Goal: Task Accomplishment & Management: Manage account settings

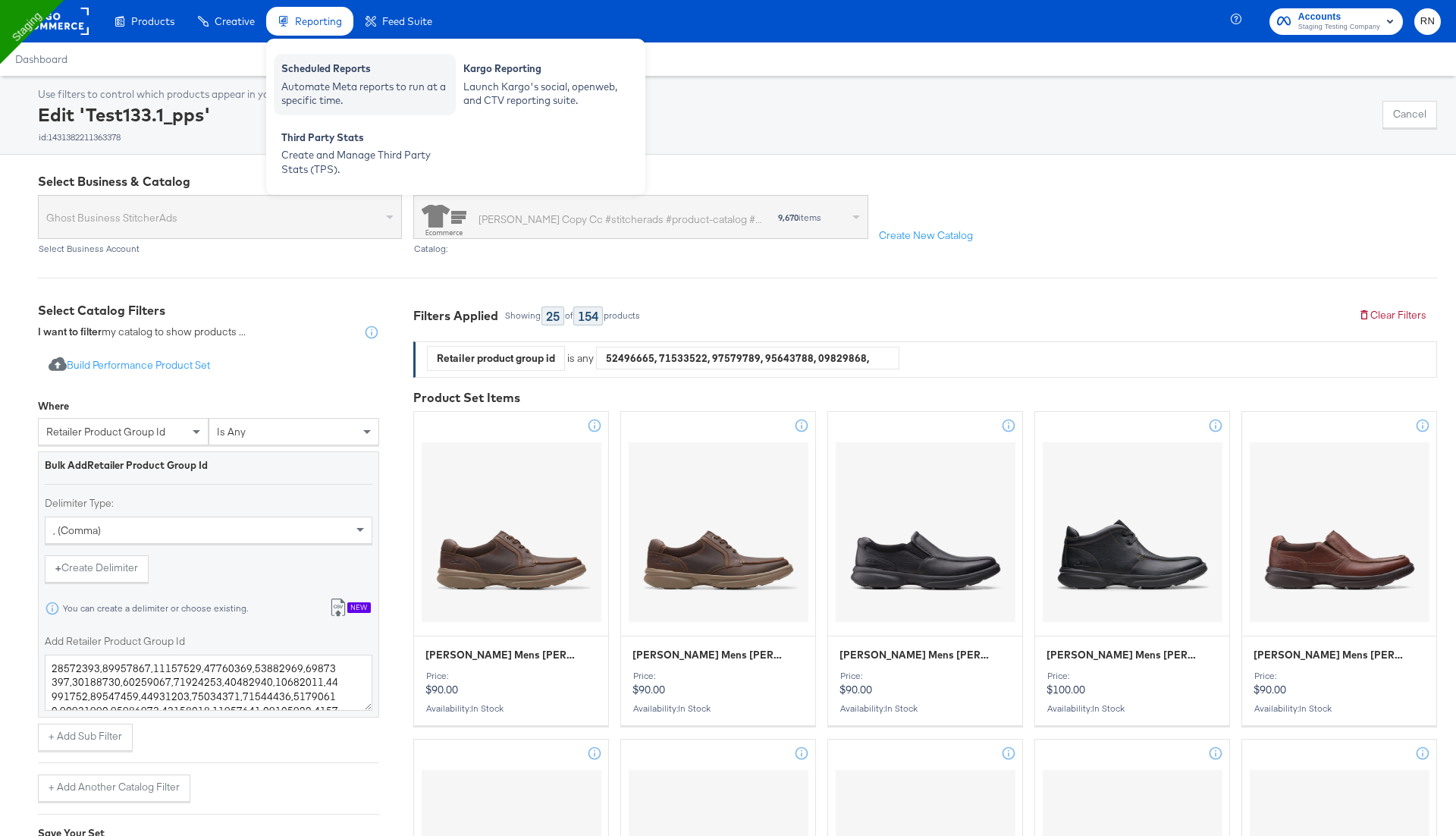
click at [364, 80] on div "Automate Meta reports to run at a specific time." at bounding box center [365, 93] width 167 height 28
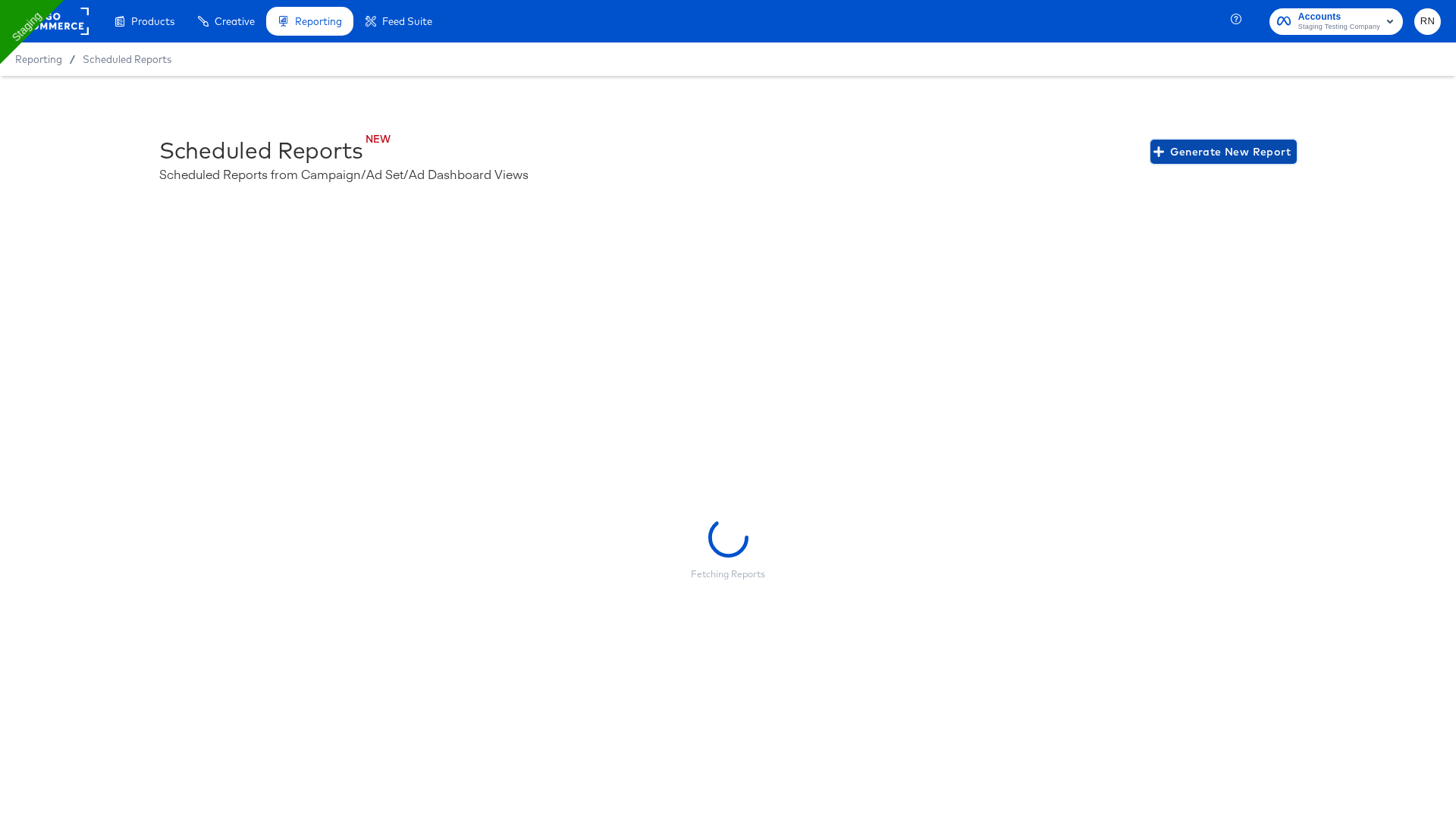
click at [1246, 152] on span "Generate New Report" at bounding box center [1224, 152] width 134 height 19
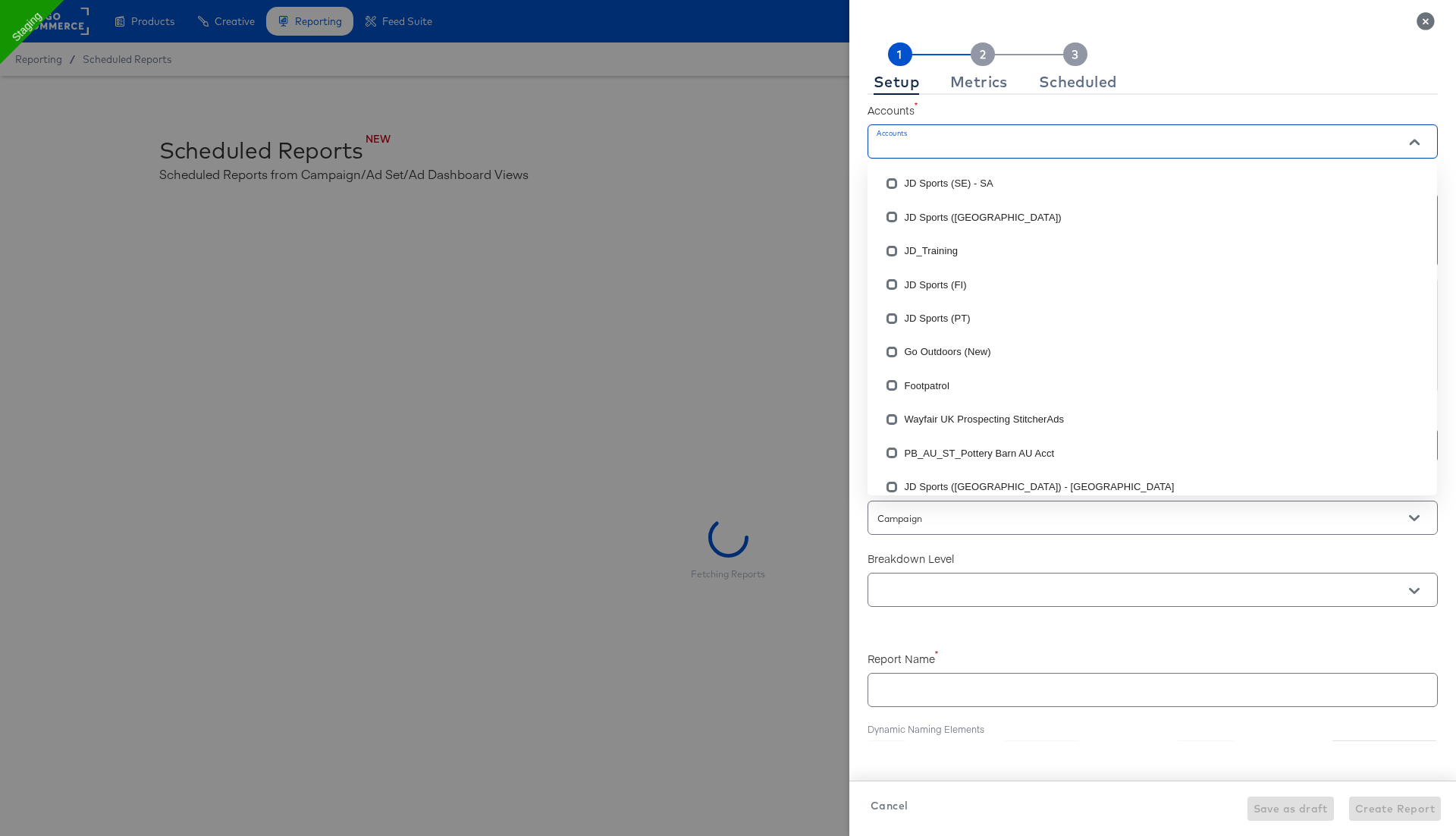
click at [1021, 139] on input "Accounts" at bounding box center [1131, 148] width 513 height 18
checkbox input "true"
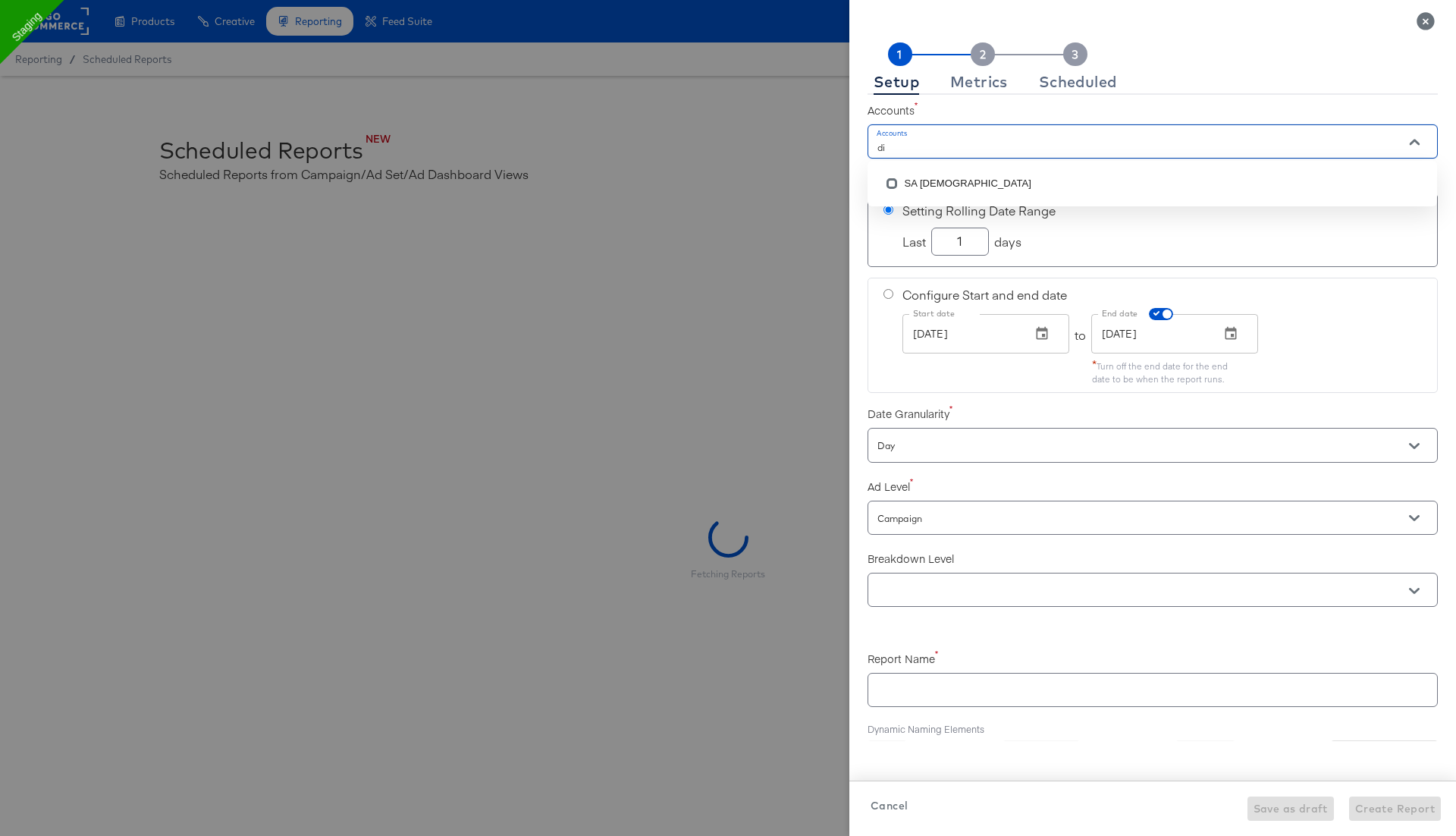
type input "d"
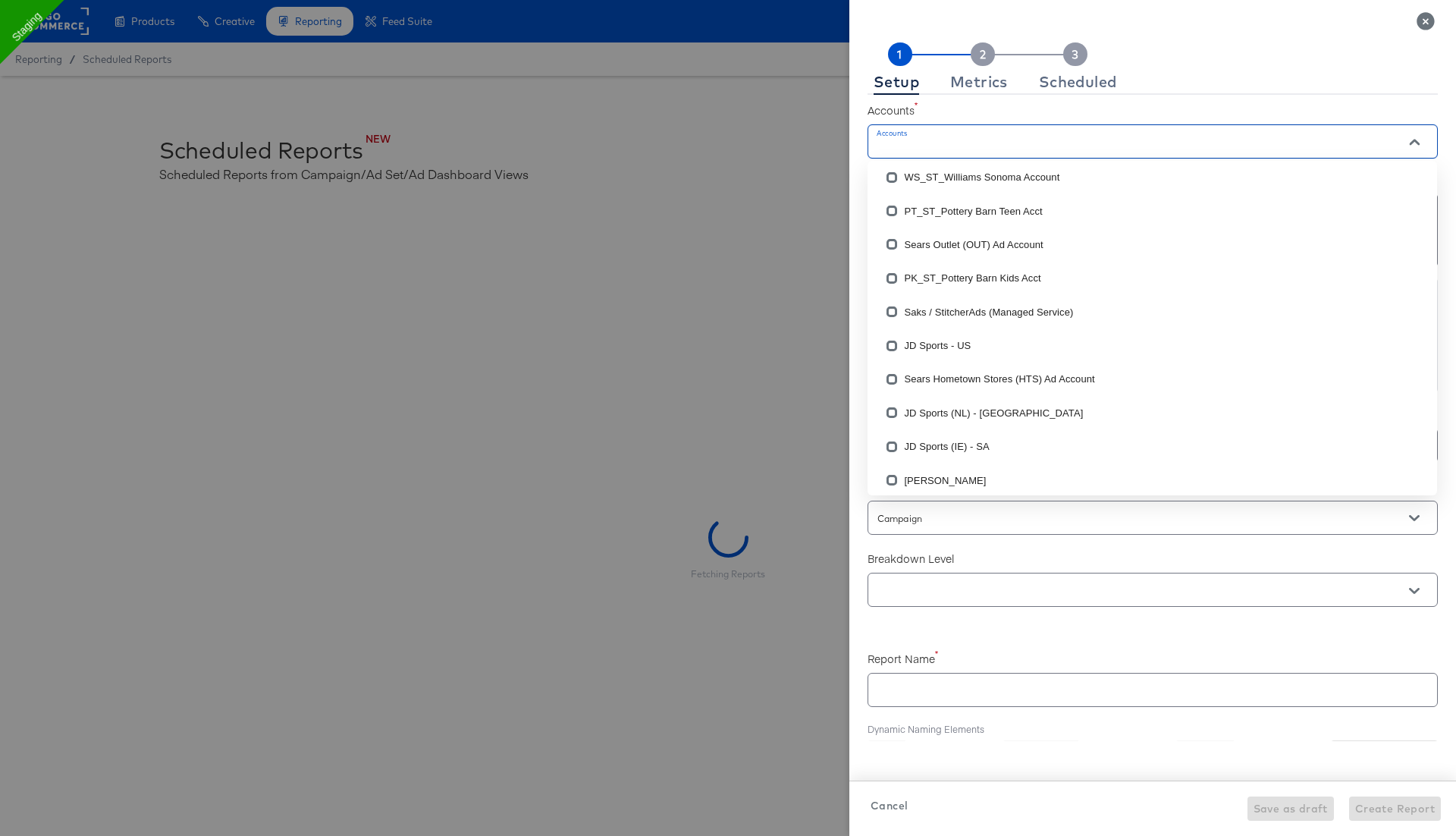
scroll to position [467, 0]
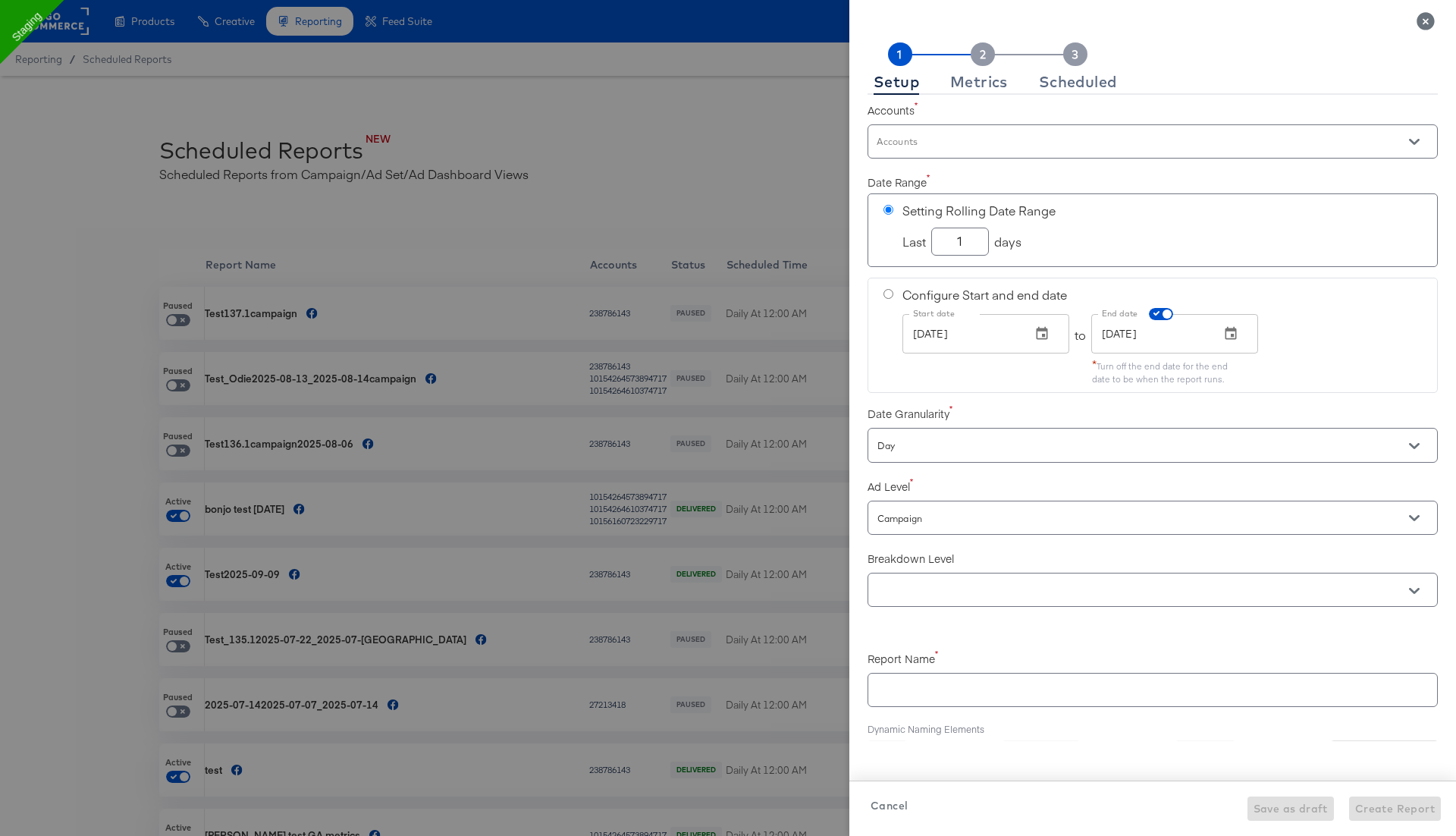
checkbox input "true"
paste input "1409800726433554"
type input "1409800726433554"
click at [736, 113] on div at bounding box center [728, 418] width 1456 height 836
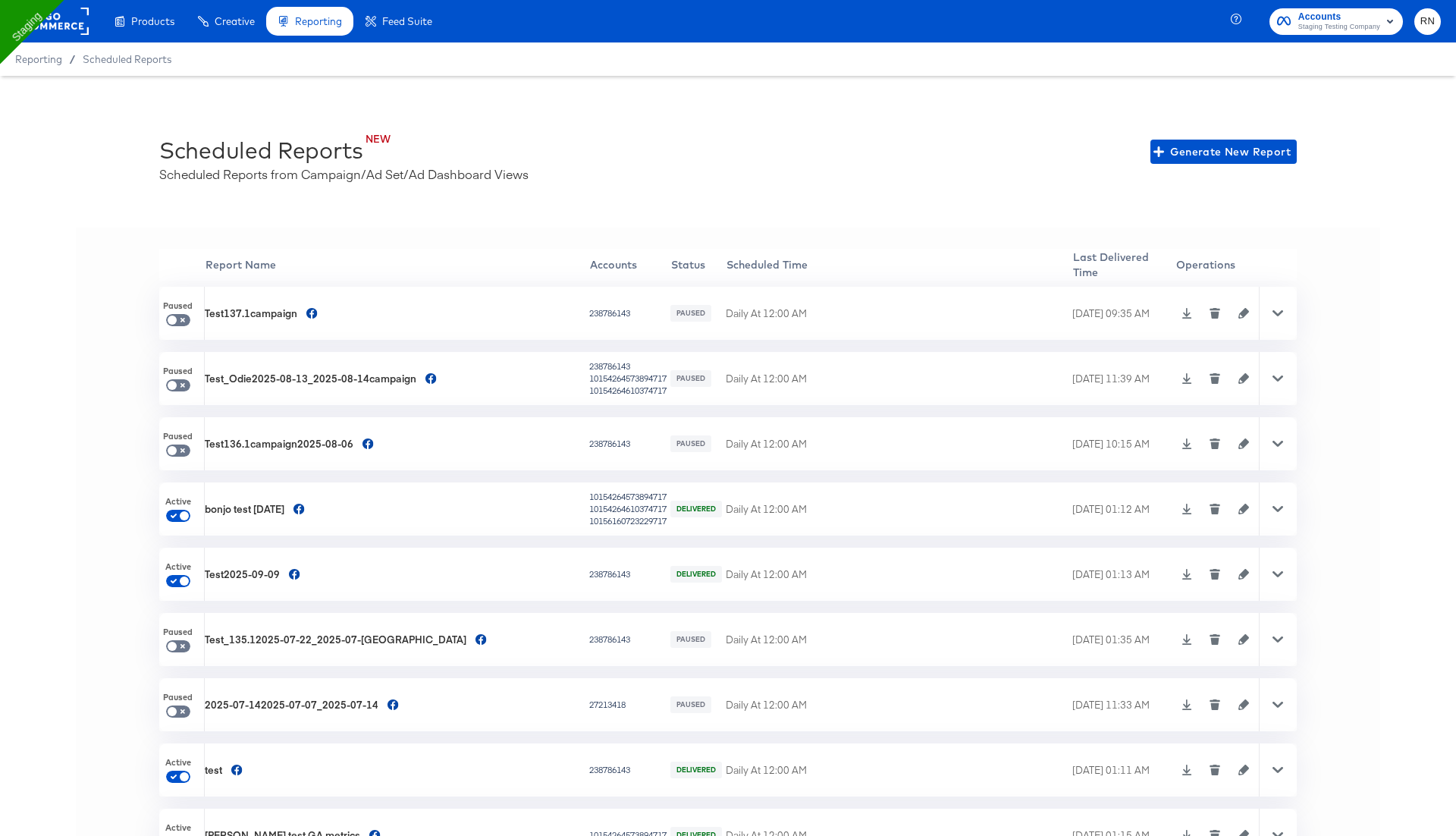
click at [736, 113] on div "NEW Scheduled Reports Scheduled Reports from Campaign/Ad Set/Ad Dashboard Views…" at bounding box center [728, 472] width 1456 height 793
click at [65, 18] on rect at bounding box center [54, 21] width 70 height 28
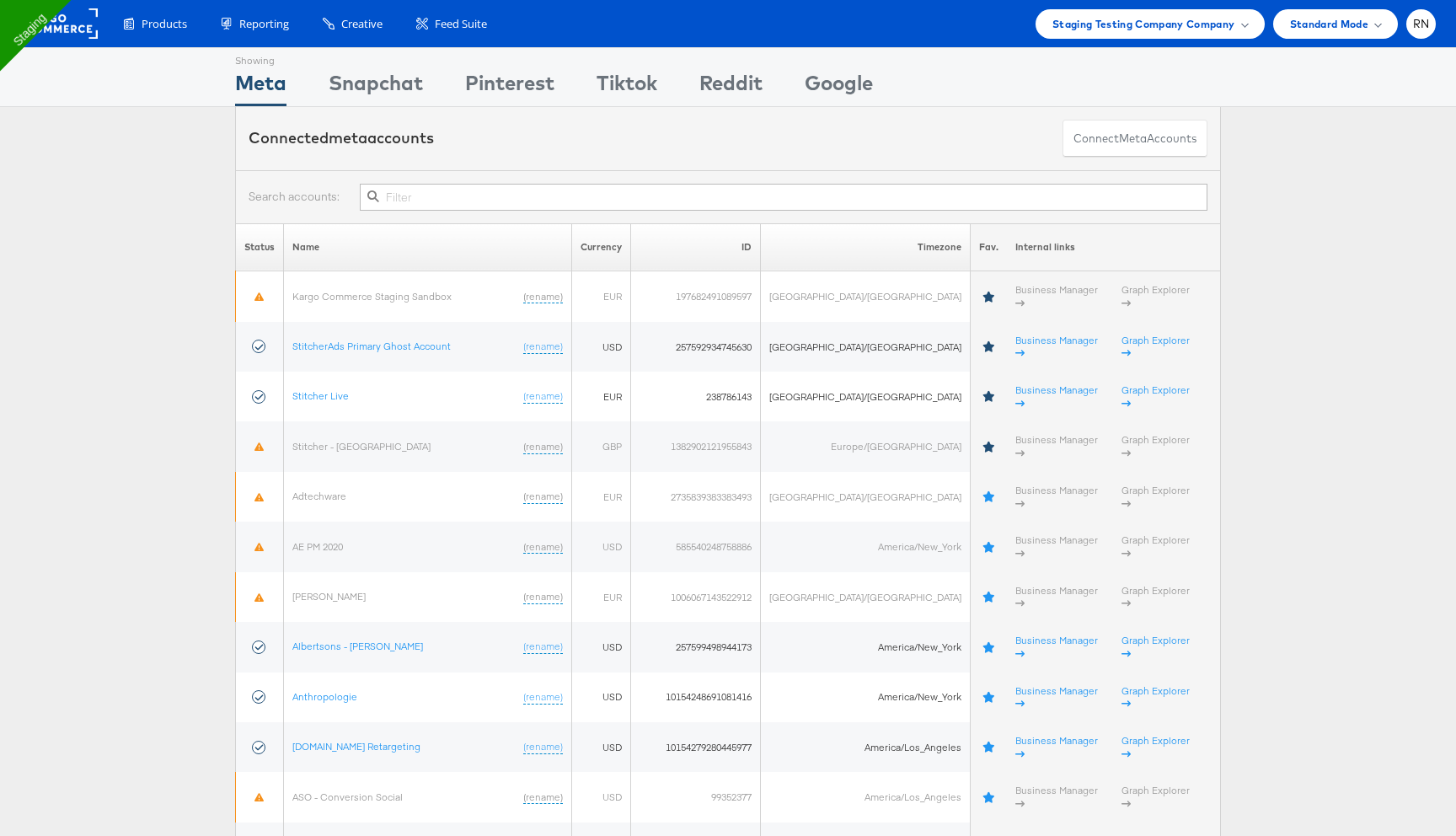
type input "1409800726433554"
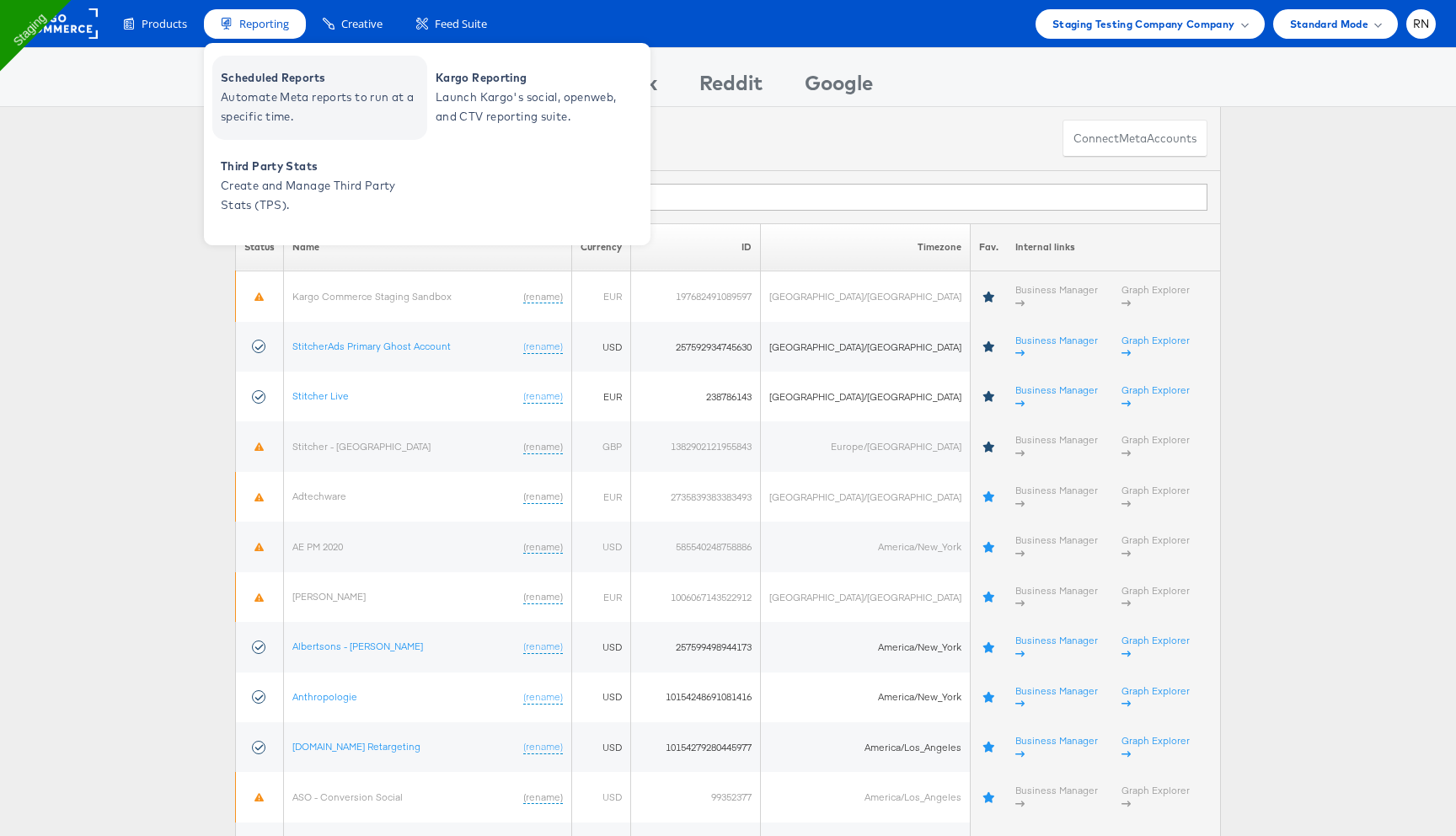
click at [250, 84] on span "Scheduled Reports" at bounding box center [321, 77] width 202 height 20
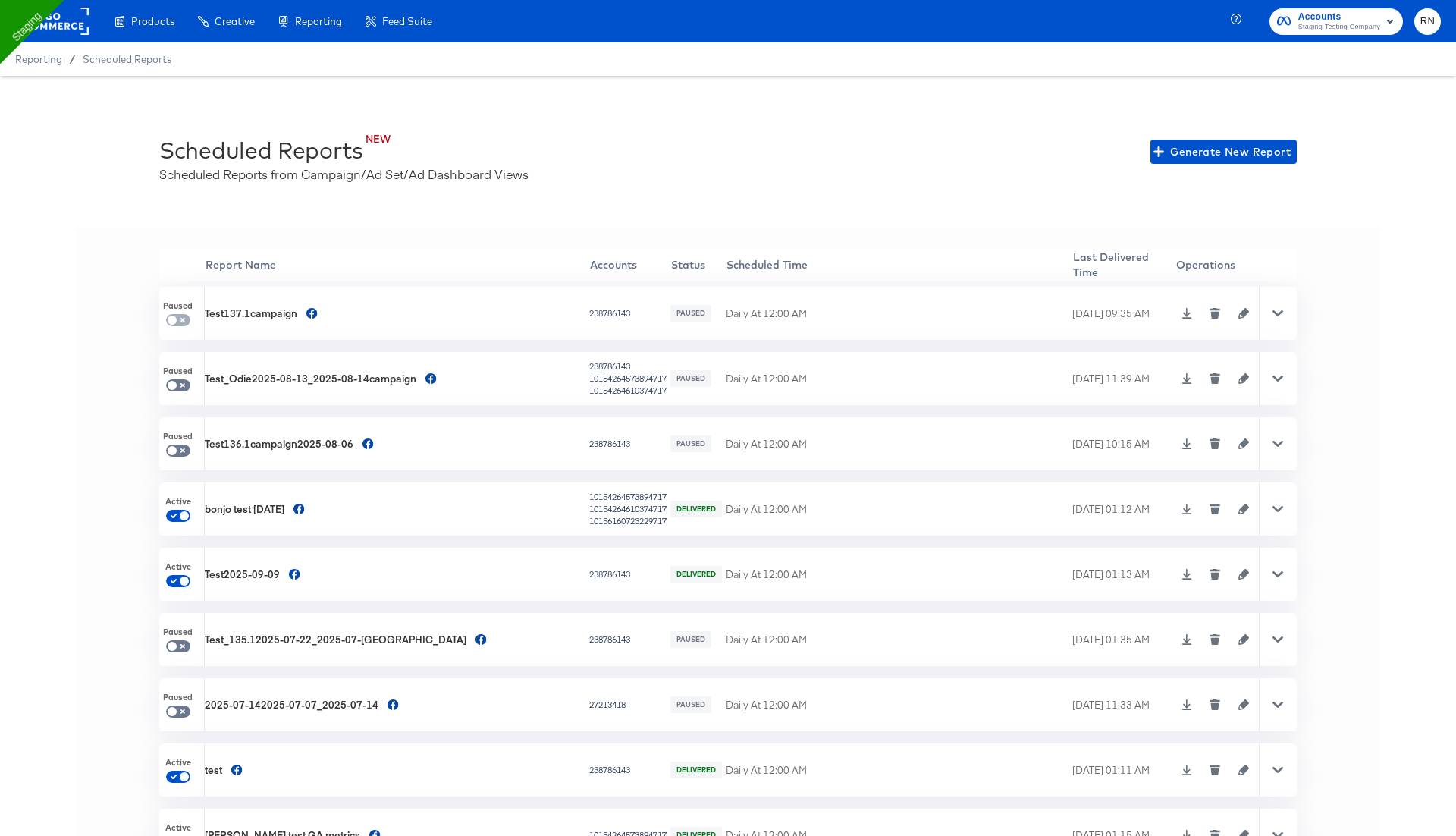
click at [179, 318] on input "checkbox" at bounding box center [172, 323] width 36 height 12
click at [183, 318] on input "checkbox" at bounding box center [172, 323] width 36 height 12
drag, startPoint x: 183, startPoint y: 318, endPoint x: 182, endPoint y: 332, distance: 14.0
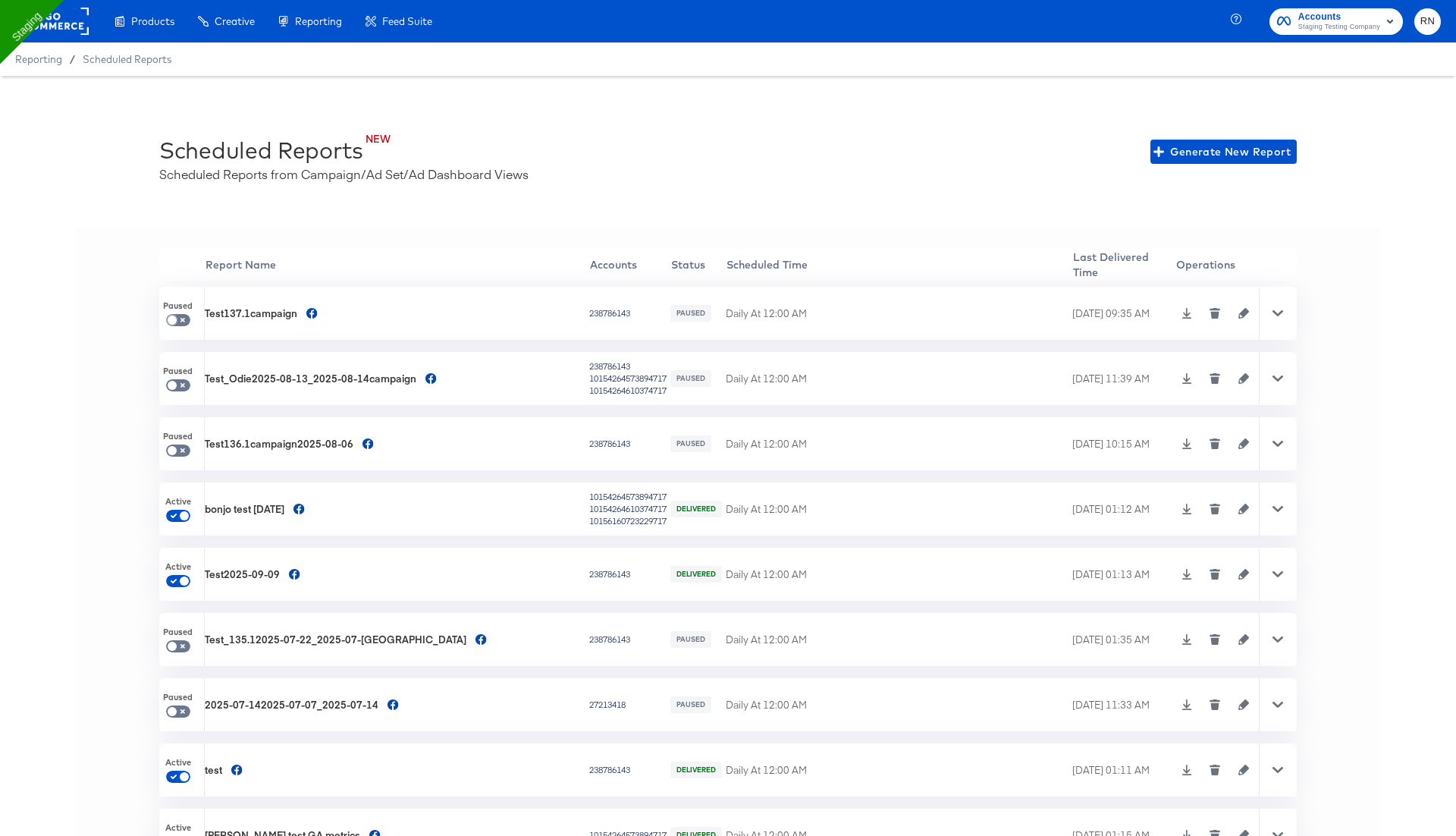
click at [183, 322] on input "checkbox" at bounding box center [172, 323] width 36 height 12
click at [182, 319] on input "checkbox" at bounding box center [172, 323] width 36 height 12
checkbox input "false"
click at [1238, 309] on icon "button" at bounding box center [1243, 313] width 11 height 11
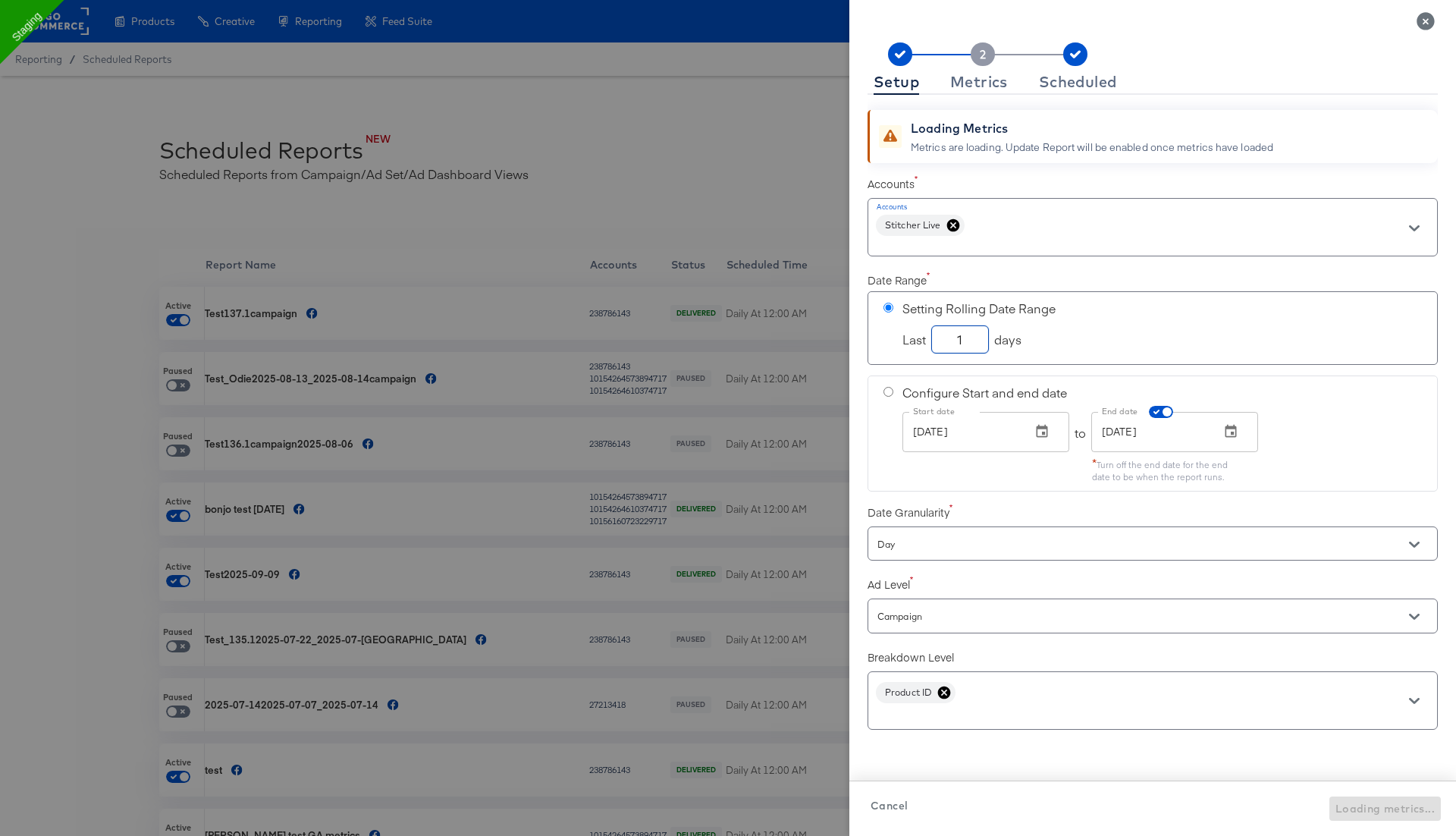
drag, startPoint x: 966, startPoint y: 338, endPoint x: 954, endPoint y: 338, distance: 12.0
click at [954, 338] on input "1" at bounding box center [960, 334] width 56 height 27
checkbox input "true"
type input "15"
checkbox input "true"
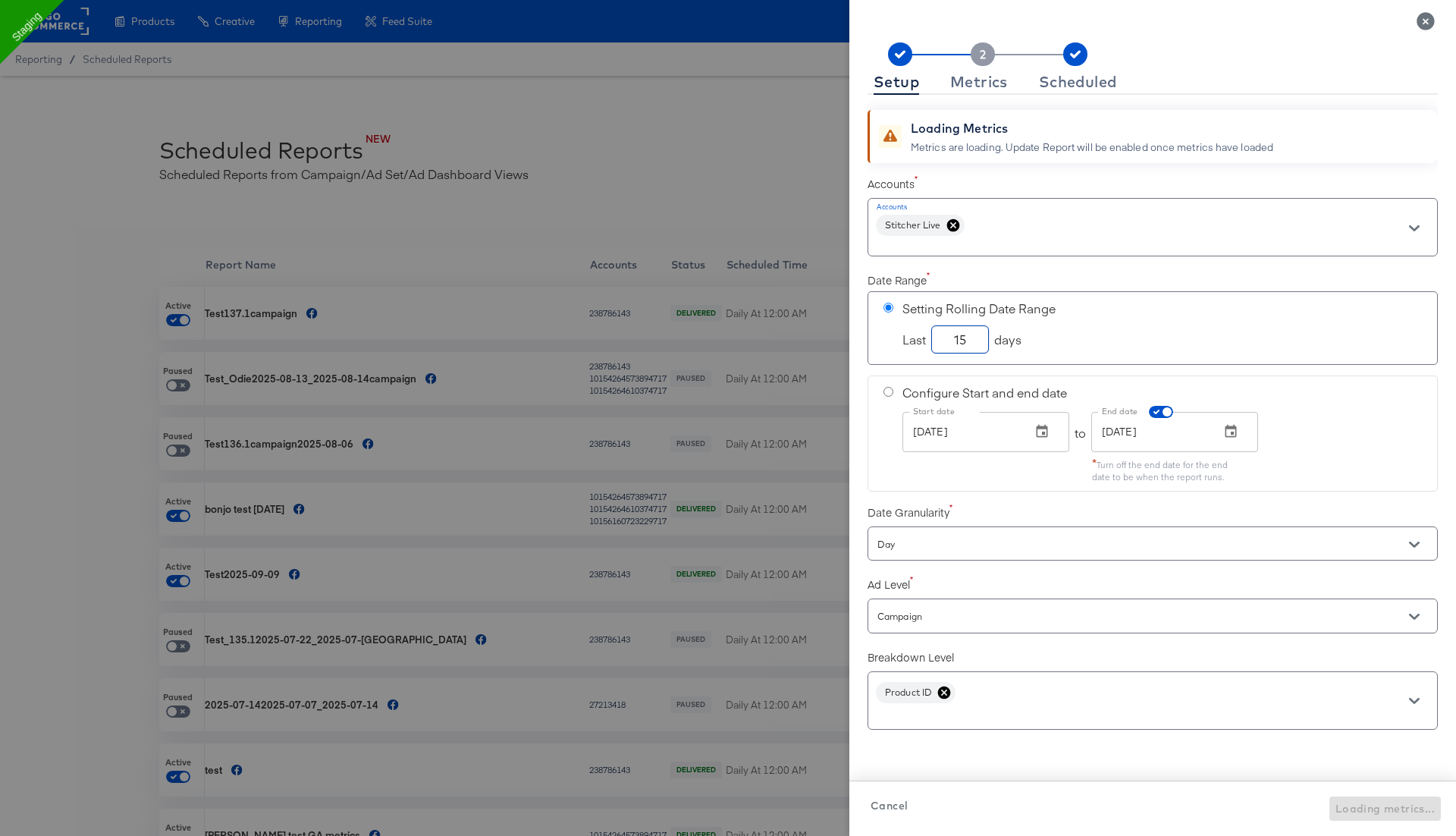
type input "15"
click at [1158, 418] on input "Sep 03, 2025" at bounding box center [1149, 431] width 117 height 39
radio input "false"
radio input "true"
click at [1159, 410] on input "checkbox" at bounding box center [1166, 415] width 36 height 12
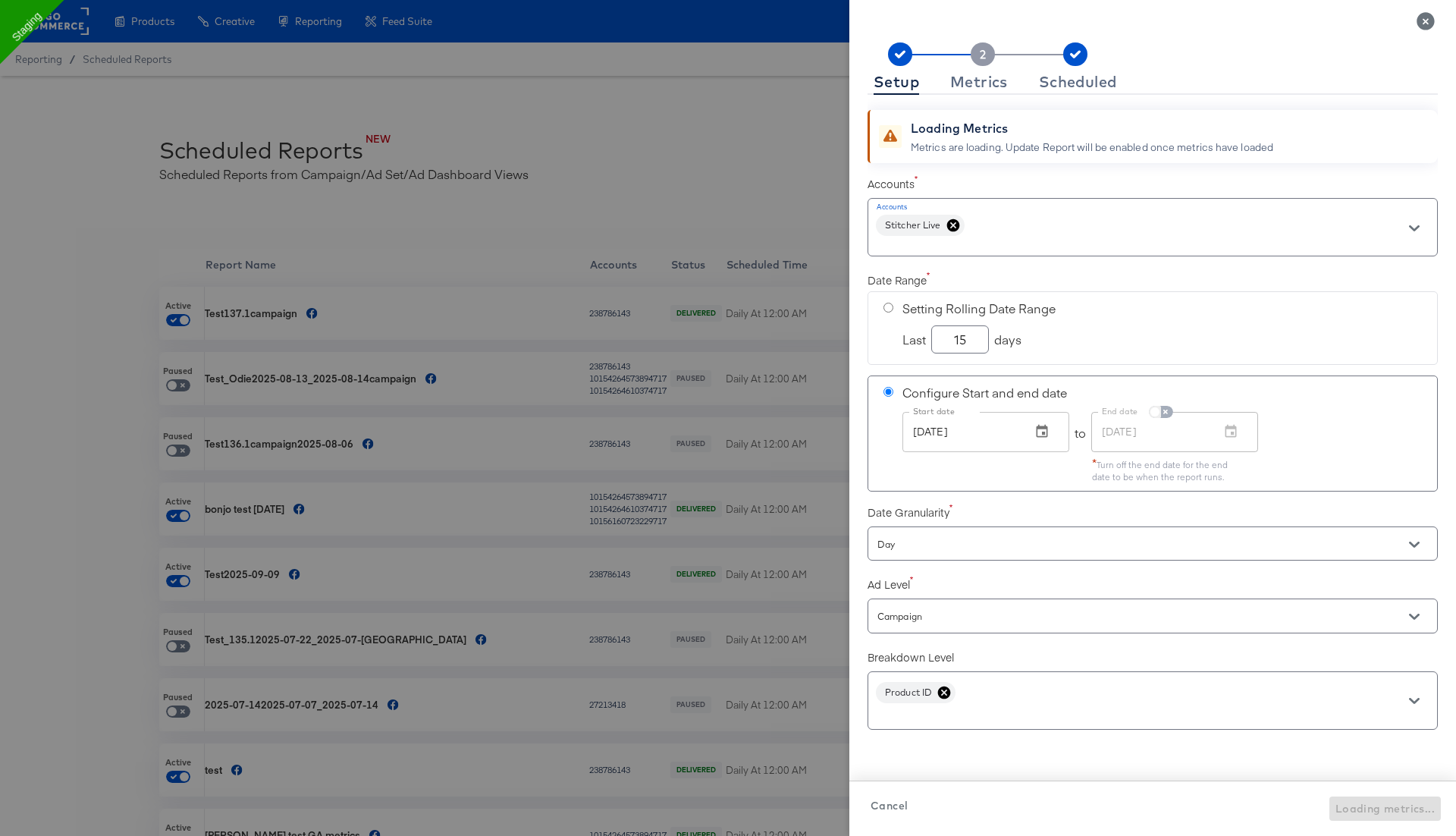
click at [1162, 409] on input "checkbox" at bounding box center [1154, 415] width 36 height 12
click at [1183, 434] on input "Sep 03, 2025" at bounding box center [1149, 431] width 117 height 39
click at [1229, 426] on icon "button" at bounding box center [1231, 432] width 15 height 15
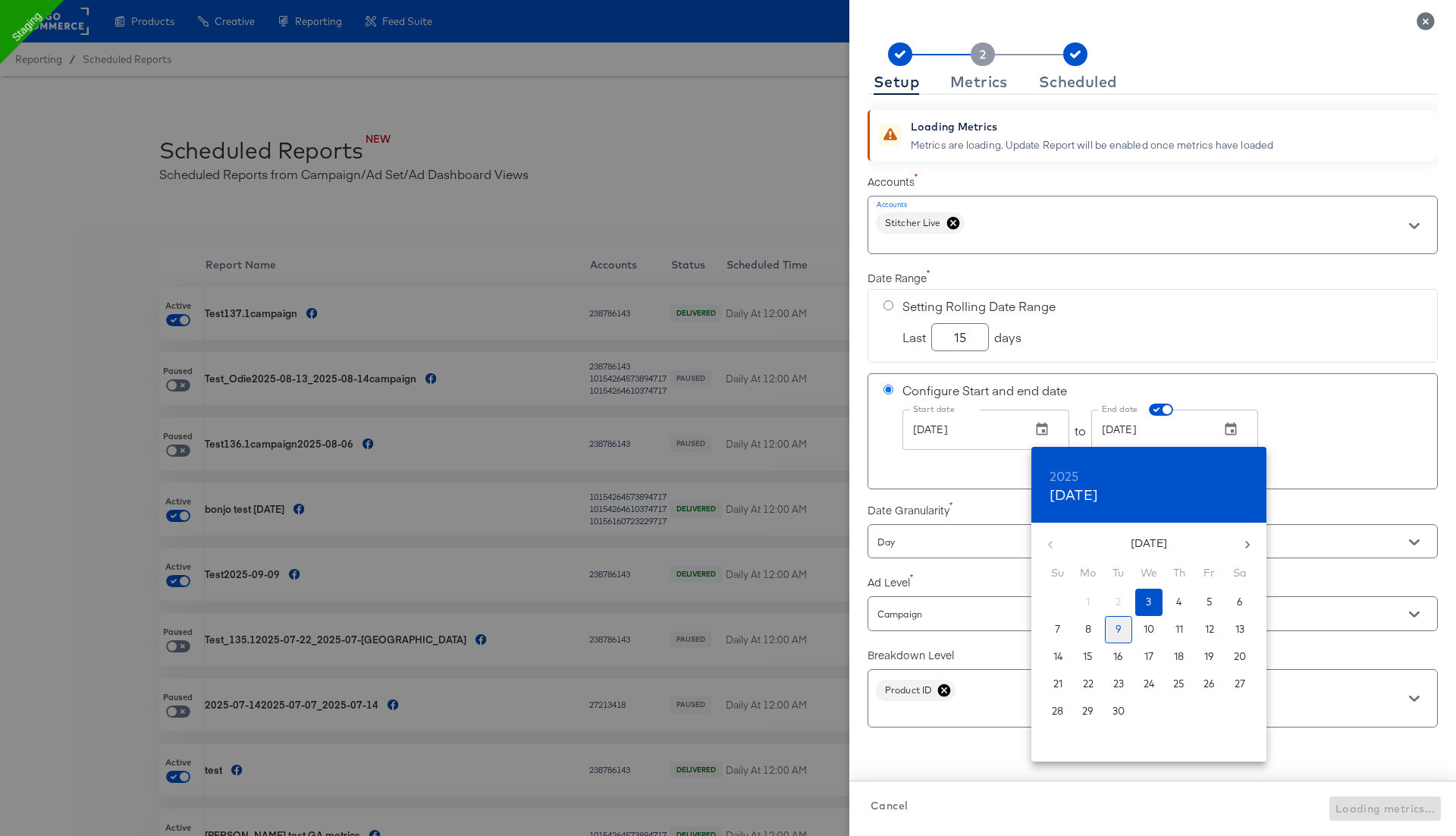
click at [1117, 632] on p "9" at bounding box center [1118, 629] width 6 height 14
checkbox input "true"
type input "Sep 09, 2025"
click at [1257, 338] on div at bounding box center [728, 418] width 1456 height 836
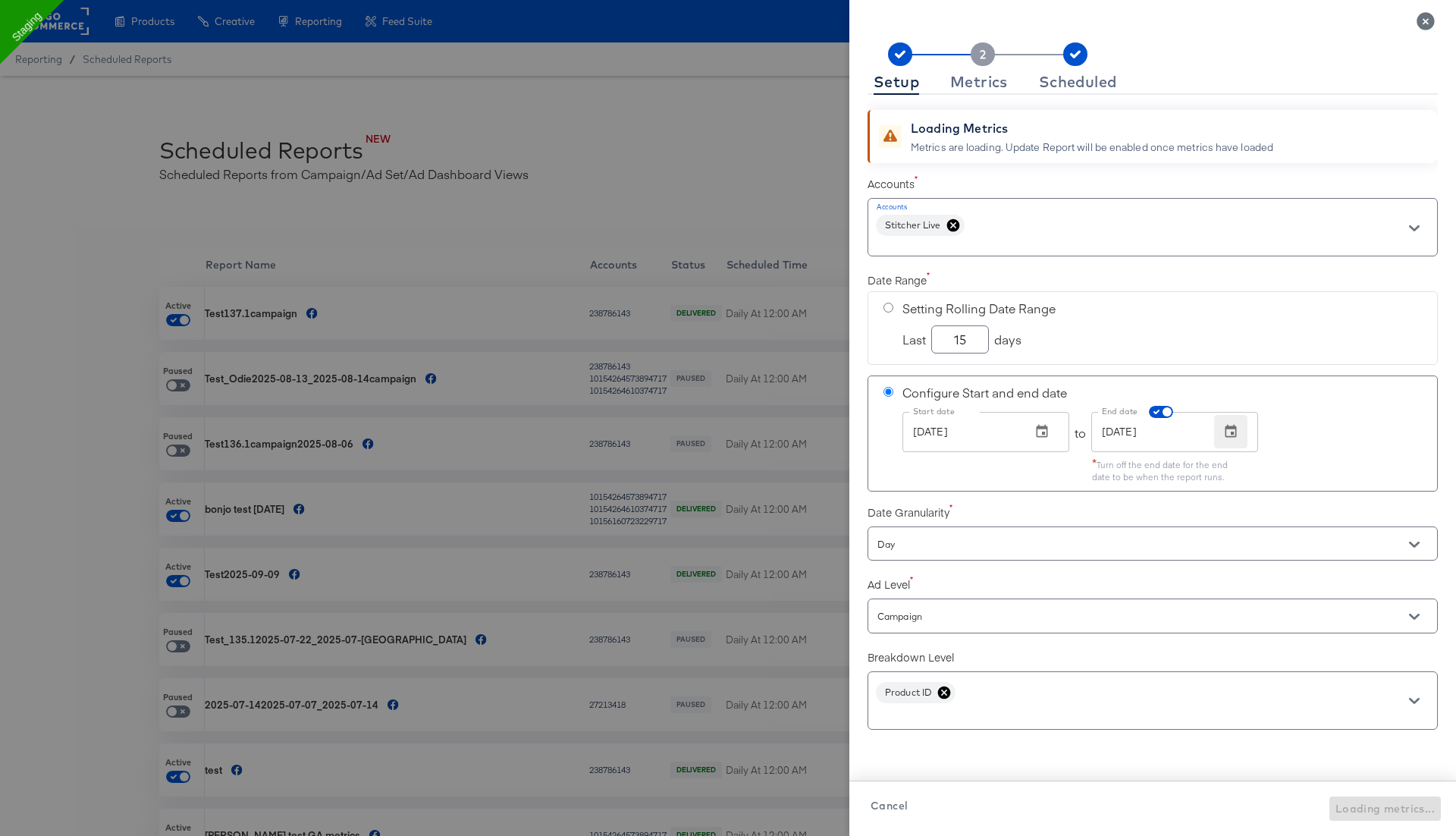
click at [1233, 420] on button "button" at bounding box center [1231, 432] width 34 height 34
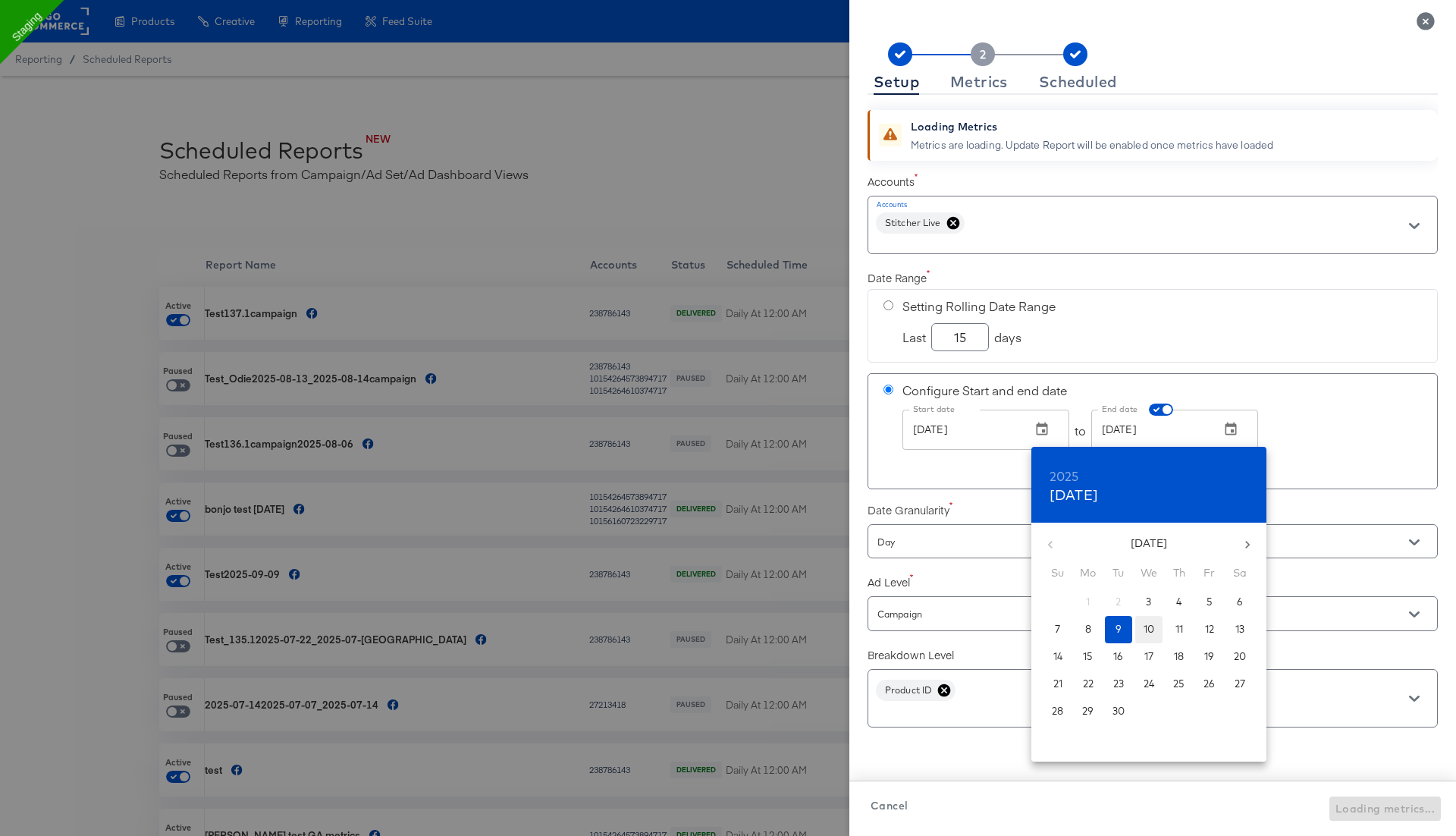
click at [1158, 622] on span "10" at bounding box center [1148, 629] width 28 height 14
checkbox input "true"
type input "Sep 10, 2025"
click at [1274, 325] on div at bounding box center [728, 418] width 1456 height 836
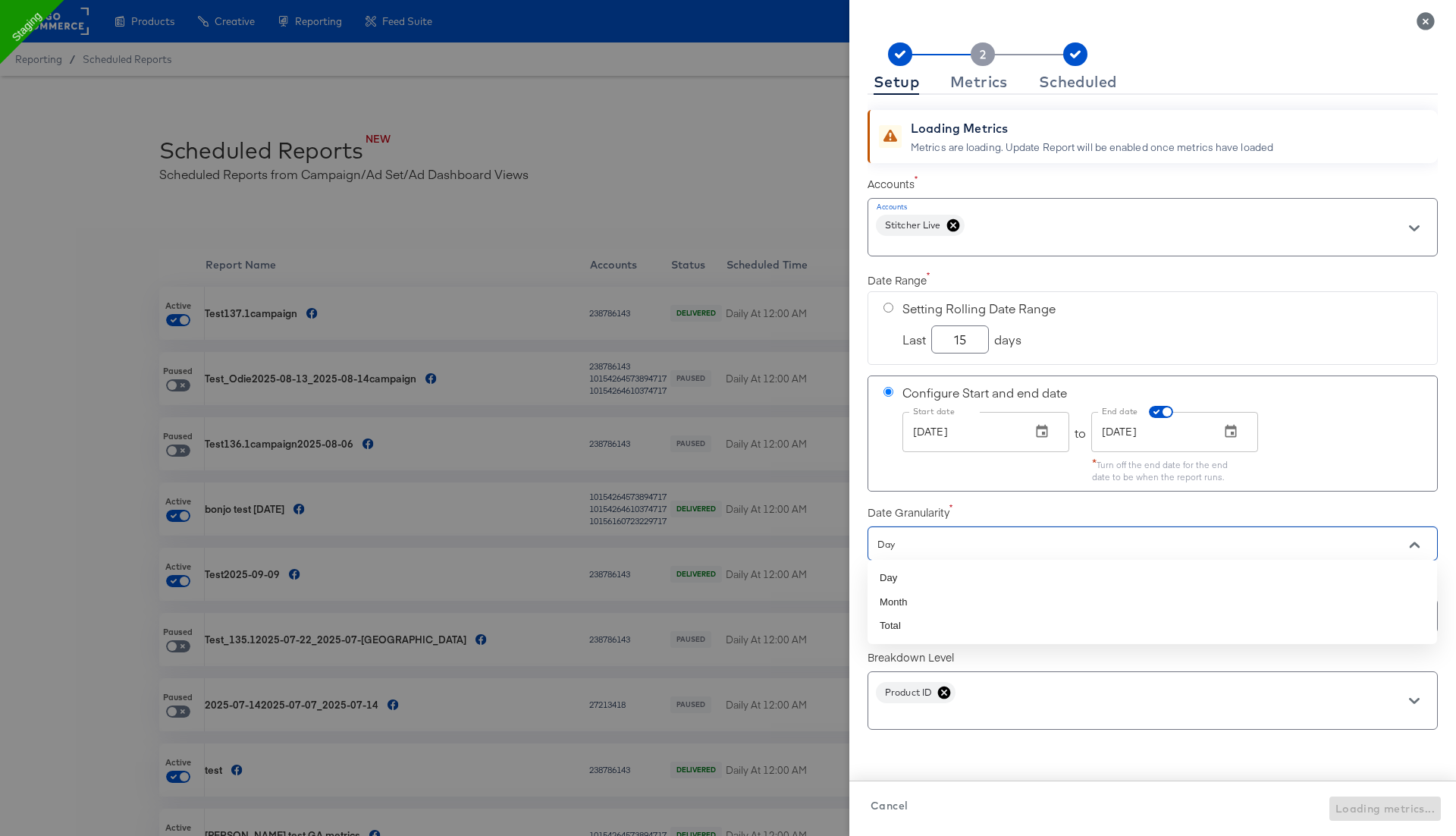
click at [893, 546] on input "Day" at bounding box center [1131, 544] width 513 height 18
click at [902, 627] on li "Total" at bounding box center [1152, 626] width 569 height 24
checkbox input "true"
type input "Total"
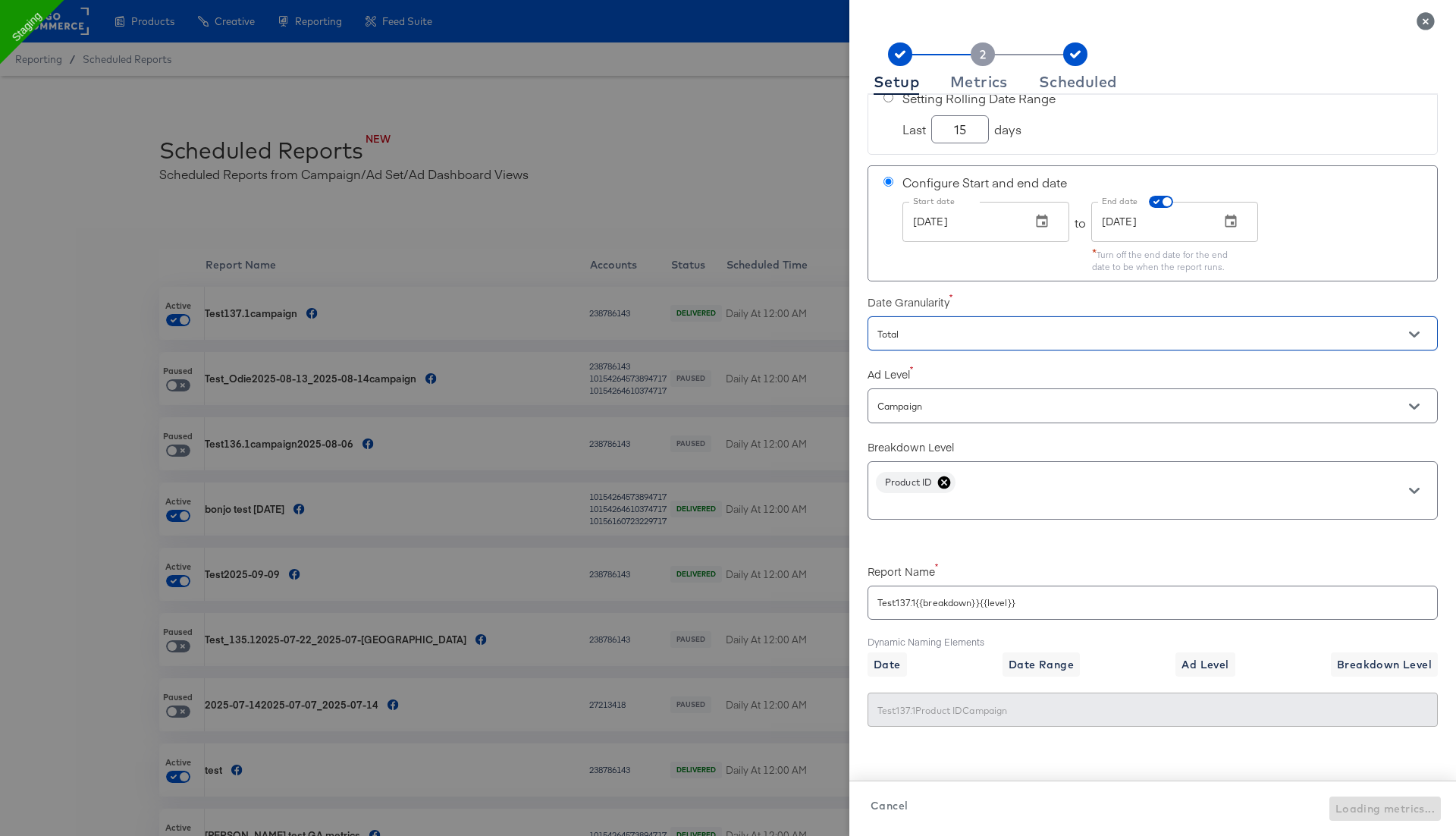
scroll to position [137, 0]
drag, startPoint x: 1021, startPoint y: 595, endPoint x: 858, endPoint y: 600, distance: 163.1
click at [858, 600] on div "Setup Metrics Scheduled Accounts Accounts Stitcher Live Date Range Setting Roll…" at bounding box center [1153, 430] width 607 height 812
checkbox input "true"
type input "T"
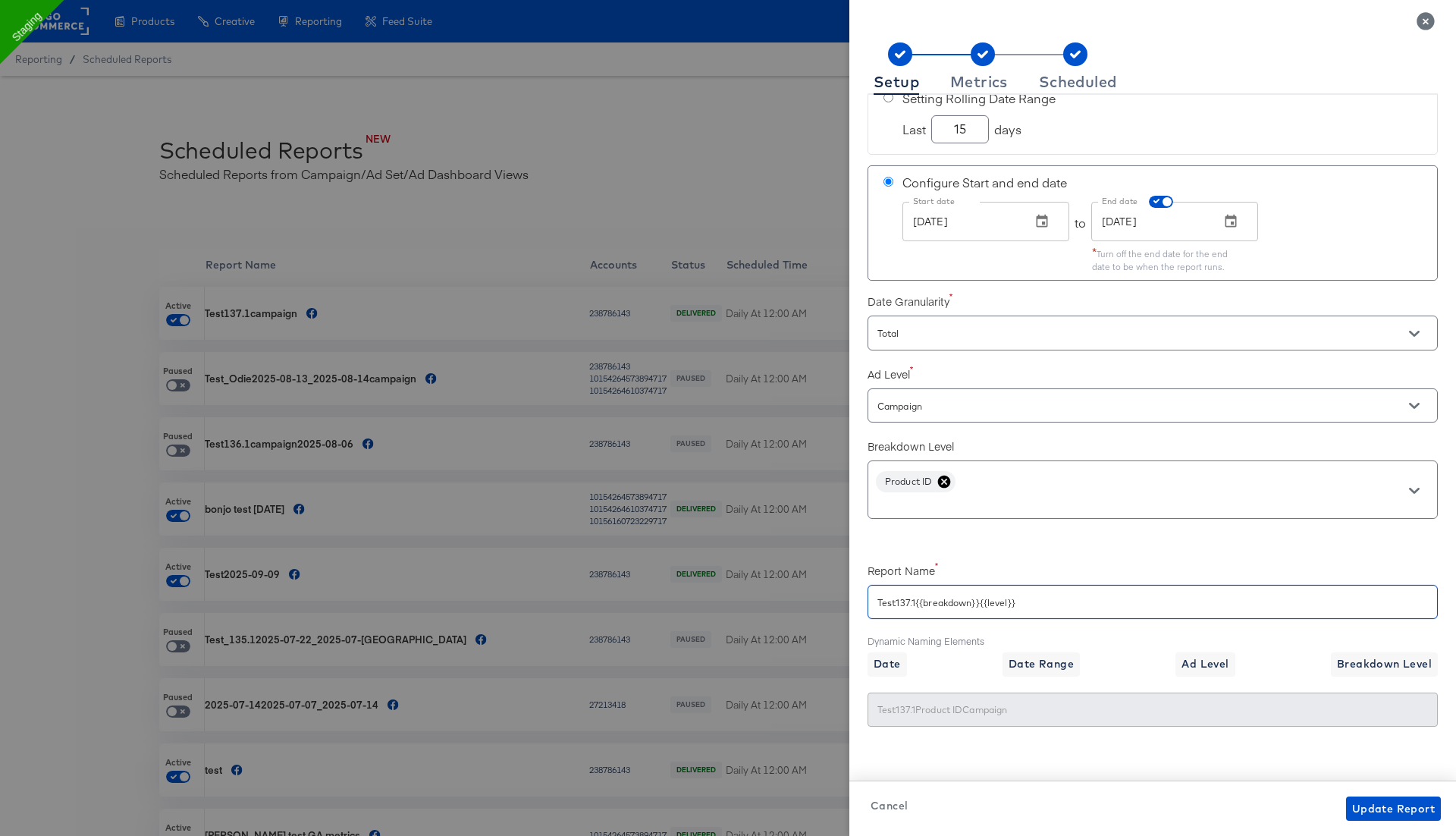
type input "T"
checkbox input "true"
type input "Te"
checkbox input "true"
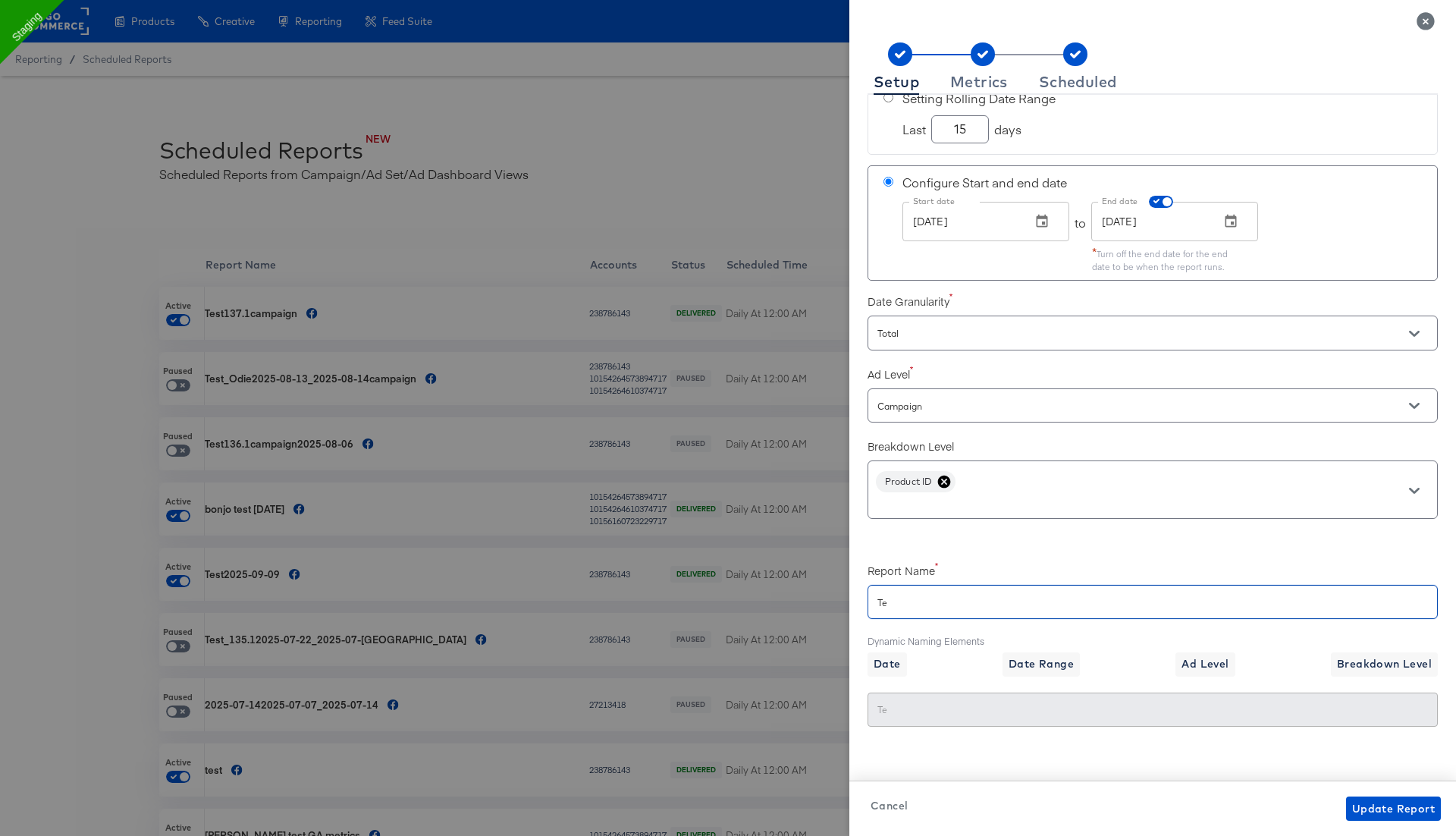
type input "Tes"
checkbox input "true"
type input "Test"
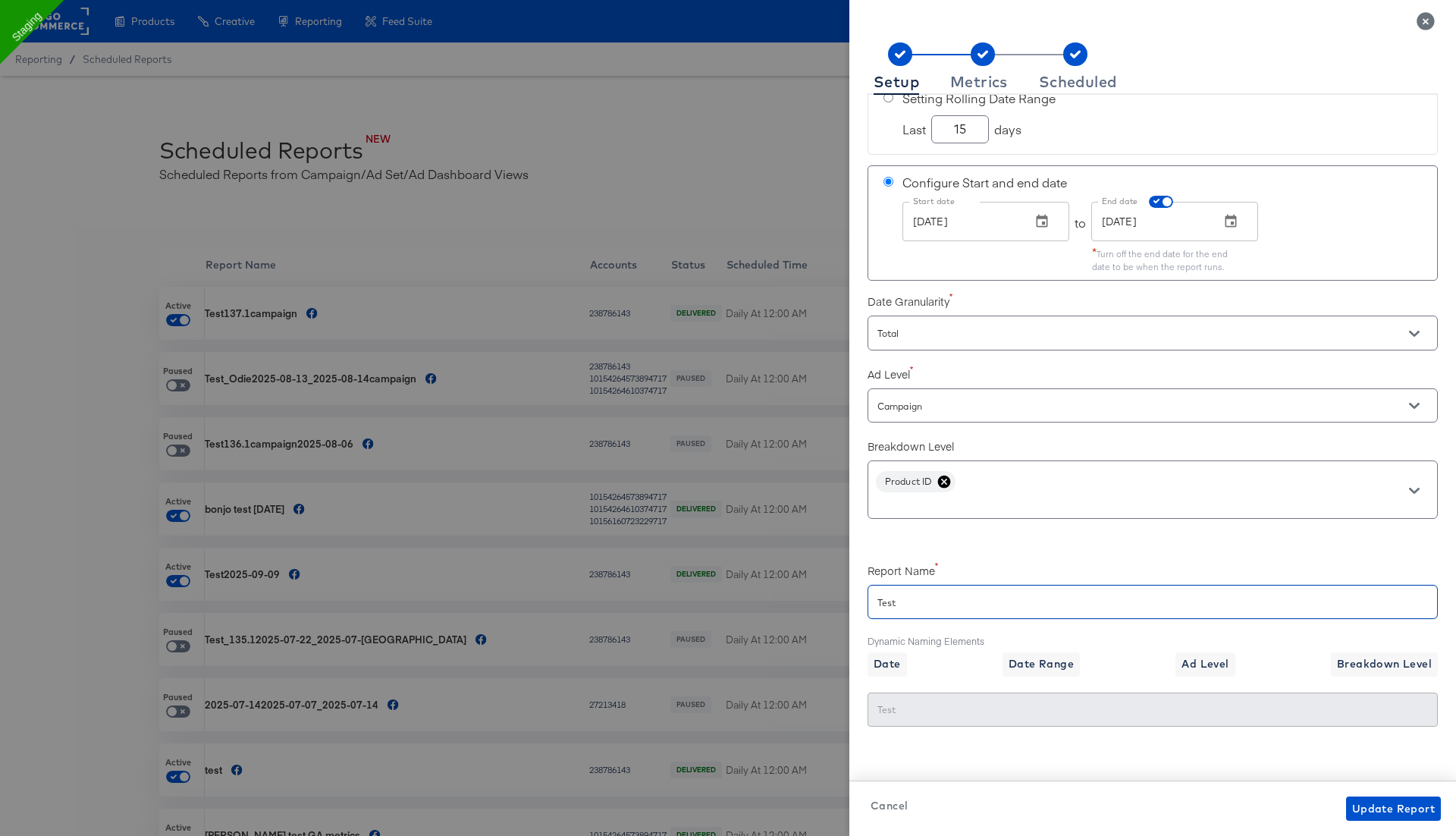
checkbox input "true"
type input "Test1"
checkbox input "true"
type input "Test13"
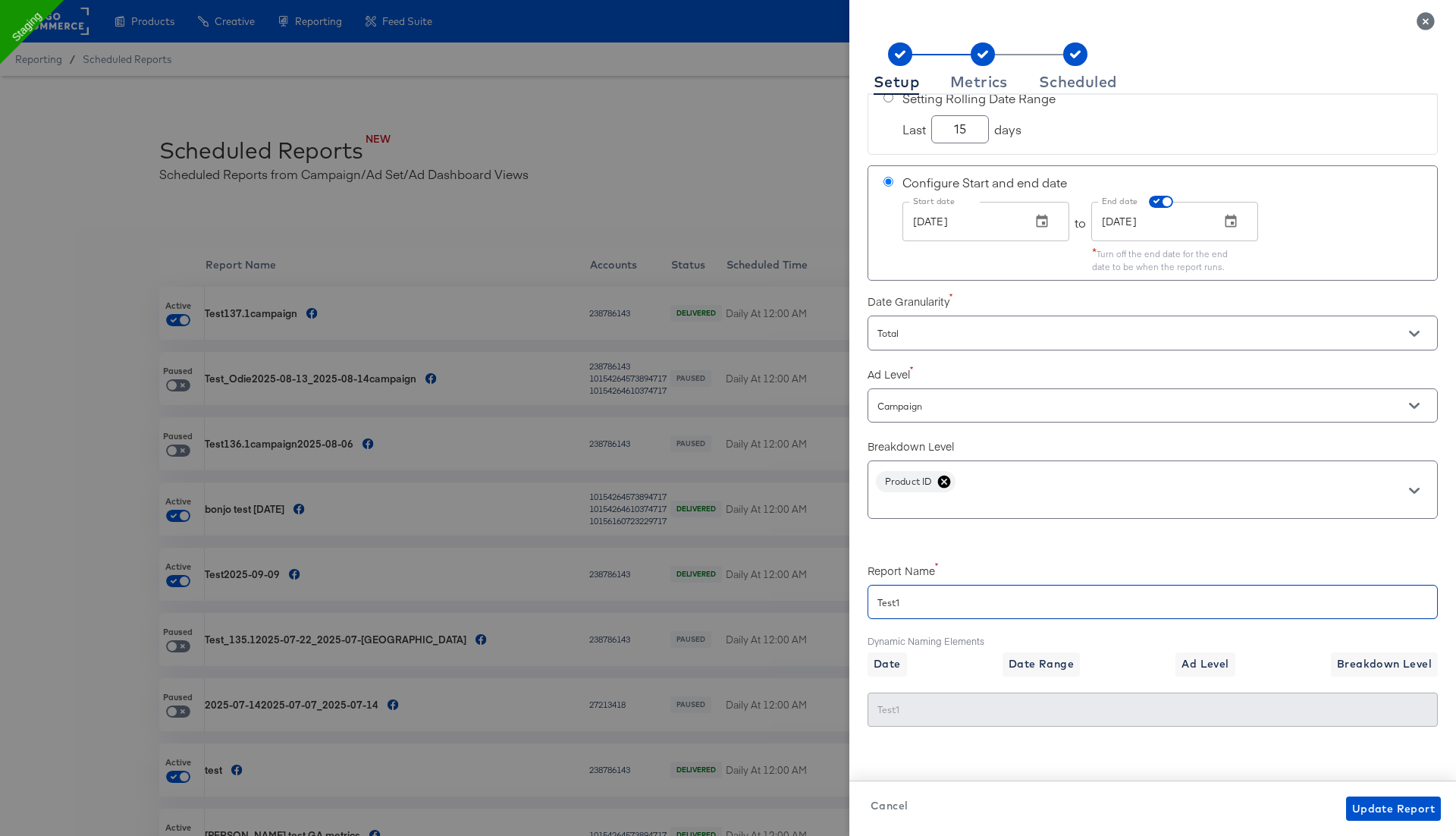
type input "Test13"
checkbox input "true"
type input "Test137"
checkbox input "true"
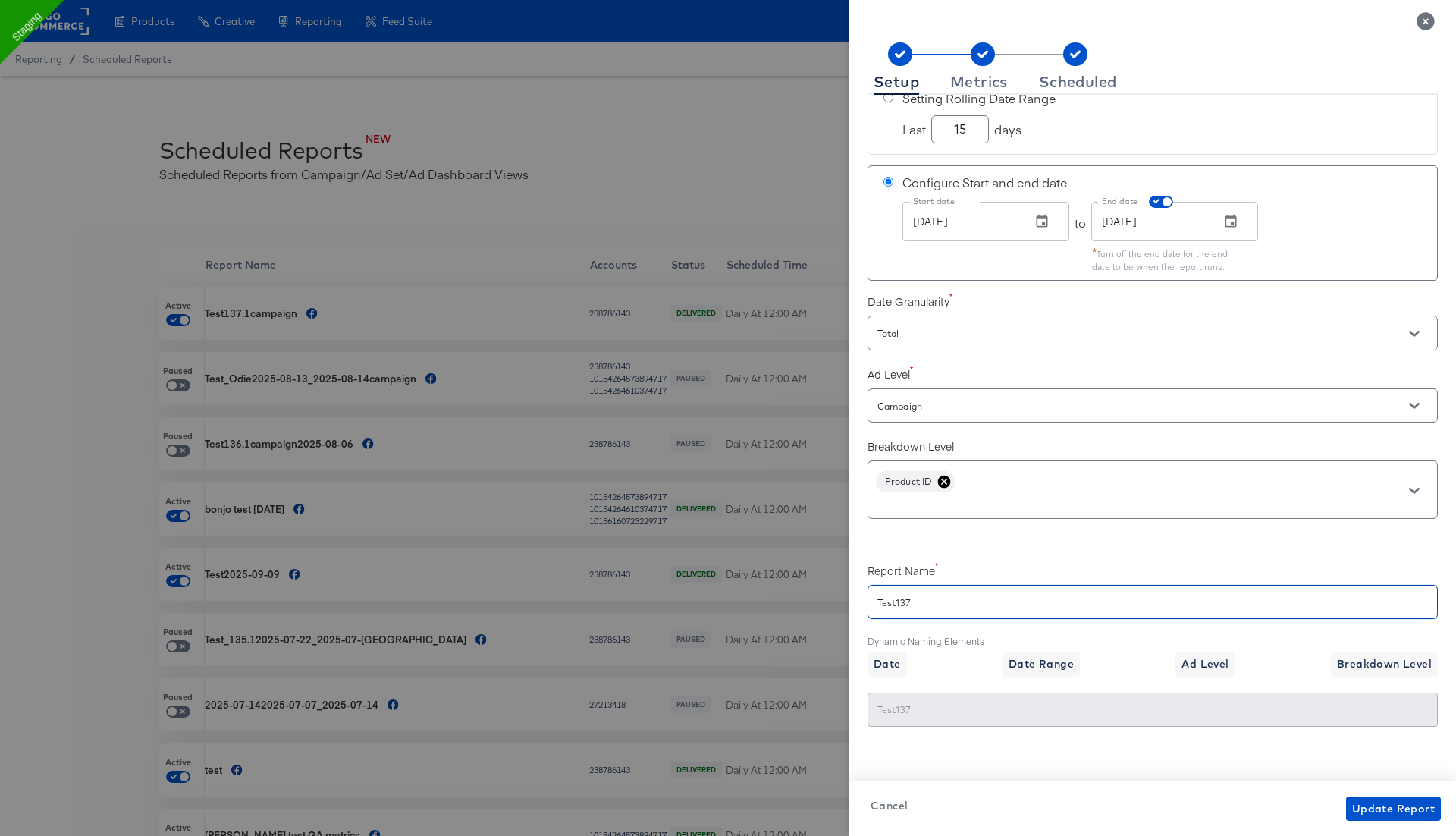
type input "Test137."
checkbox input "true"
type input "Test137.1"
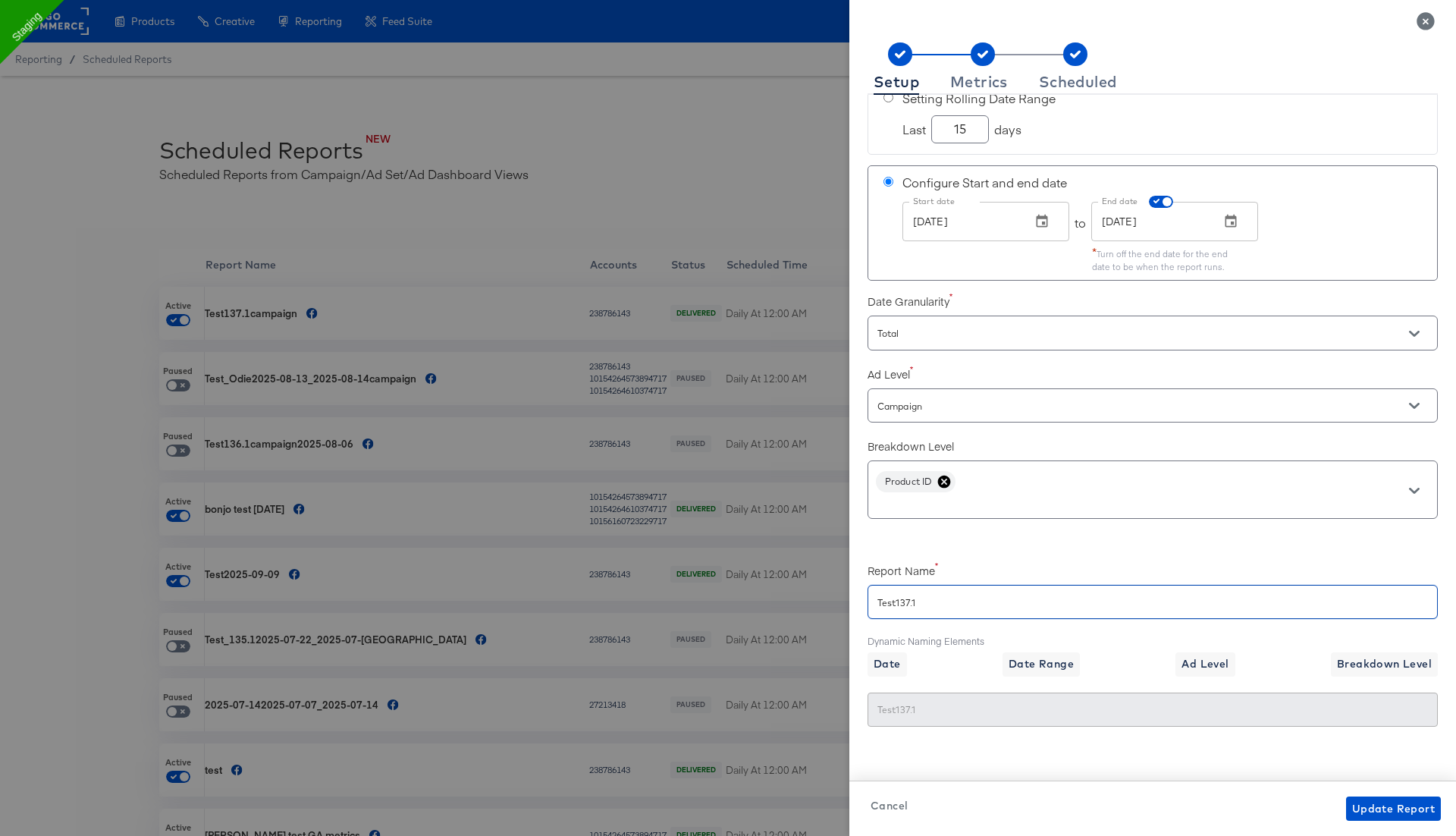
type input "Test137.1"
click at [1019, 555] on div "Report Name Test137.1" at bounding box center [1153, 589] width 570 height 67
click at [988, 88] on div "Metrics" at bounding box center [978, 81] width 58 height 12
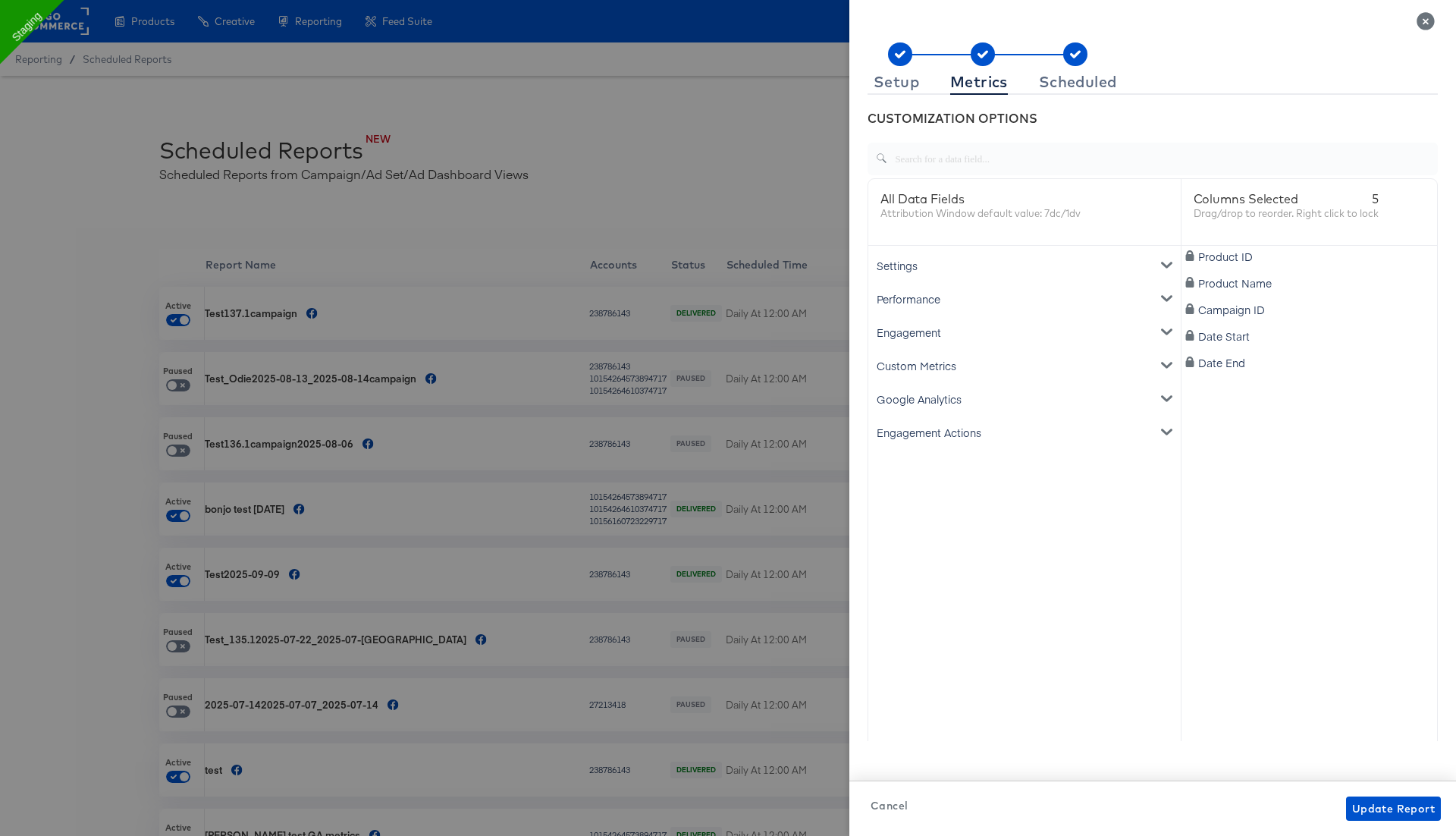
click at [929, 366] on div "Custom Metrics" at bounding box center [1023, 366] width 306 height 34
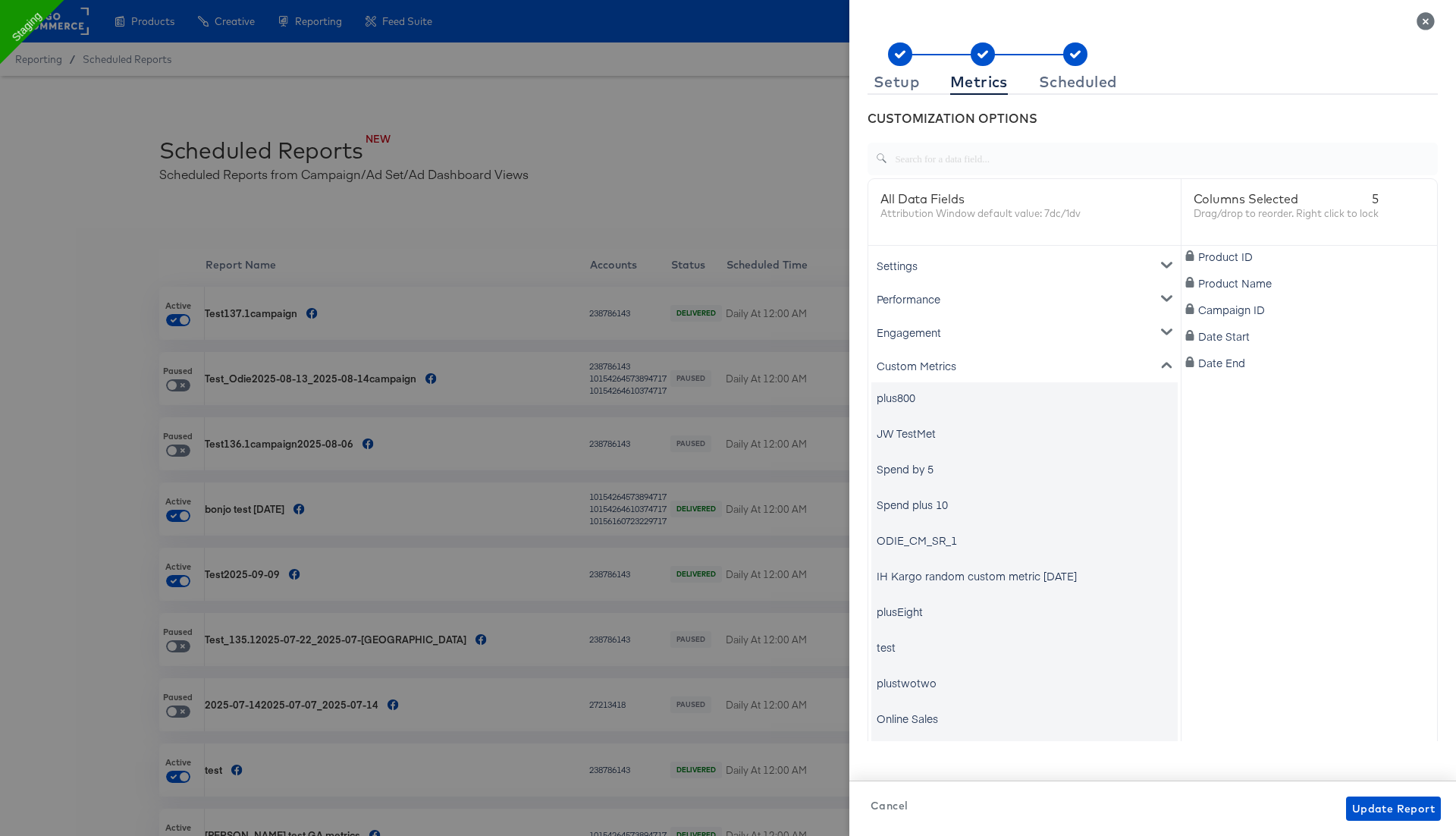
click at [936, 327] on div "Engagement" at bounding box center [1023, 332] width 306 height 34
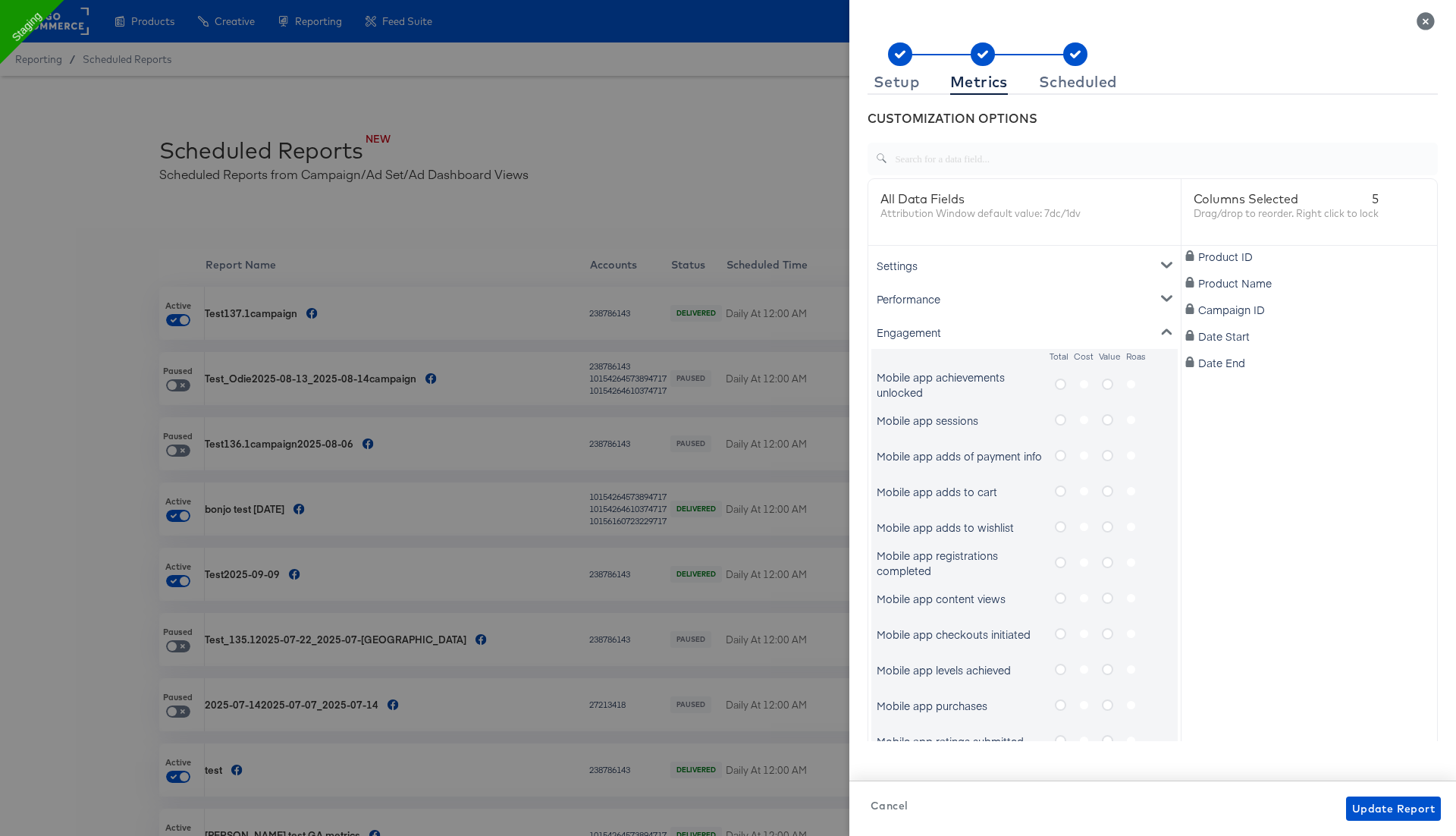
click at [924, 294] on div "Performance" at bounding box center [1023, 299] width 306 height 34
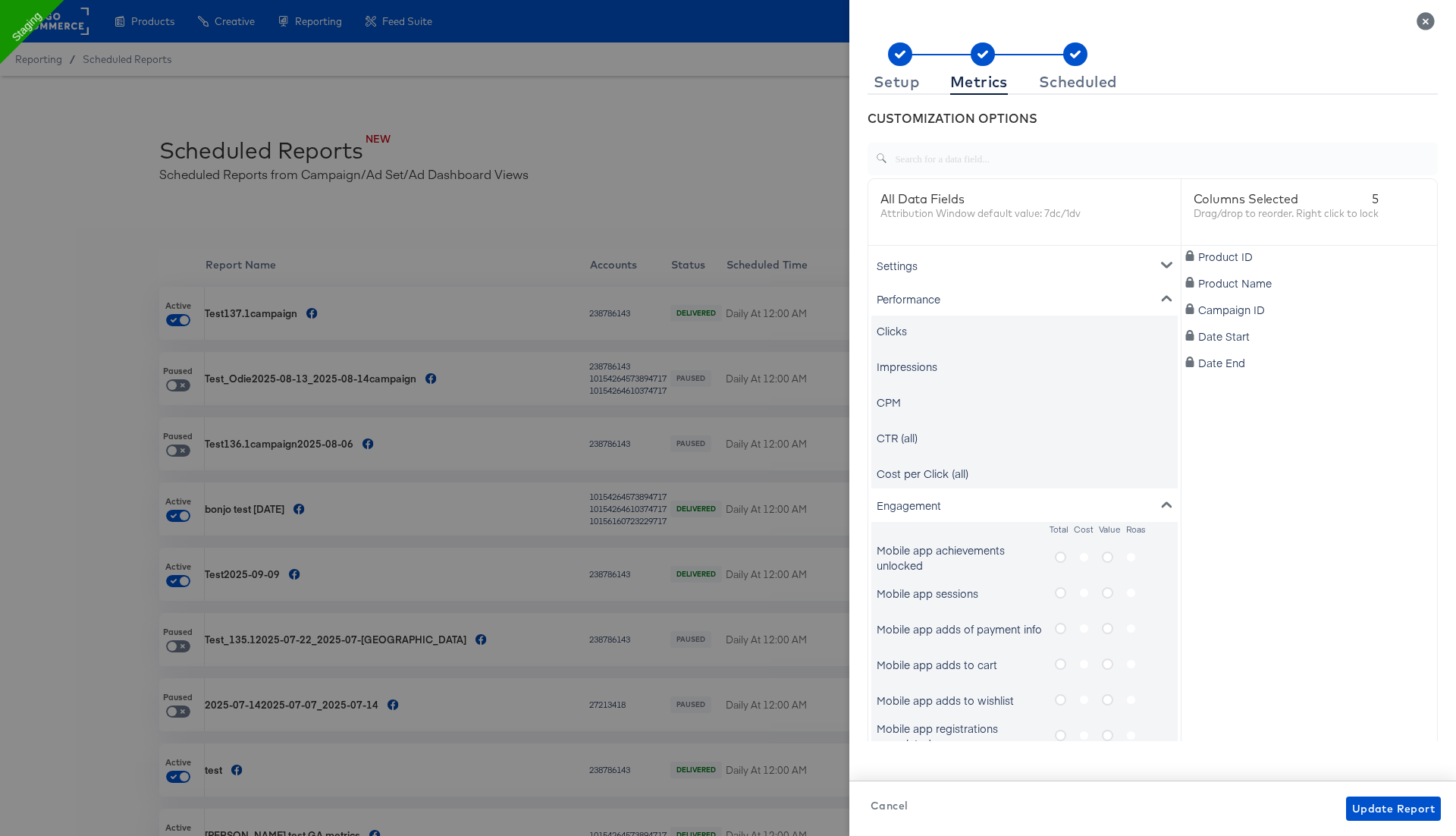
click at [898, 361] on div "Impressions" at bounding box center [907, 366] width 60 height 15
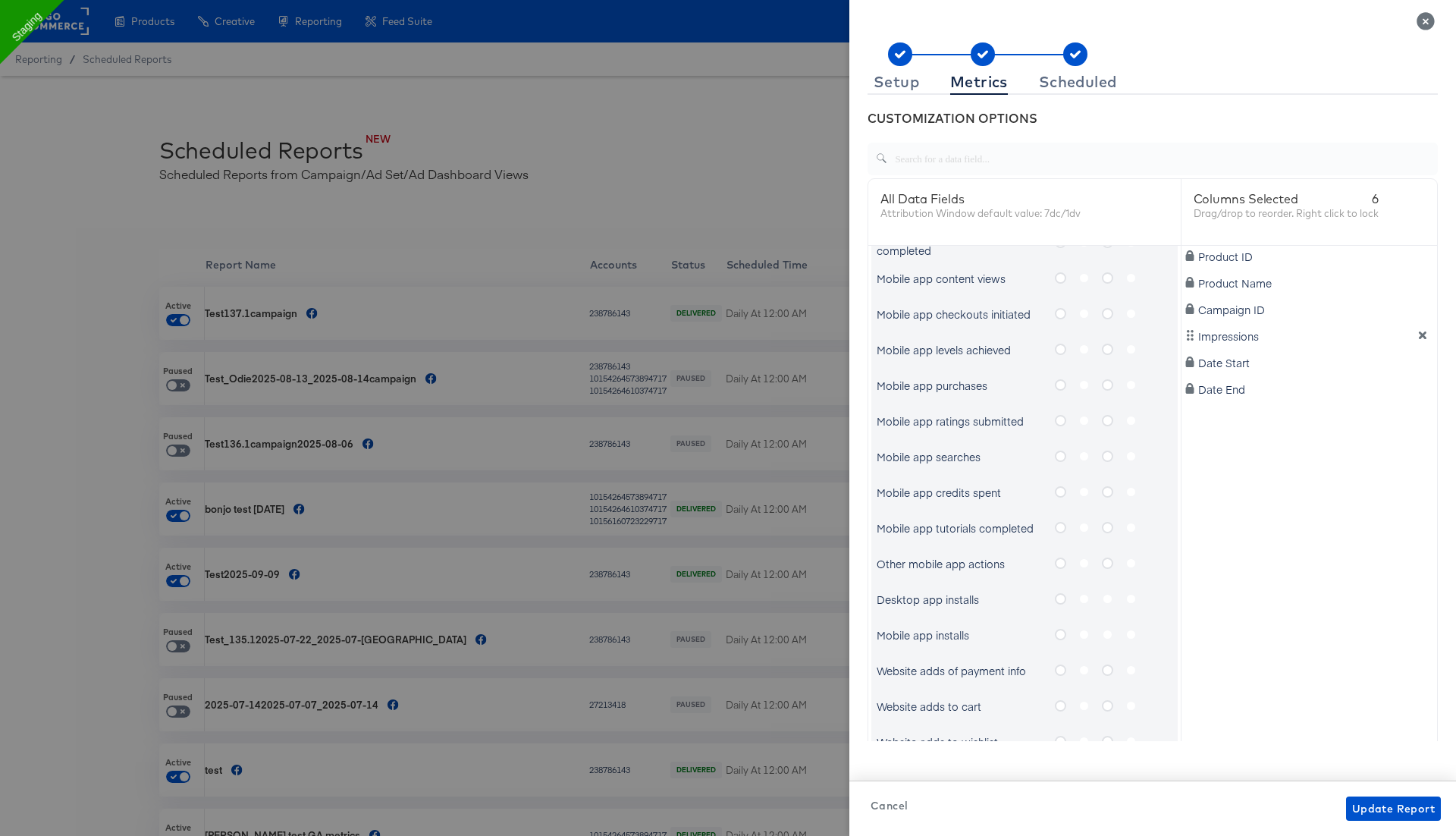
scroll to position [0, 0]
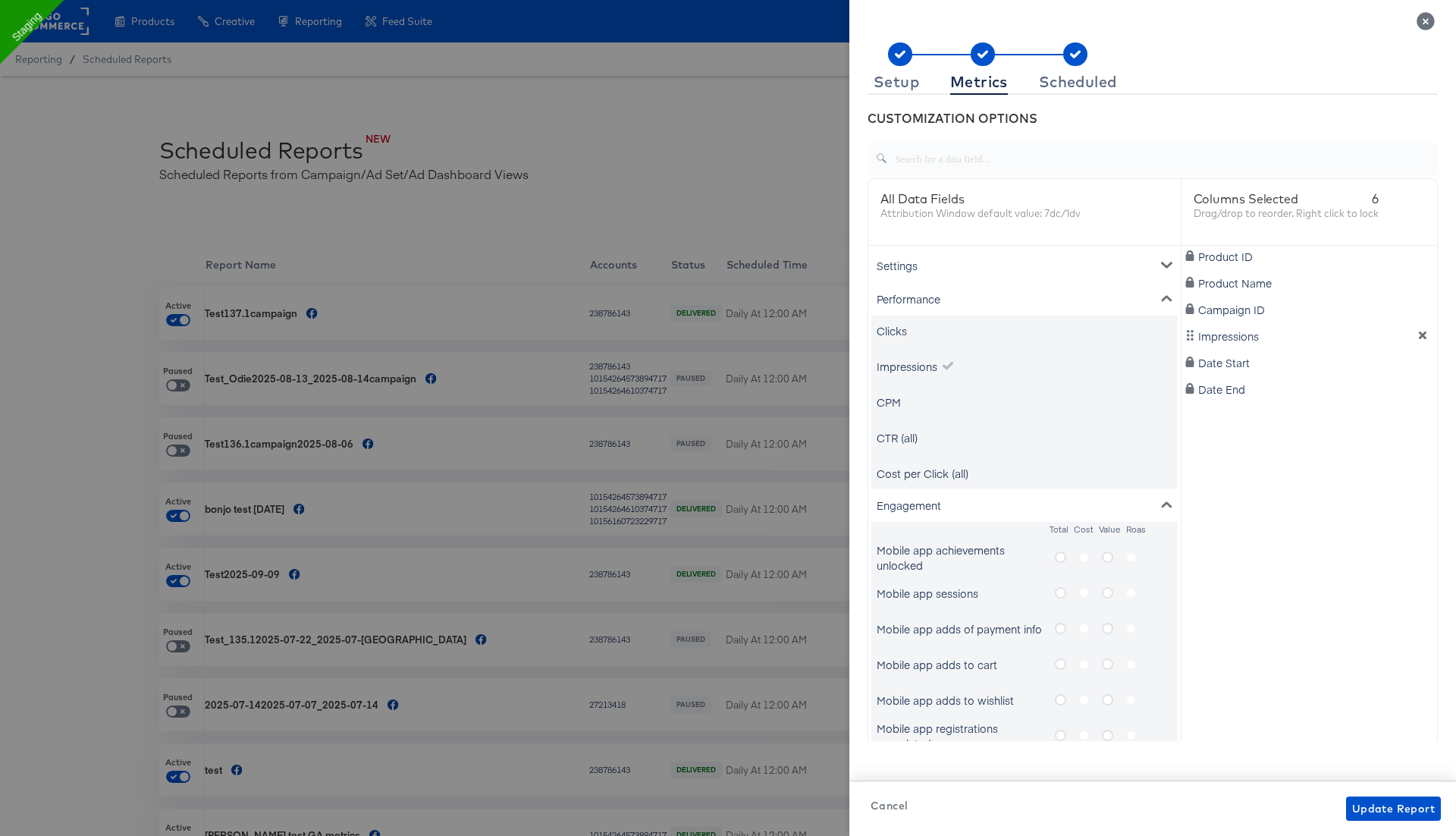
click at [1159, 296] on div "Performance" at bounding box center [1023, 299] width 306 height 34
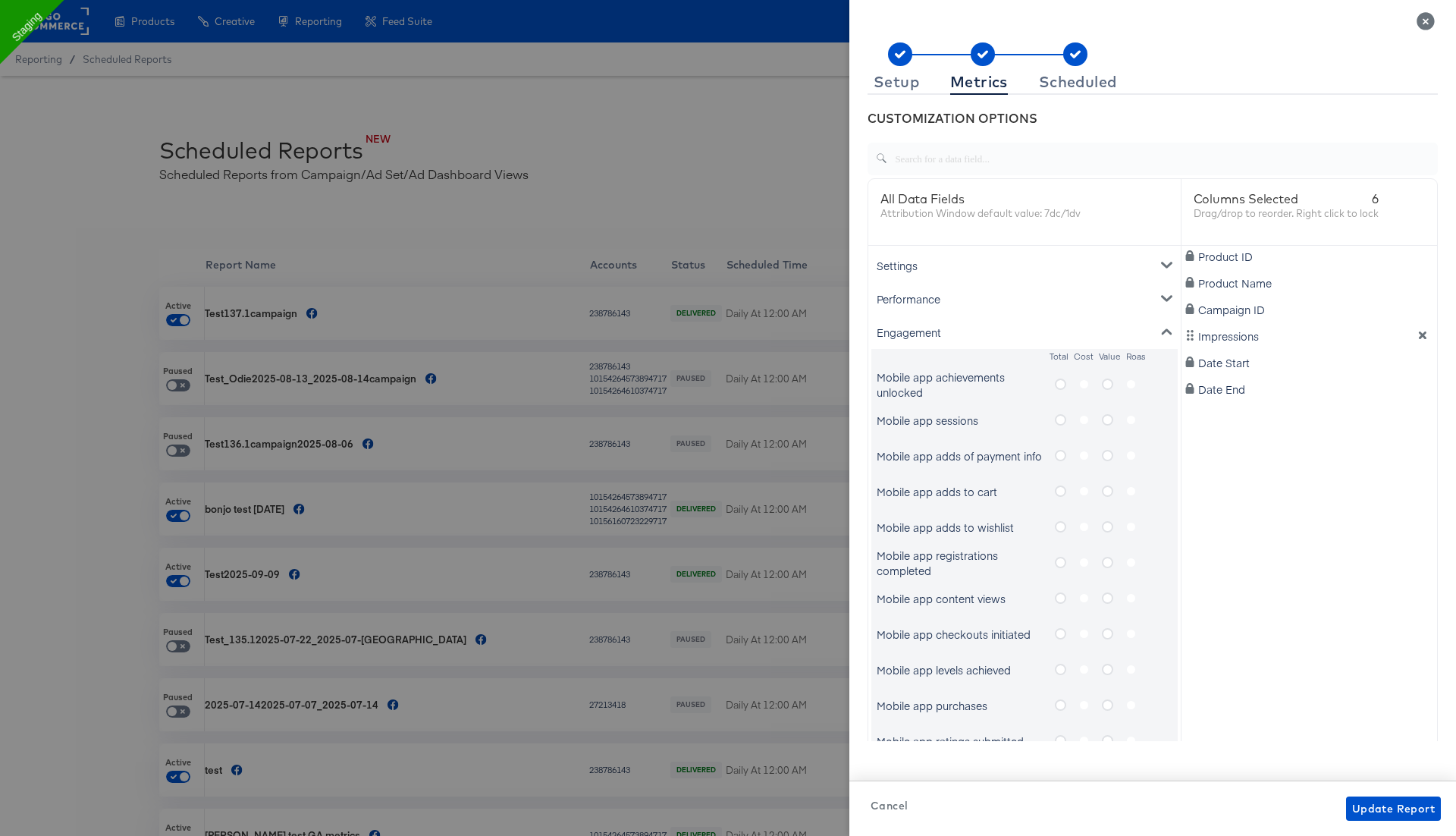
click at [1164, 322] on div "Engagement" at bounding box center [1023, 332] width 306 height 34
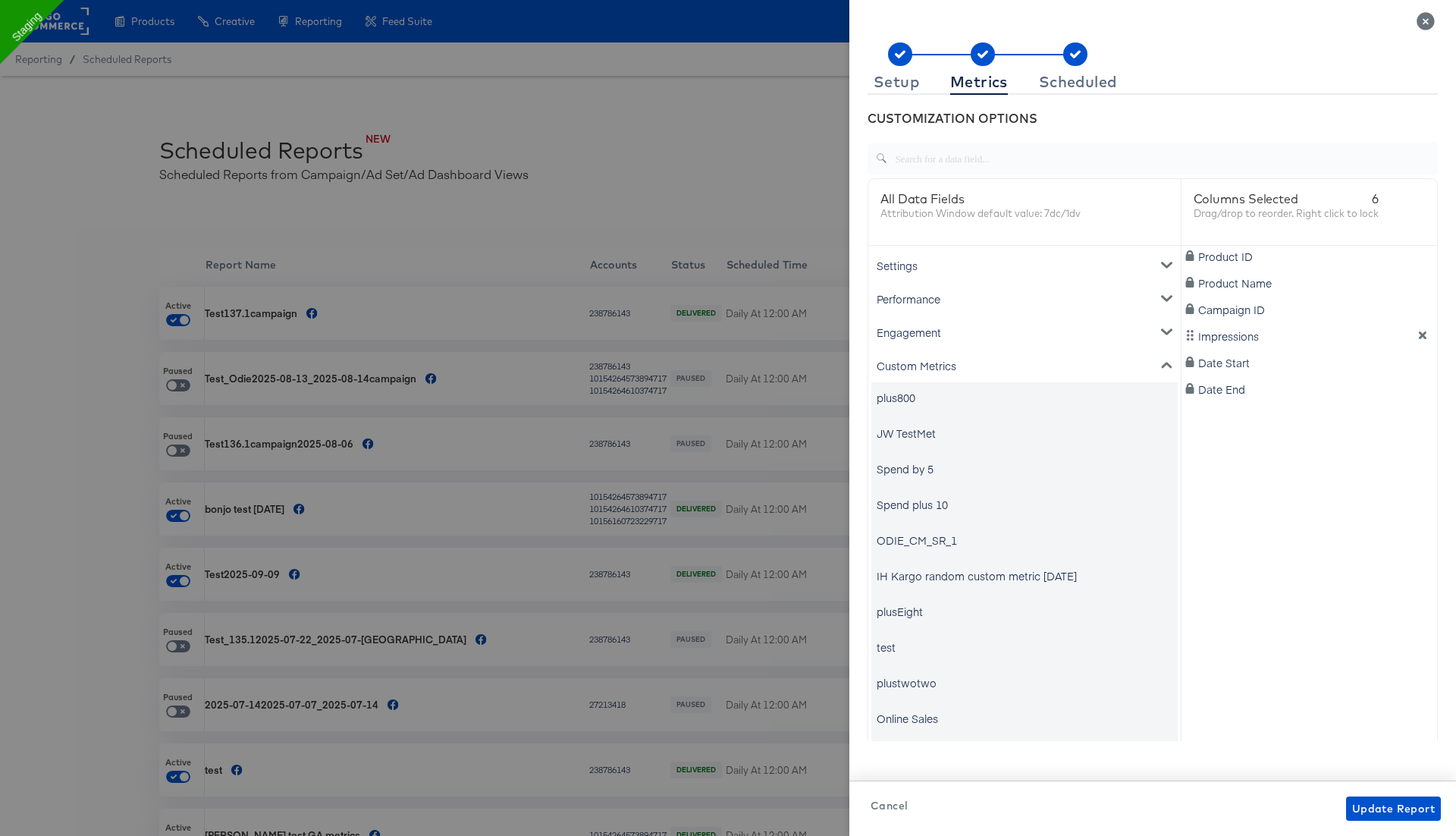
click at [1150, 361] on div "Custom Metrics" at bounding box center [1023, 366] width 306 height 34
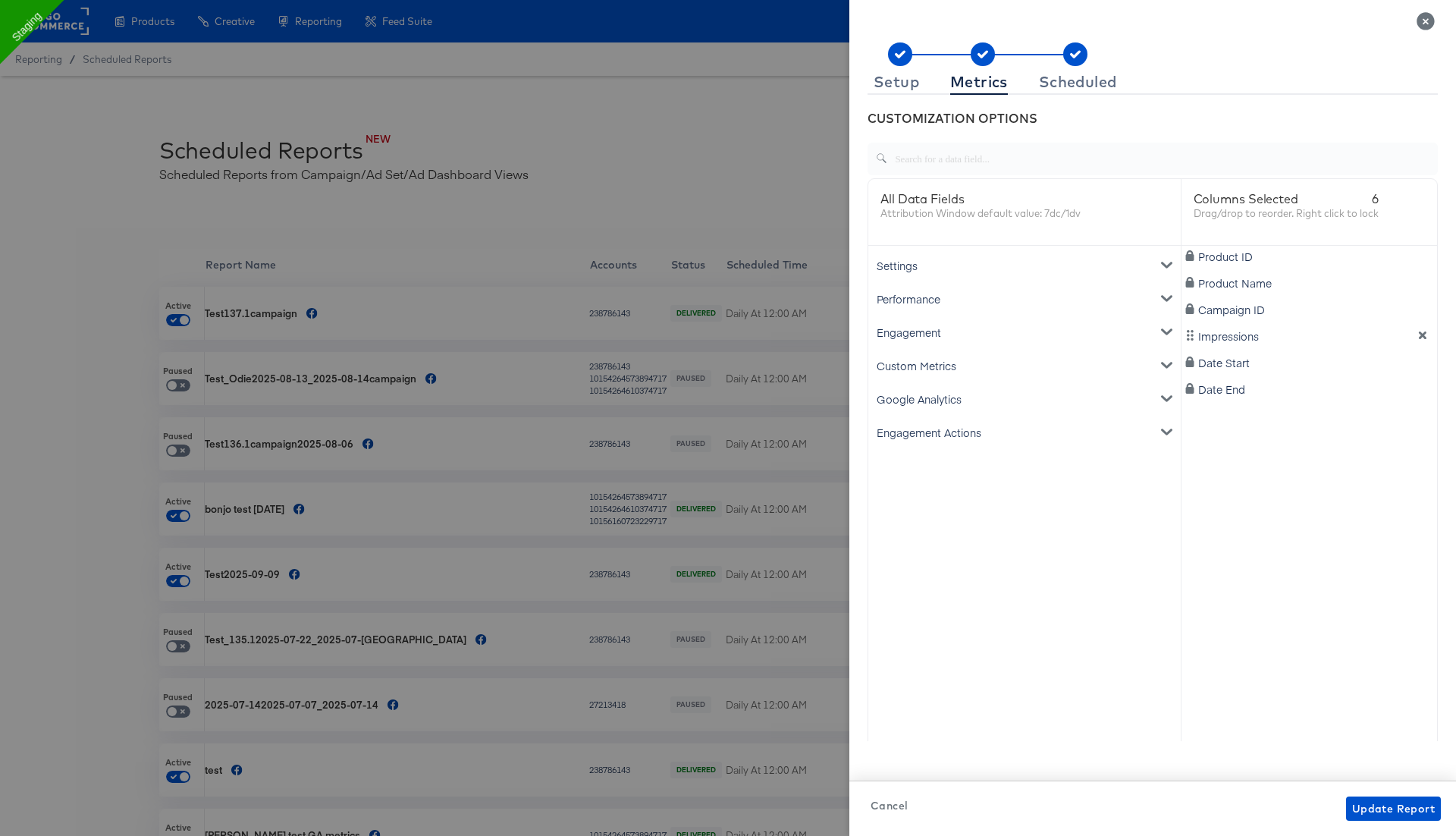
click at [997, 427] on div "Engagement Actions" at bounding box center [1023, 433] width 306 height 34
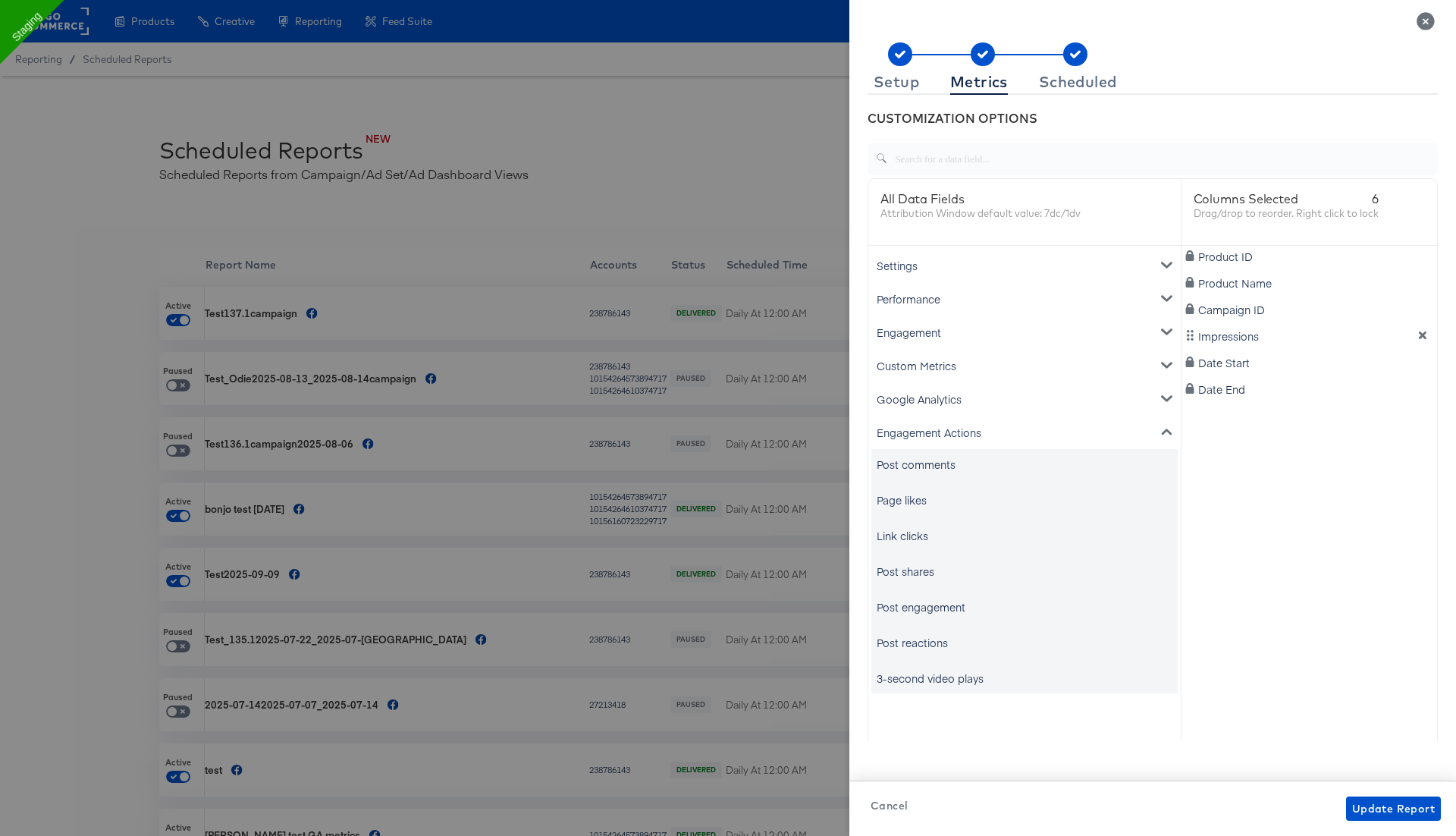
scroll to position [23, 0]
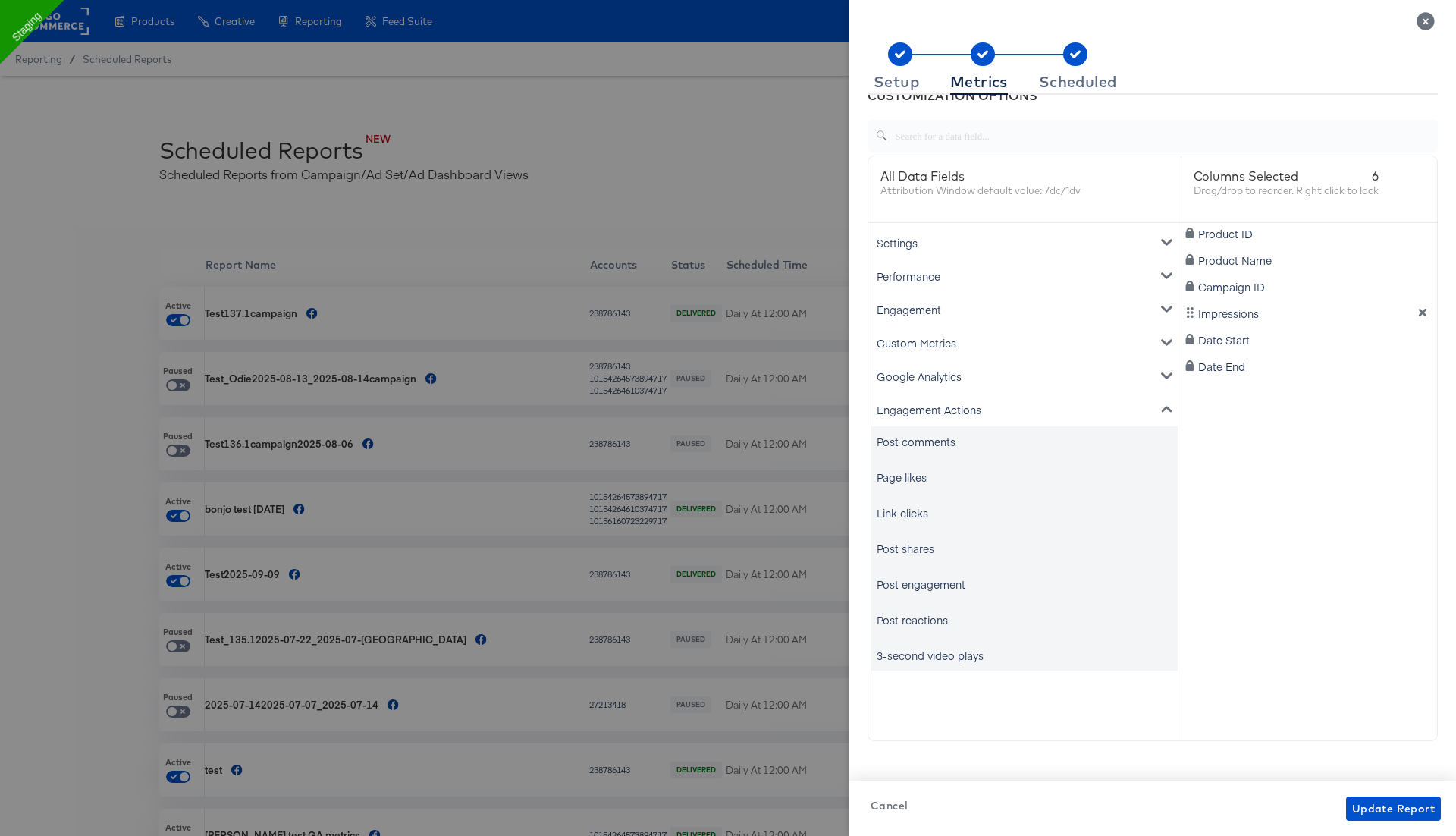
click at [977, 236] on div "Settings" at bounding box center [1023, 243] width 306 height 34
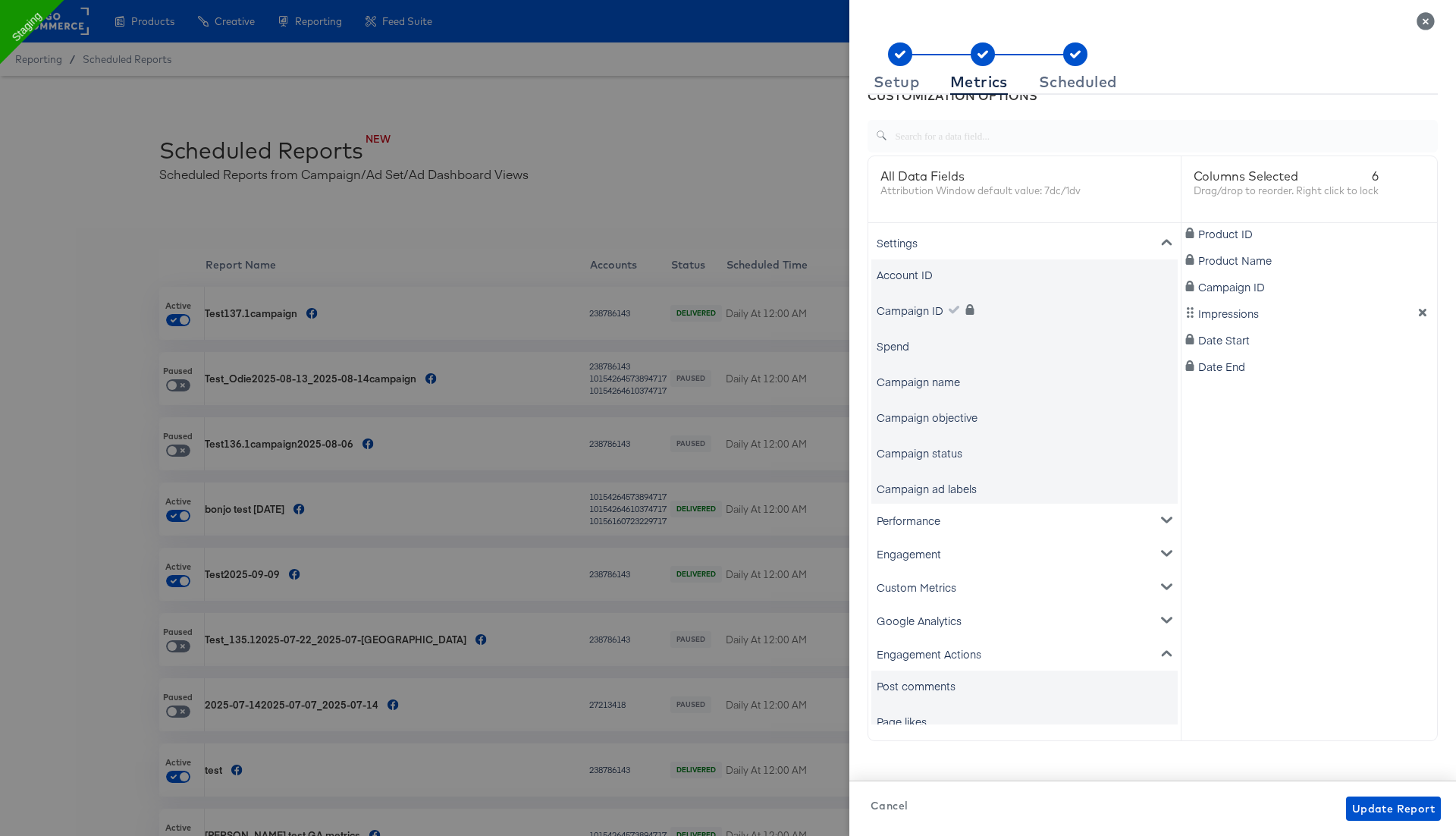
click at [900, 345] on div "Spend" at bounding box center [893, 345] width 33 height 15
click at [1153, 242] on div "Settings" at bounding box center [1023, 243] width 306 height 34
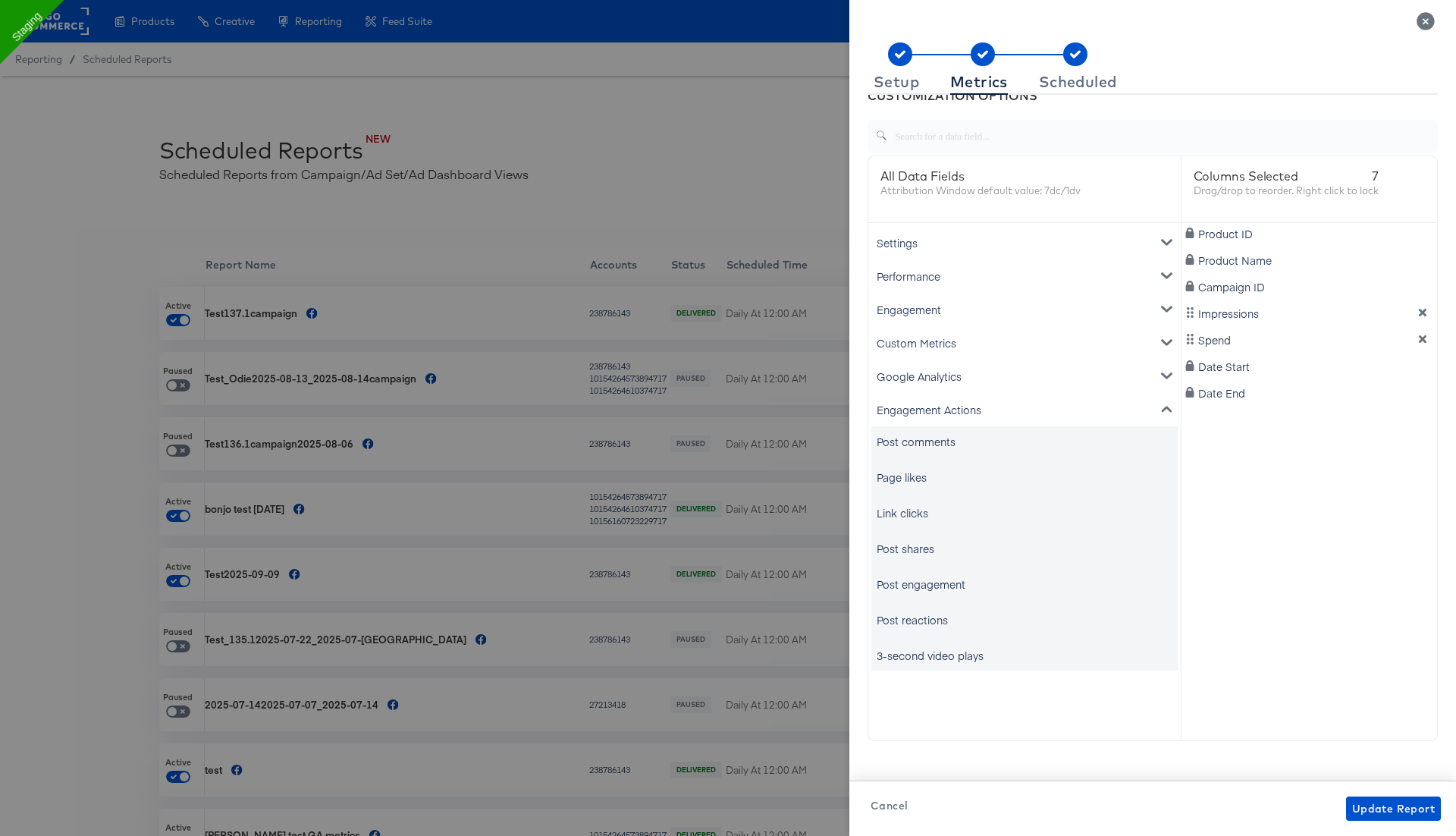
click at [1028, 408] on div "Engagement Actions" at bounding box center [1023, 410] width 306 height 34
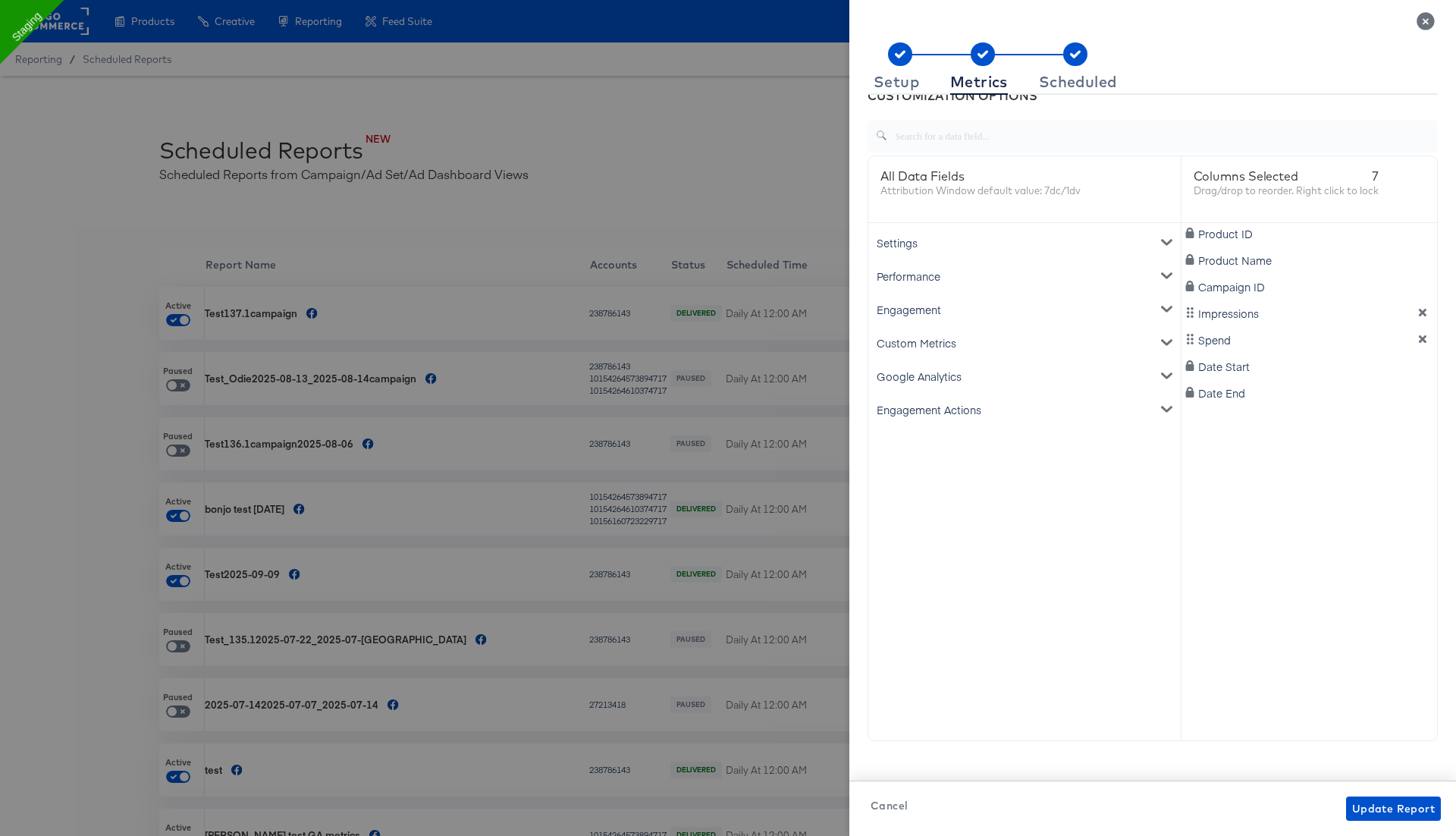
click at [951, 367] on div "Google Analytics" at bounding box center [1023, 376] width 306 height 34
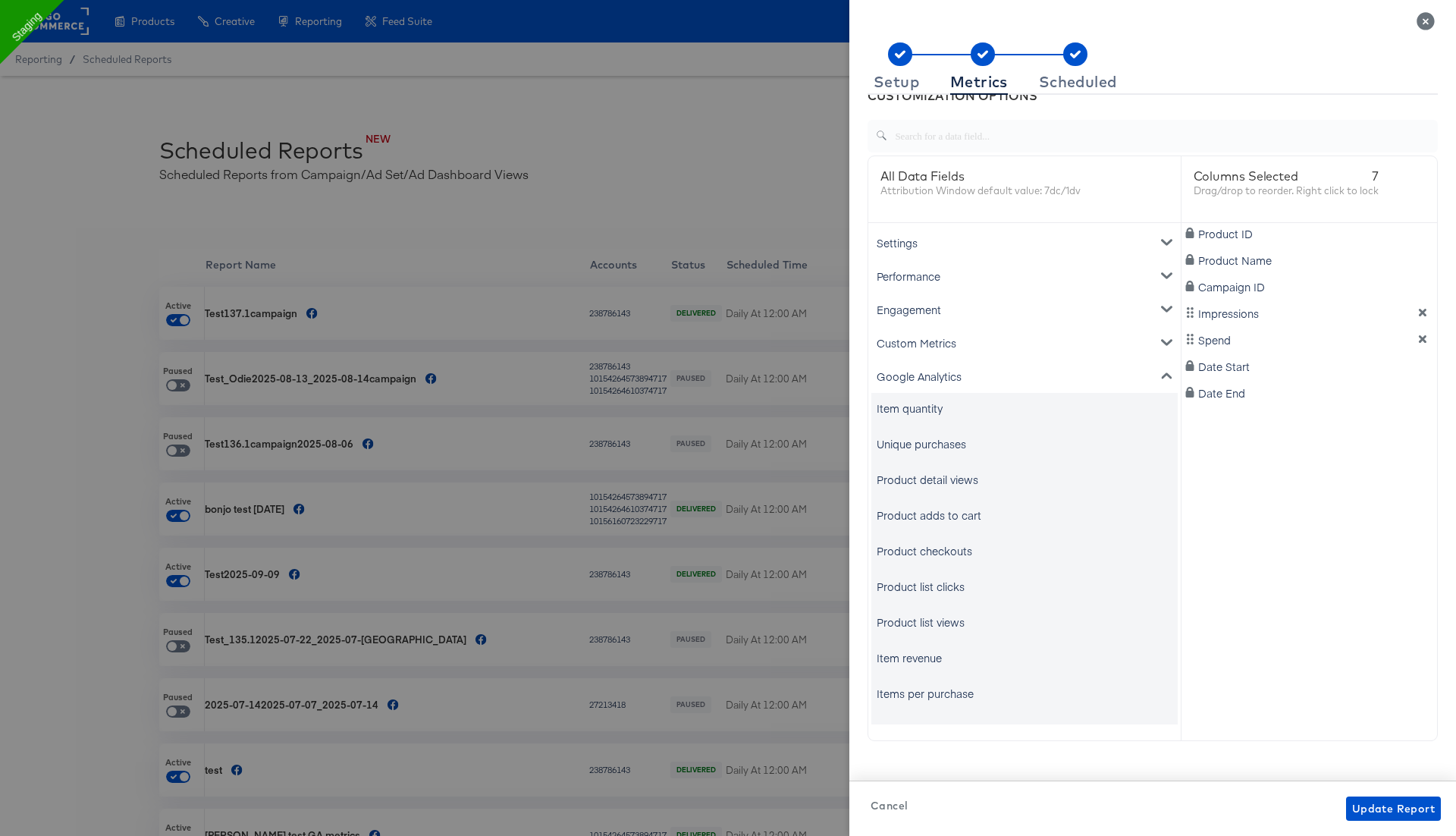
click at [951, 367] on div "Google Analytics" at bounding box center [1023, 376] width 306 height 34
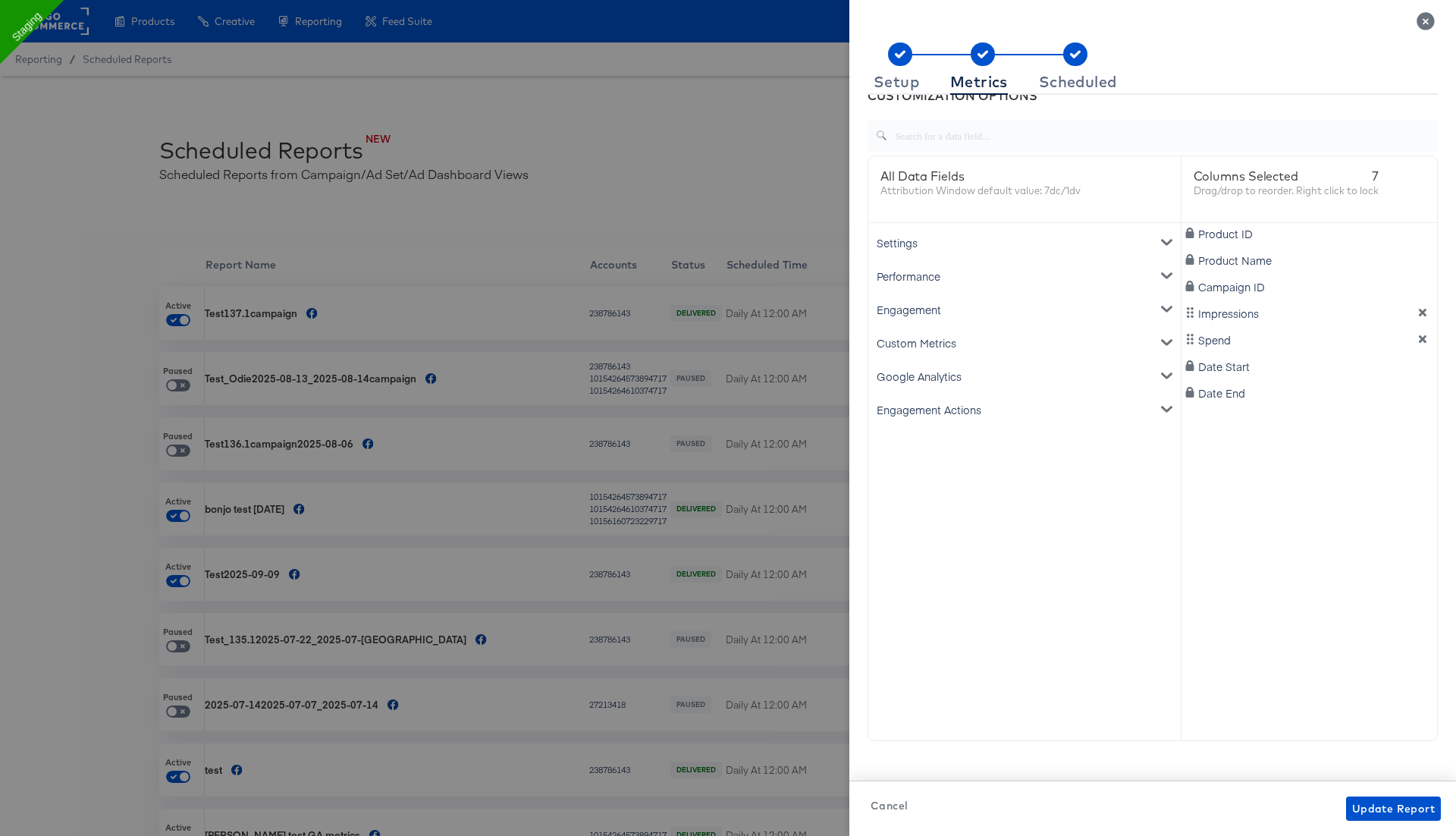
click at [947, 333] on div "Custom Metrics" at bounding box center [1023, 343] width 306 height 34
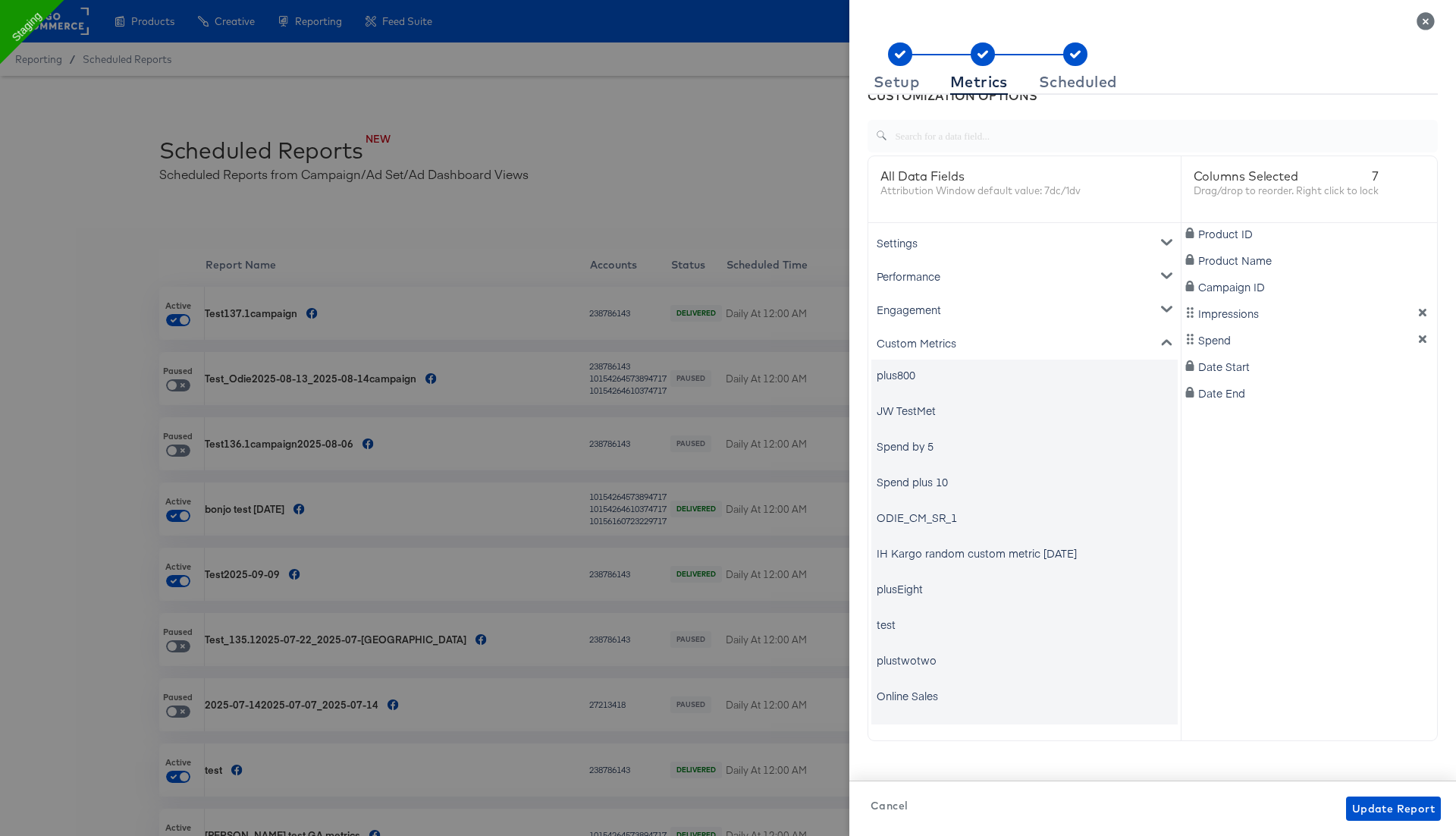
click at [947, 333] on div "Custom Metrics" at bounding box center [1023, 343] width 306 height 34
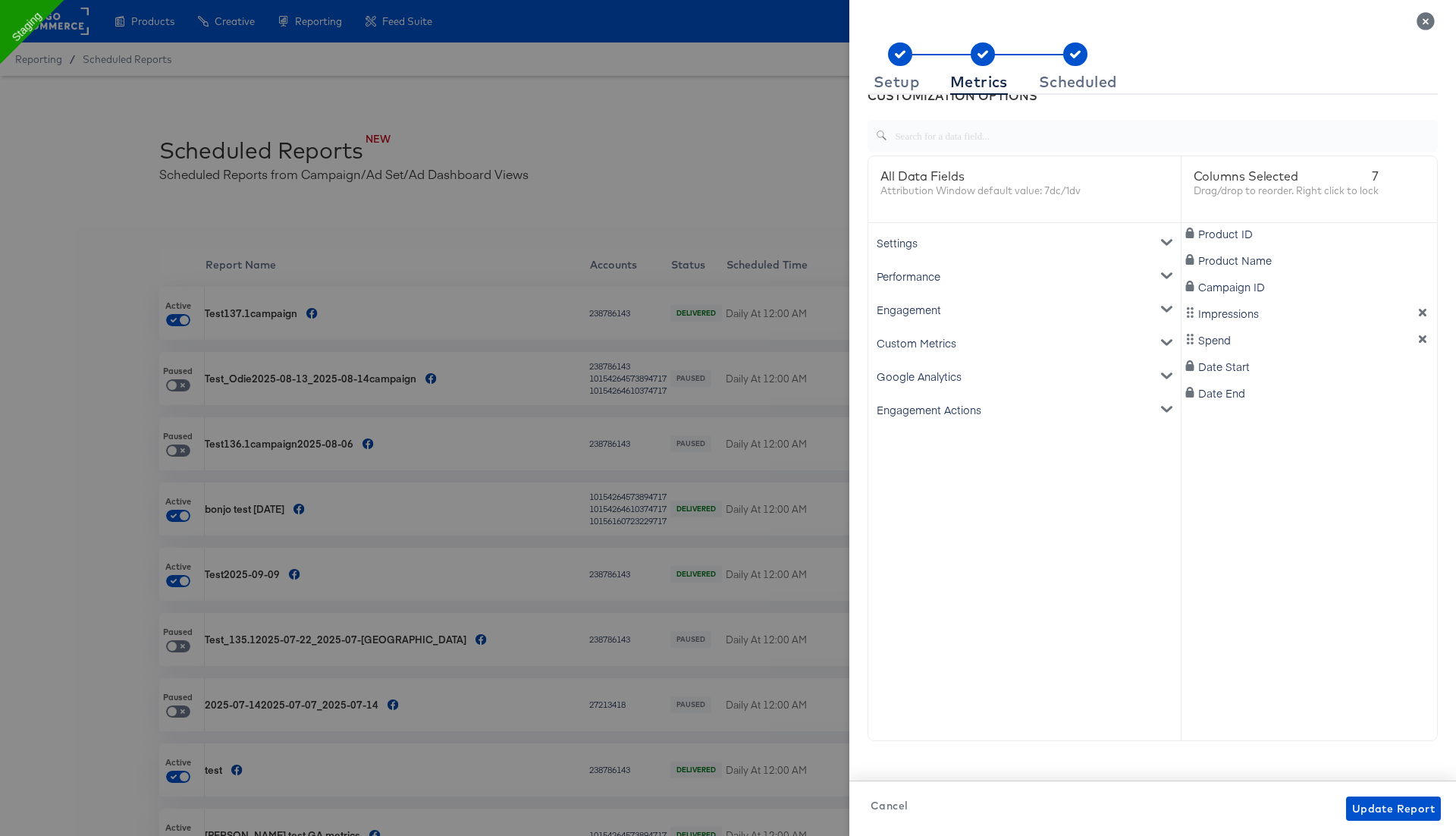
click at [940, 308] on div "Engagement" at bounding box center [1023, 309] width 306 height 34
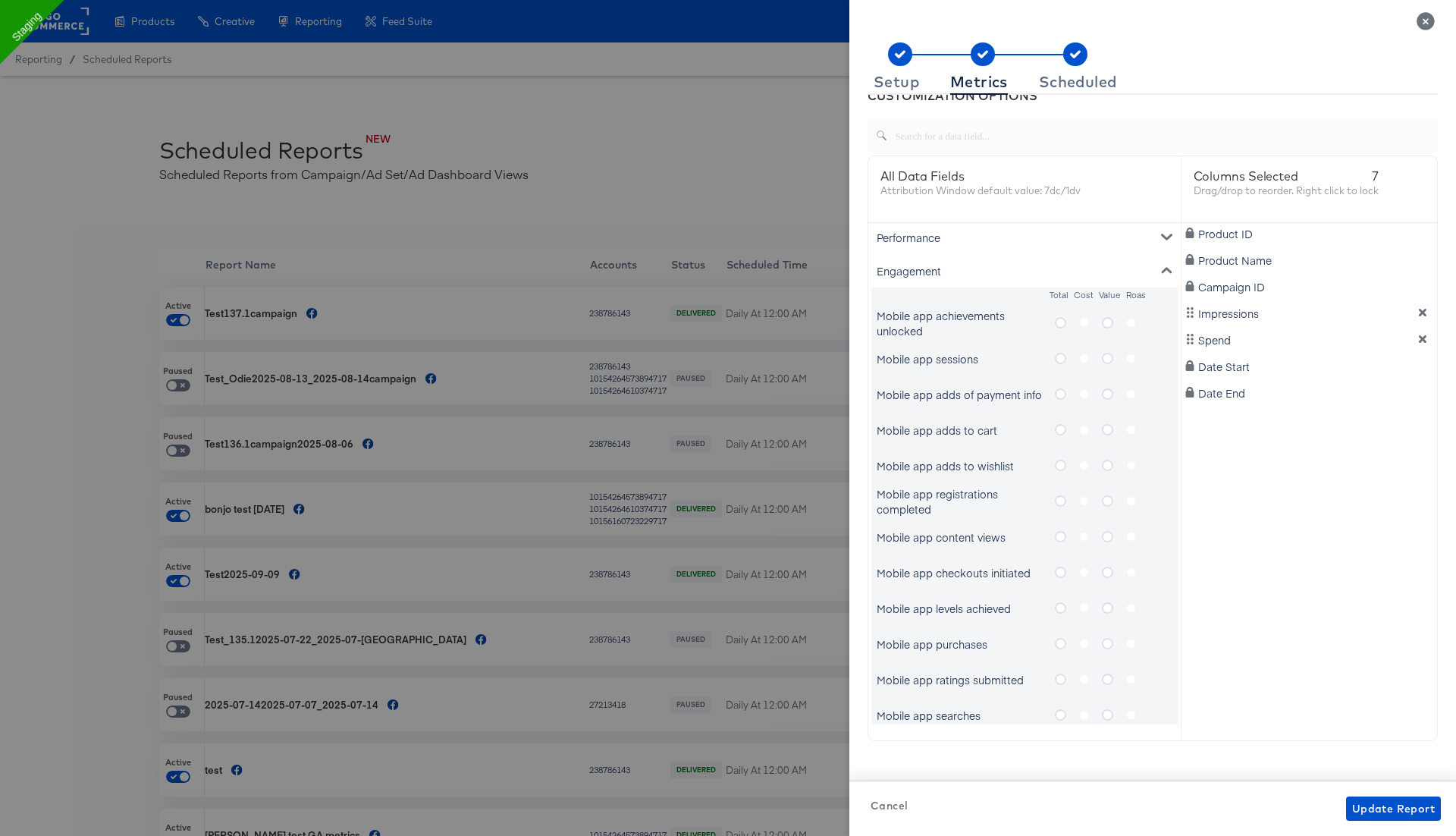
scroll to position [0, 0]
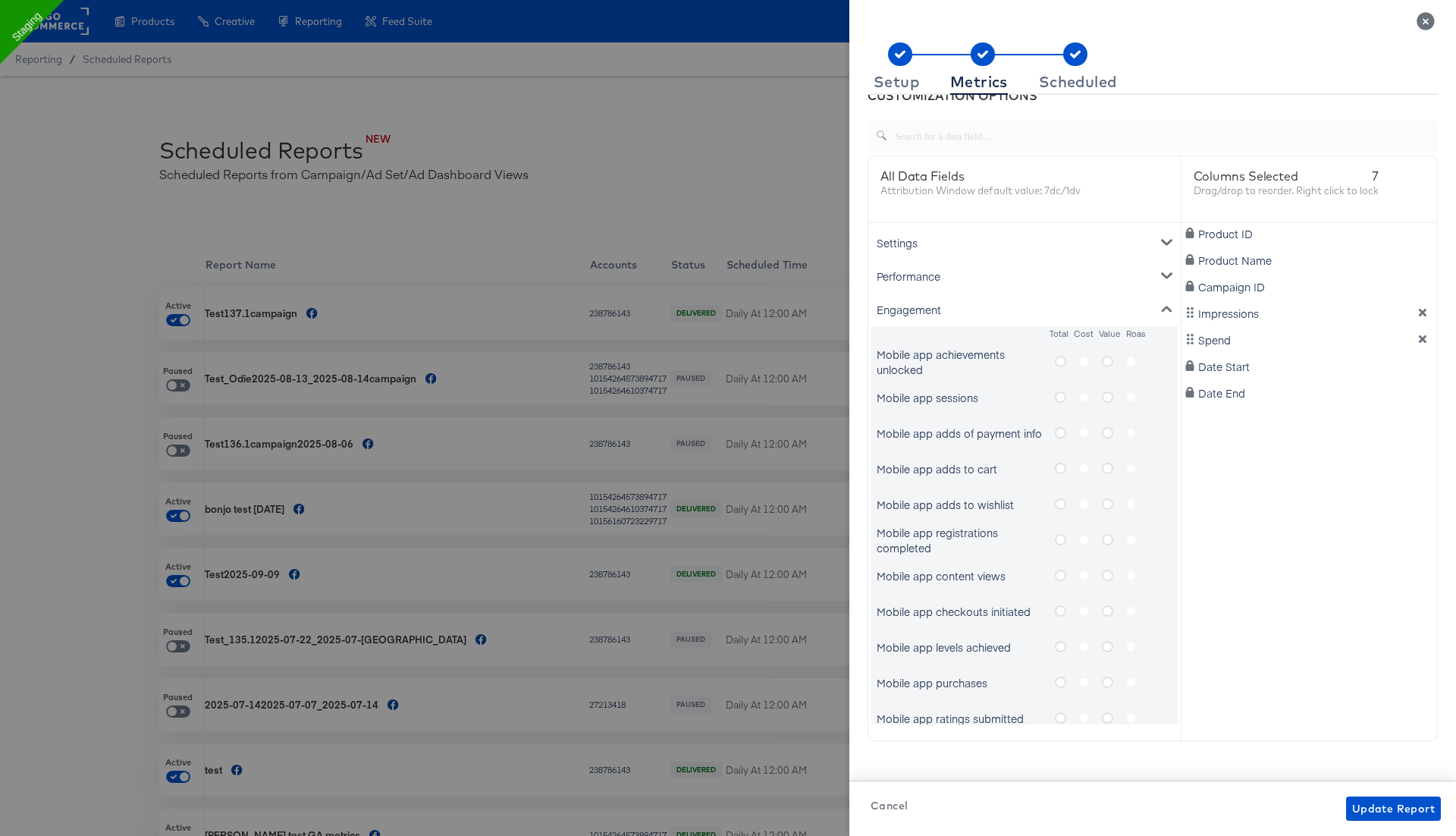
click at [947, 314] on div "Engagement" at bounding box center [1023, 309] width 306 height 34
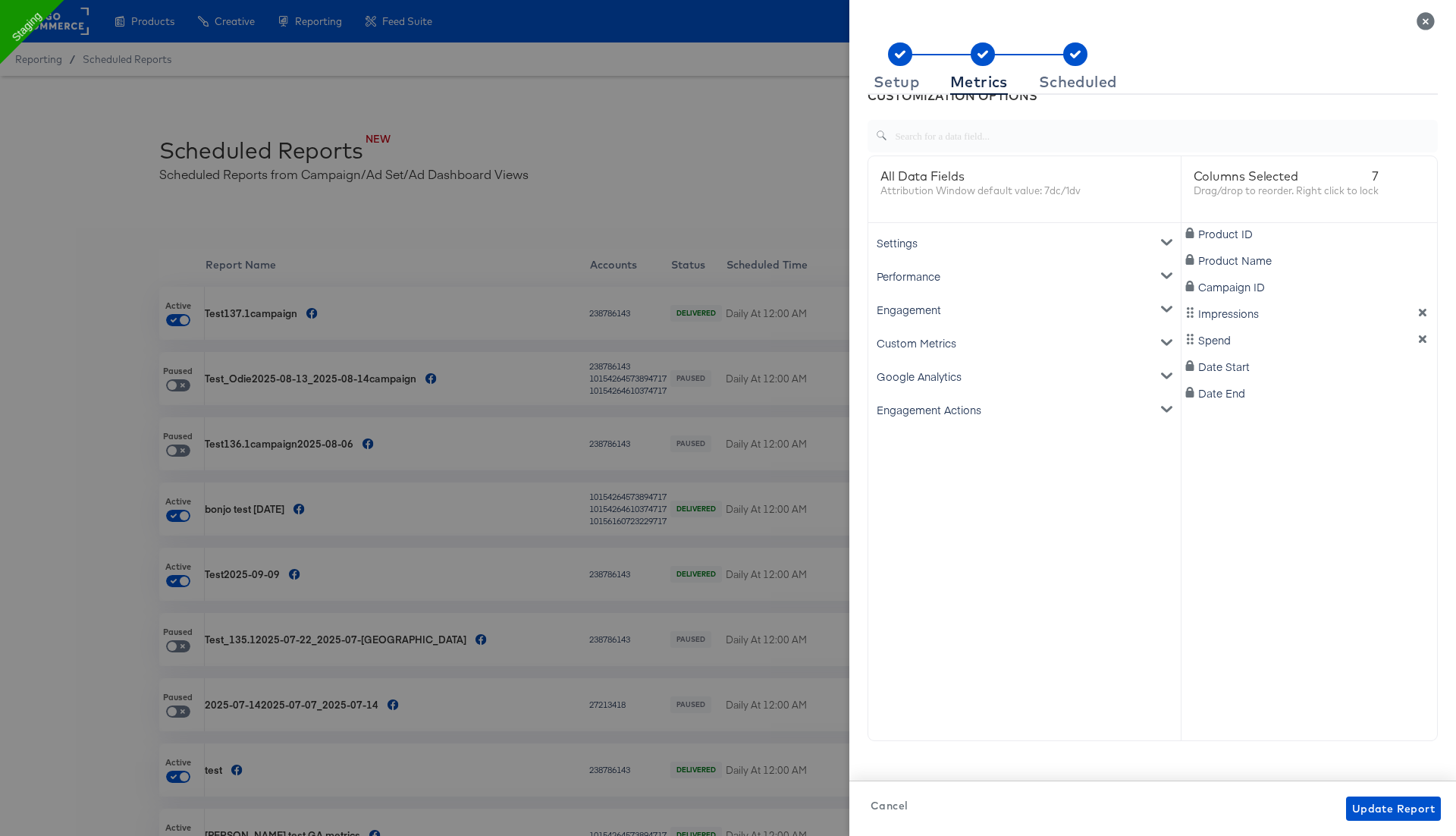
click at [961, 412] on div "Engagement Actions" at bounding box center [1023, 410] width 306 height 34
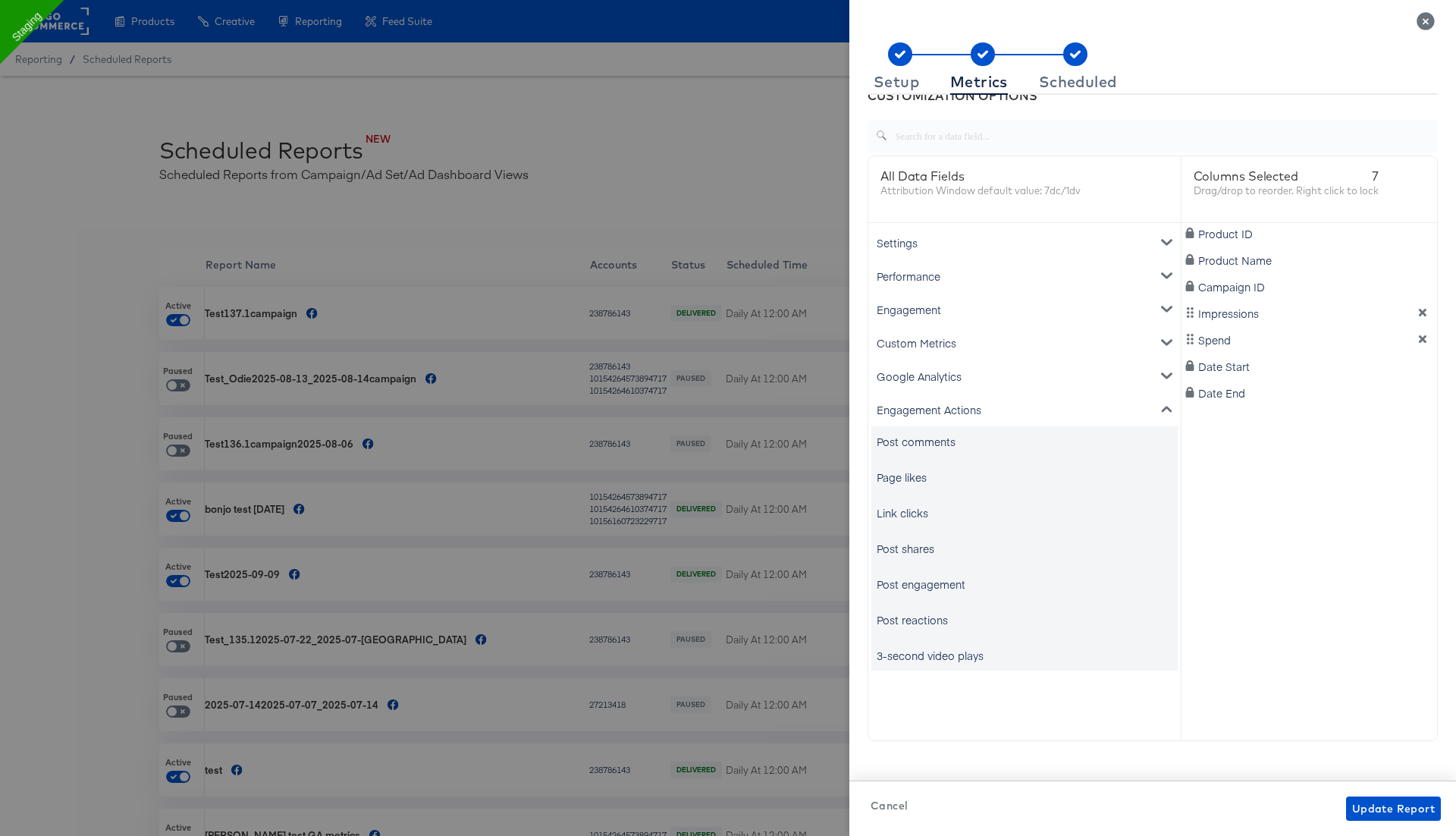
click at [905, 511] on div "Link clicks" at bounding box center [903, 512] width 52 height 15
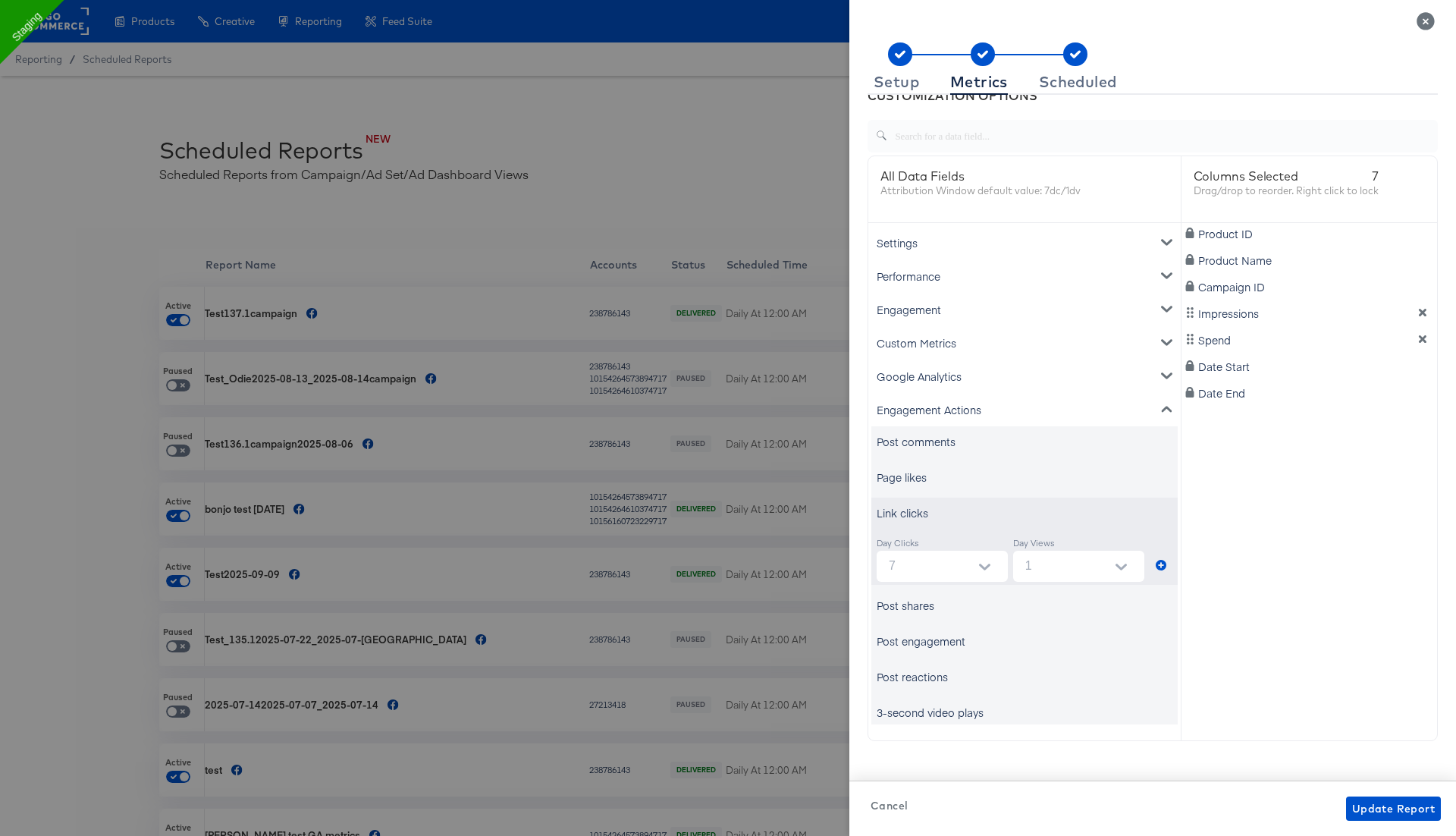
click at [937, 506] on div "Link clicks" at bounding box center [1023, 512] width 306 height 30
click at [919, 558] on input "7" at bounding box center [945, 566] width 125 height 31
click at [920, 647] on li "7" at bounding box center [941, 648] width 131 height 24
click at [1045, 569] on input "1" at bounding box center [1081, 566] width 125 height 31
click at [1050, 623] on li "1" at bounding box center [1078, 625] width 131 height 24
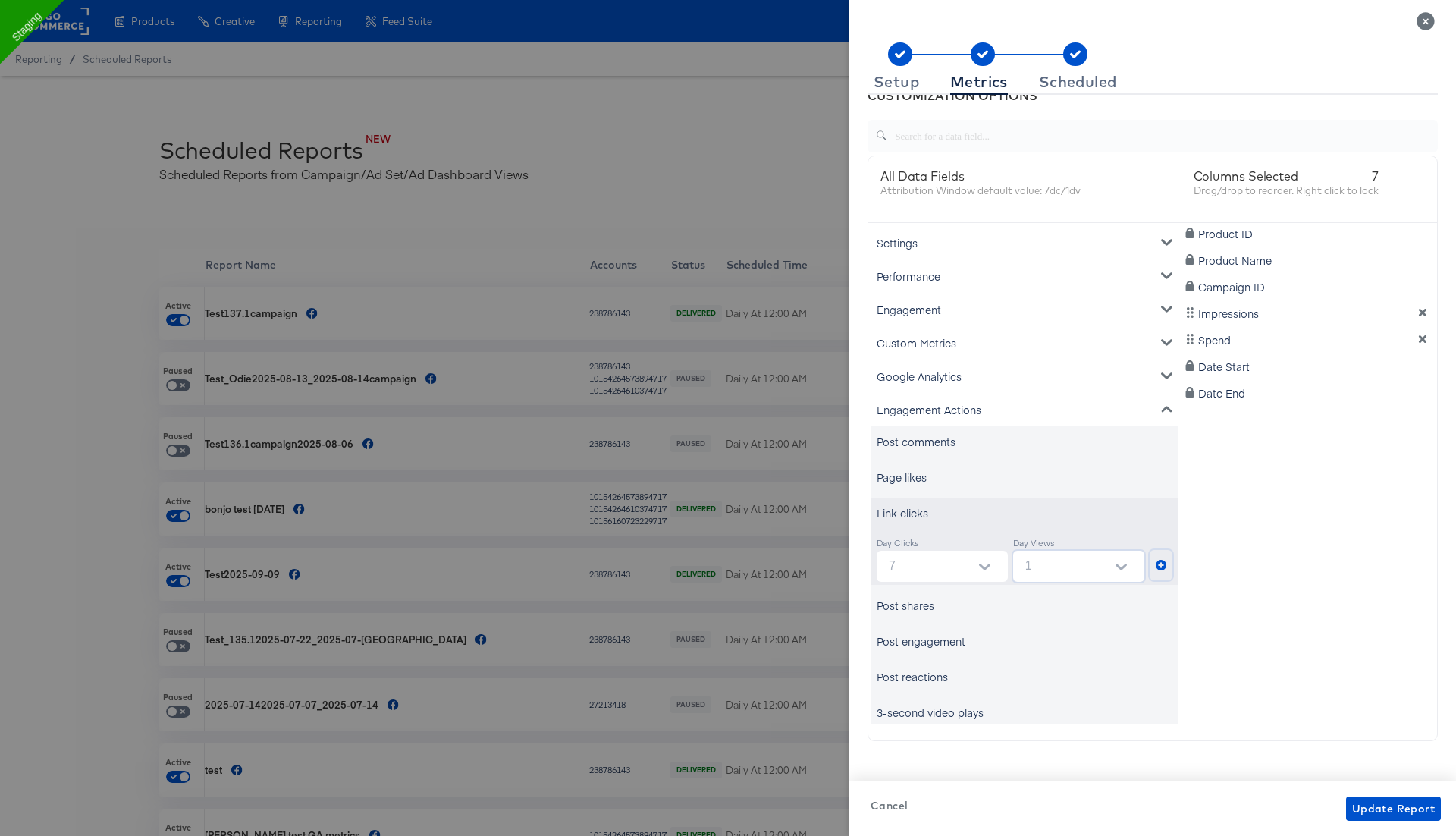
click at [1157, 563] on icon "metrics-list" at bounding box center [1161, 565] width 11 height 11
click at [915, 515] on div "Link clicks" at bounding box center [903, 512] width 52 height 15
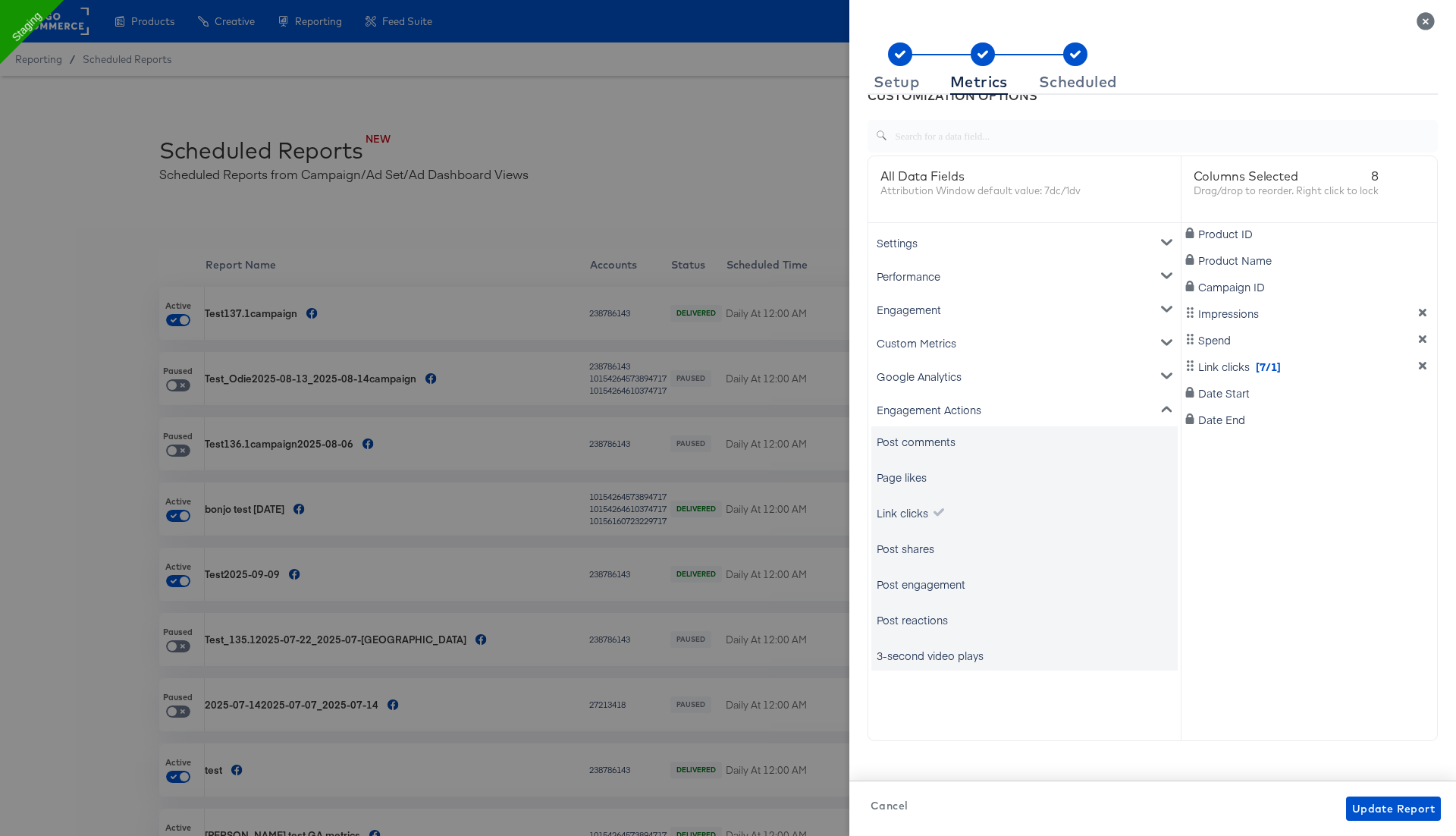
click at [937, 408] on div "Engagement Actions" at bounding box center [1023, 410] width 306 height 34
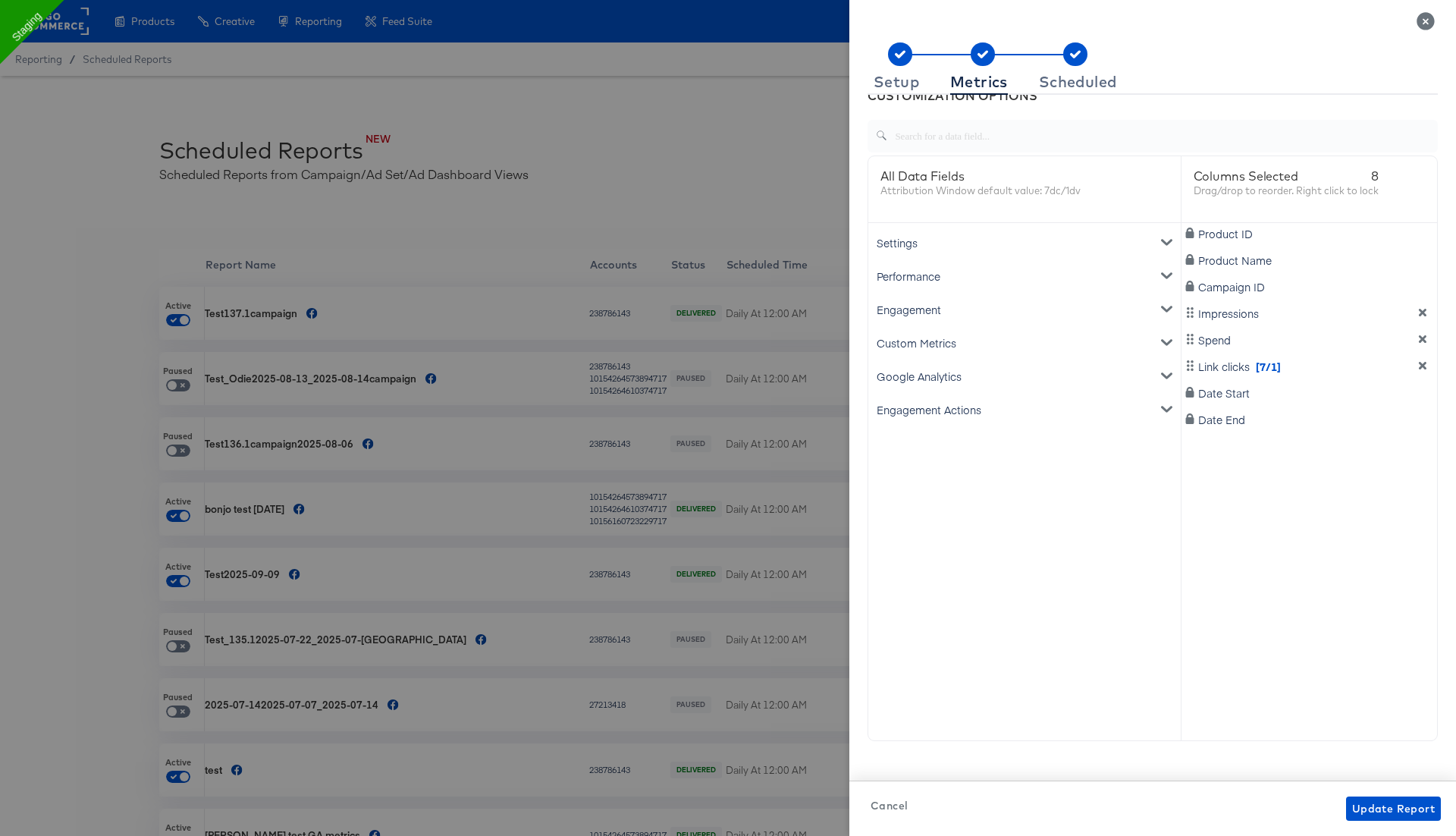
click at [934, 402] on div "Engagement Actions" at bounding box center [1023, 410] width 306 height 34
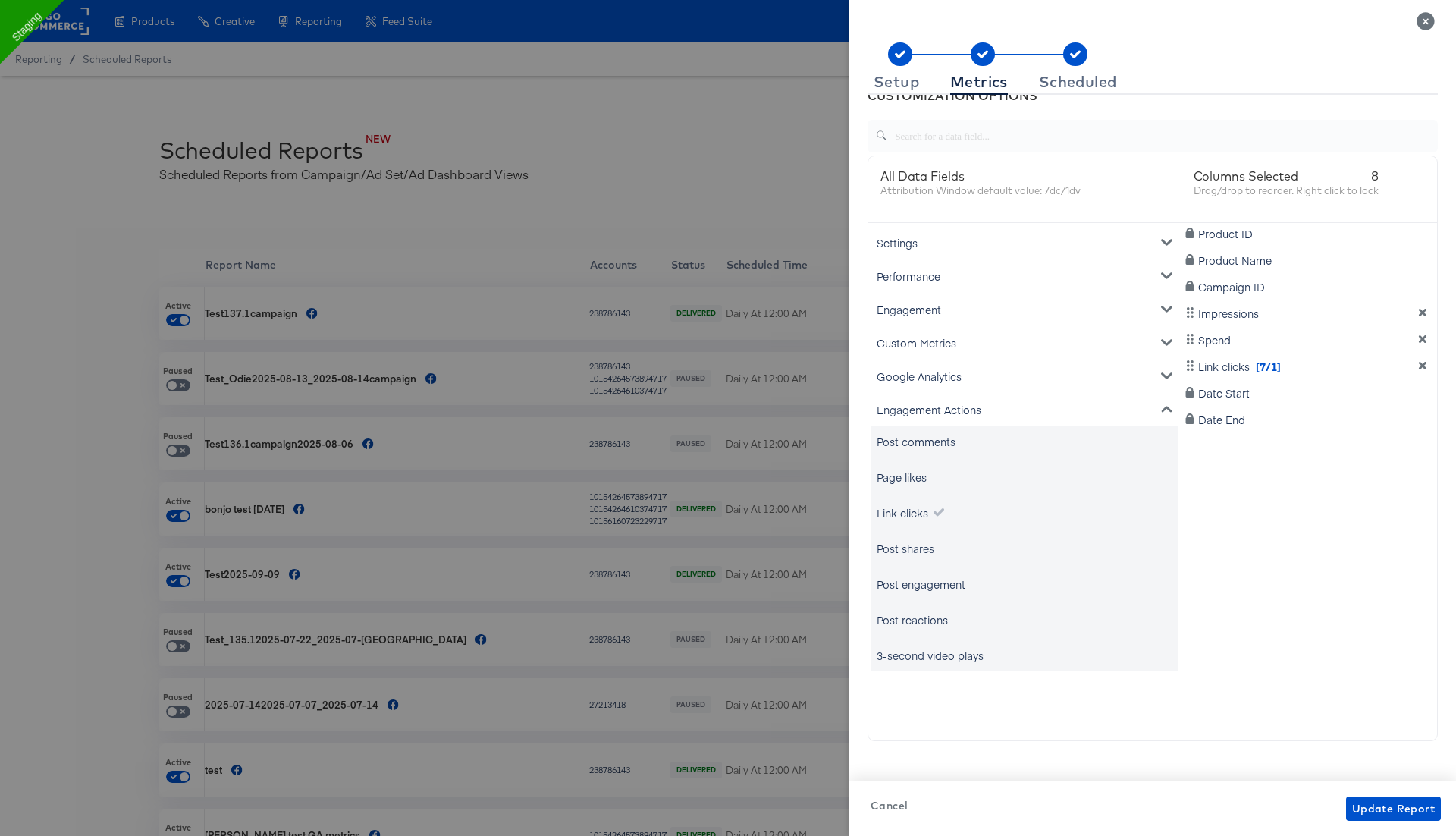
scroll to position [33, 0]
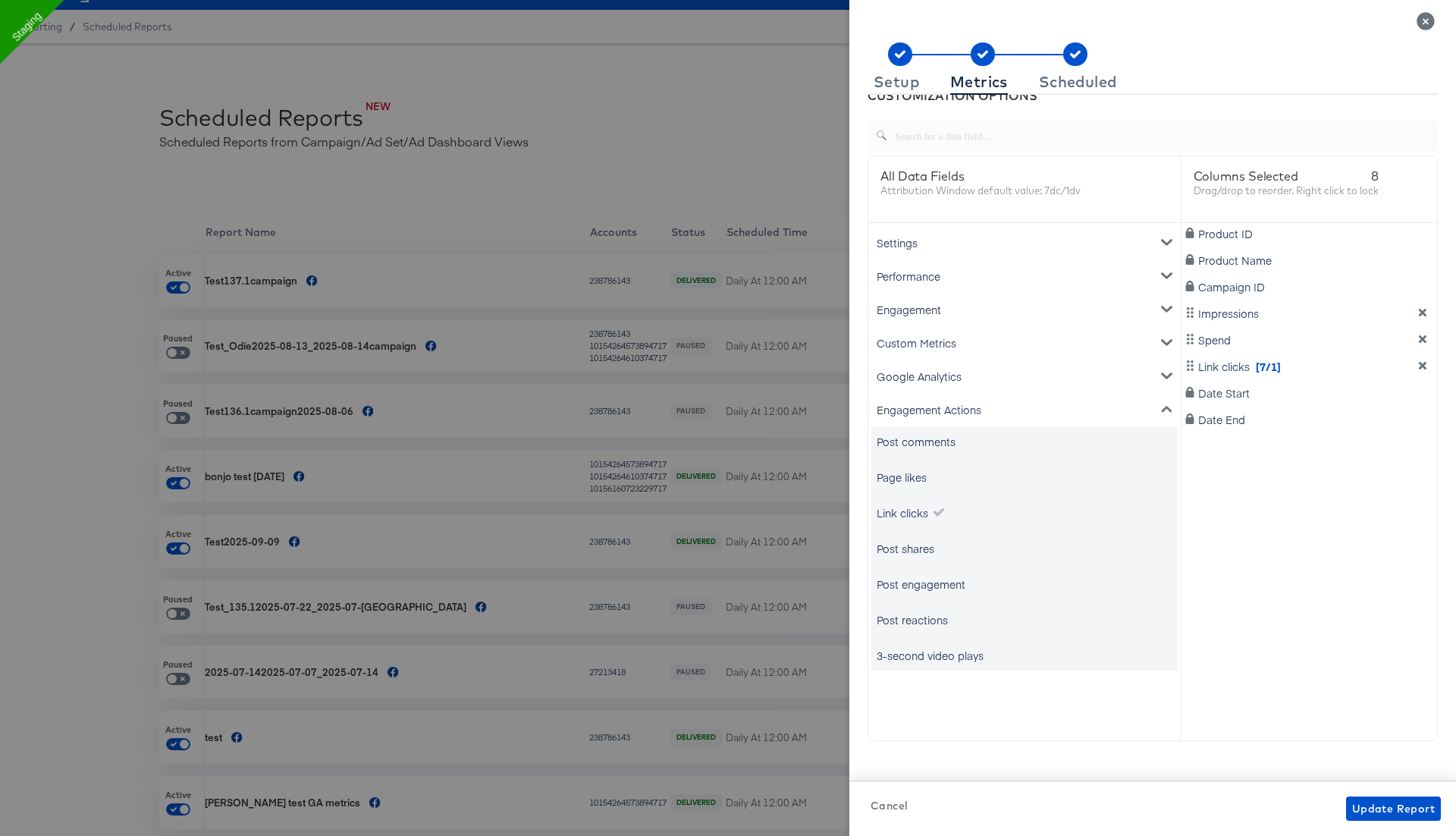
click at [930, 406] on div "Engagement Actions" at bounding box center [1023, 410] width 306 height 34
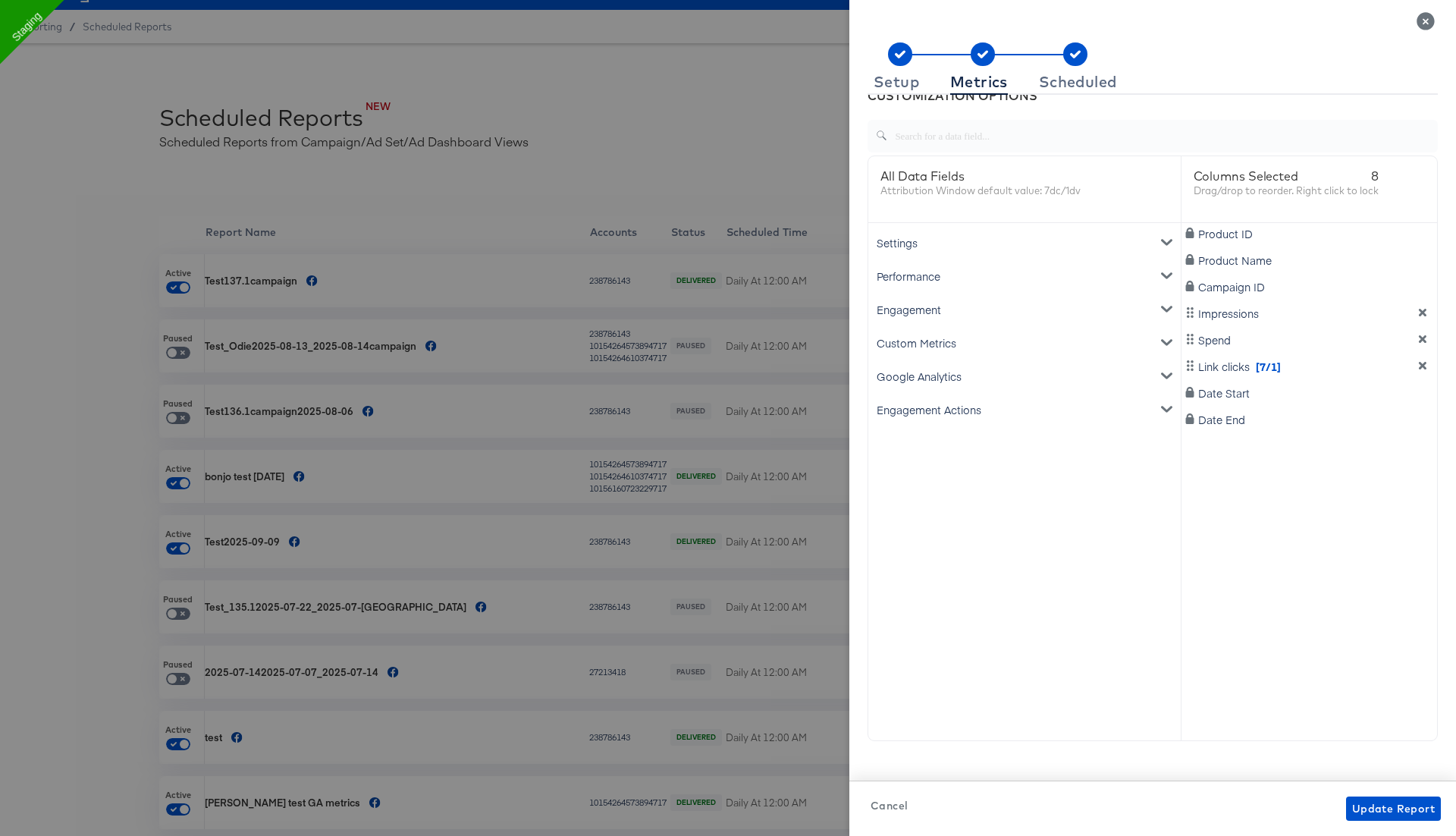
click at [922, 379] on div "Google Analytics" at bounding box center [1023, 376] width 306 height 34
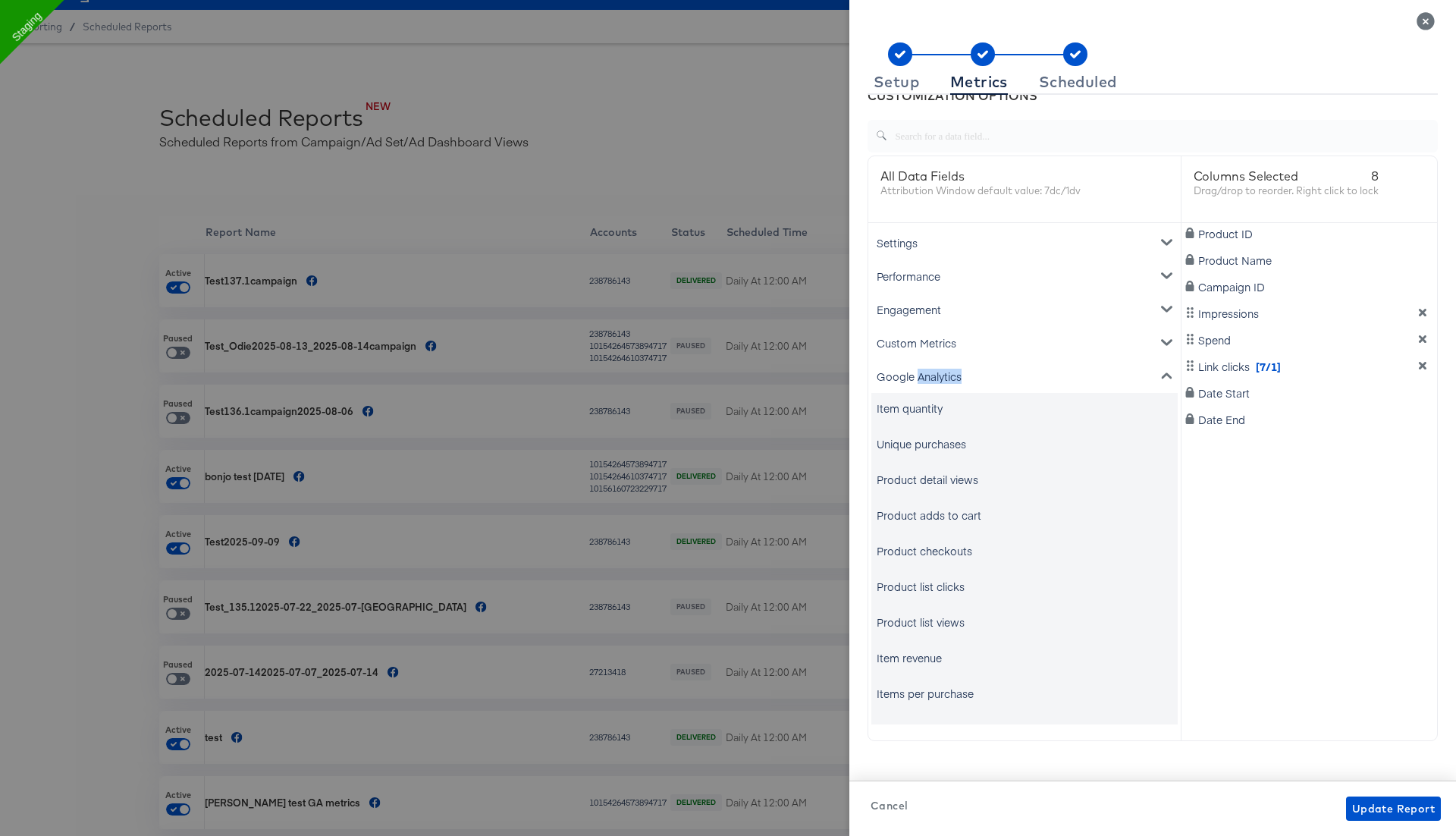
click at [922, 379] on div "Google Analytics" at bounding box center [1023, 376] width 306 height 34
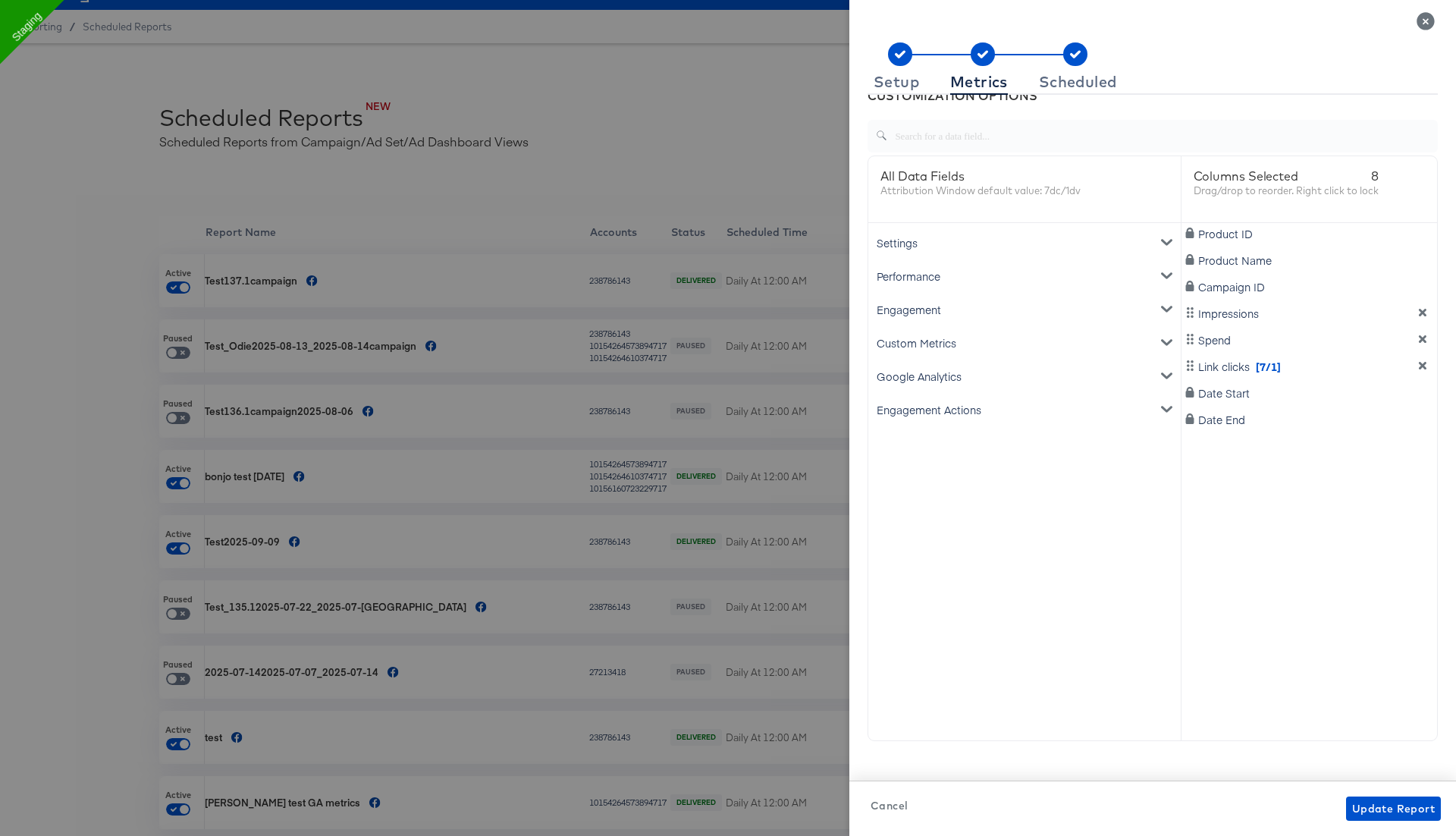
click at [920, 345] on div "Custom Metrics" at bounding box center [1023, 343] width 306 height 34
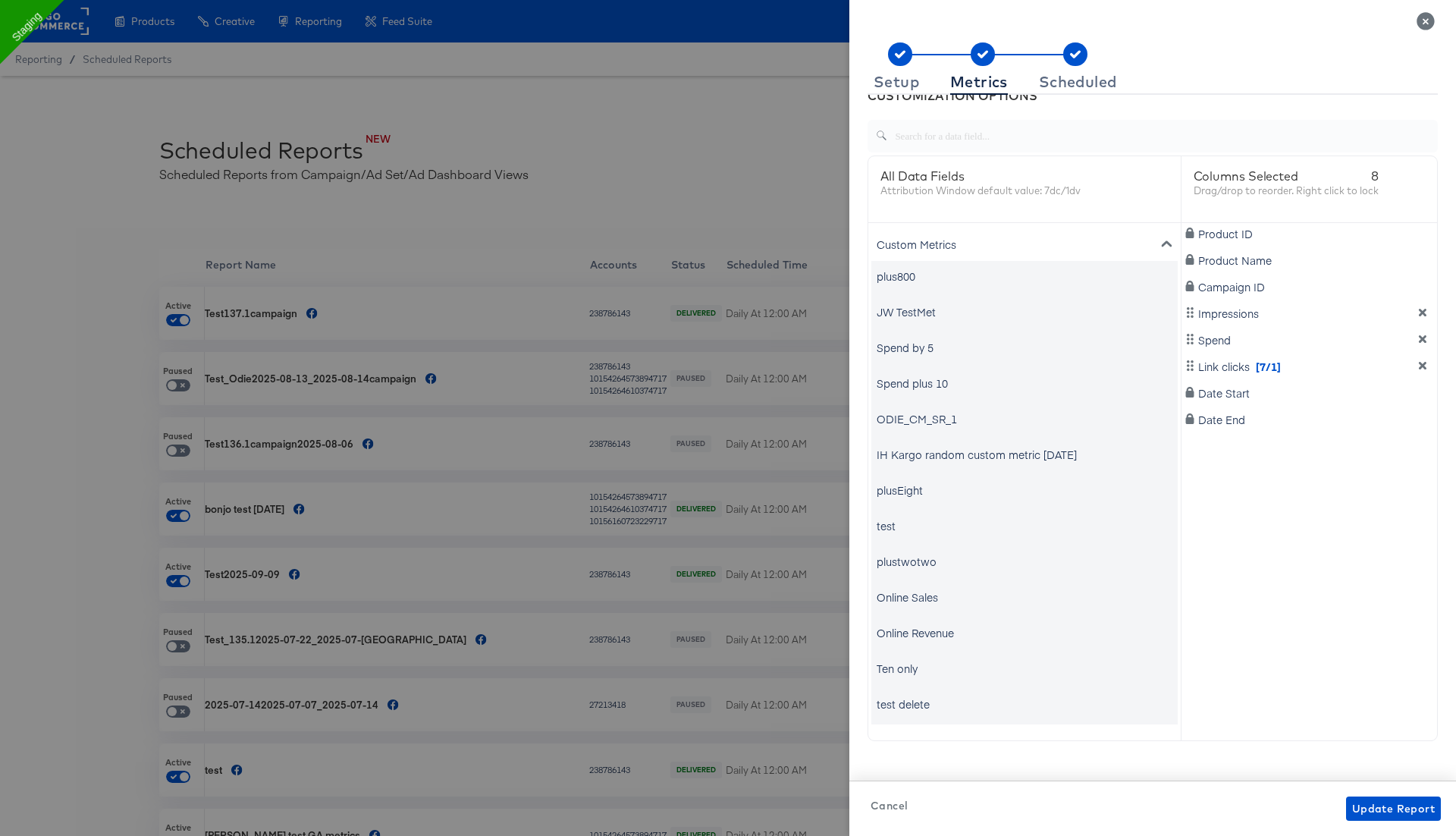
scroll to position [0, 0]
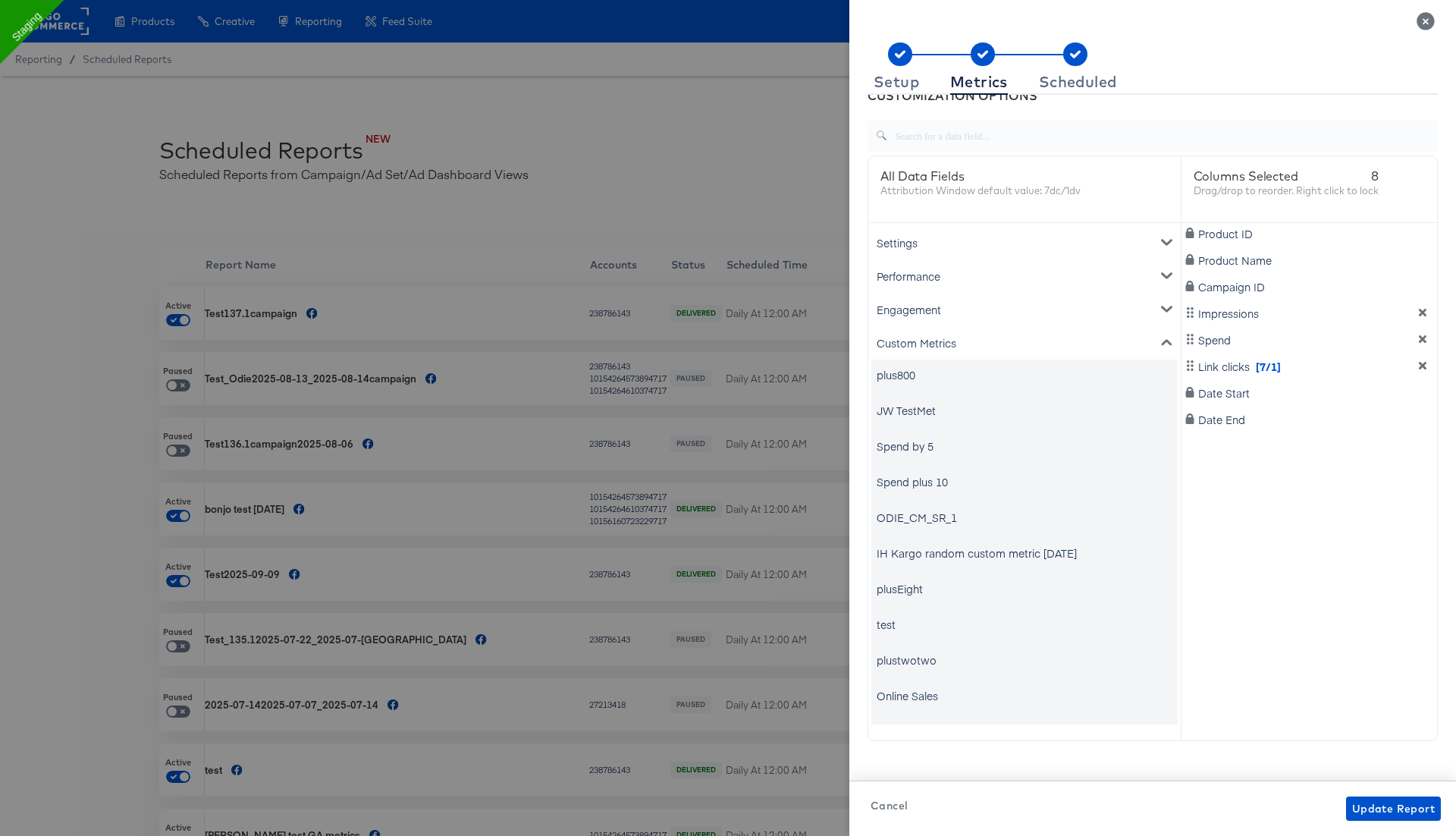
click at [948, 341] on div "Custom Metrics" at bounding box center [1023, 343] width 306 height 34
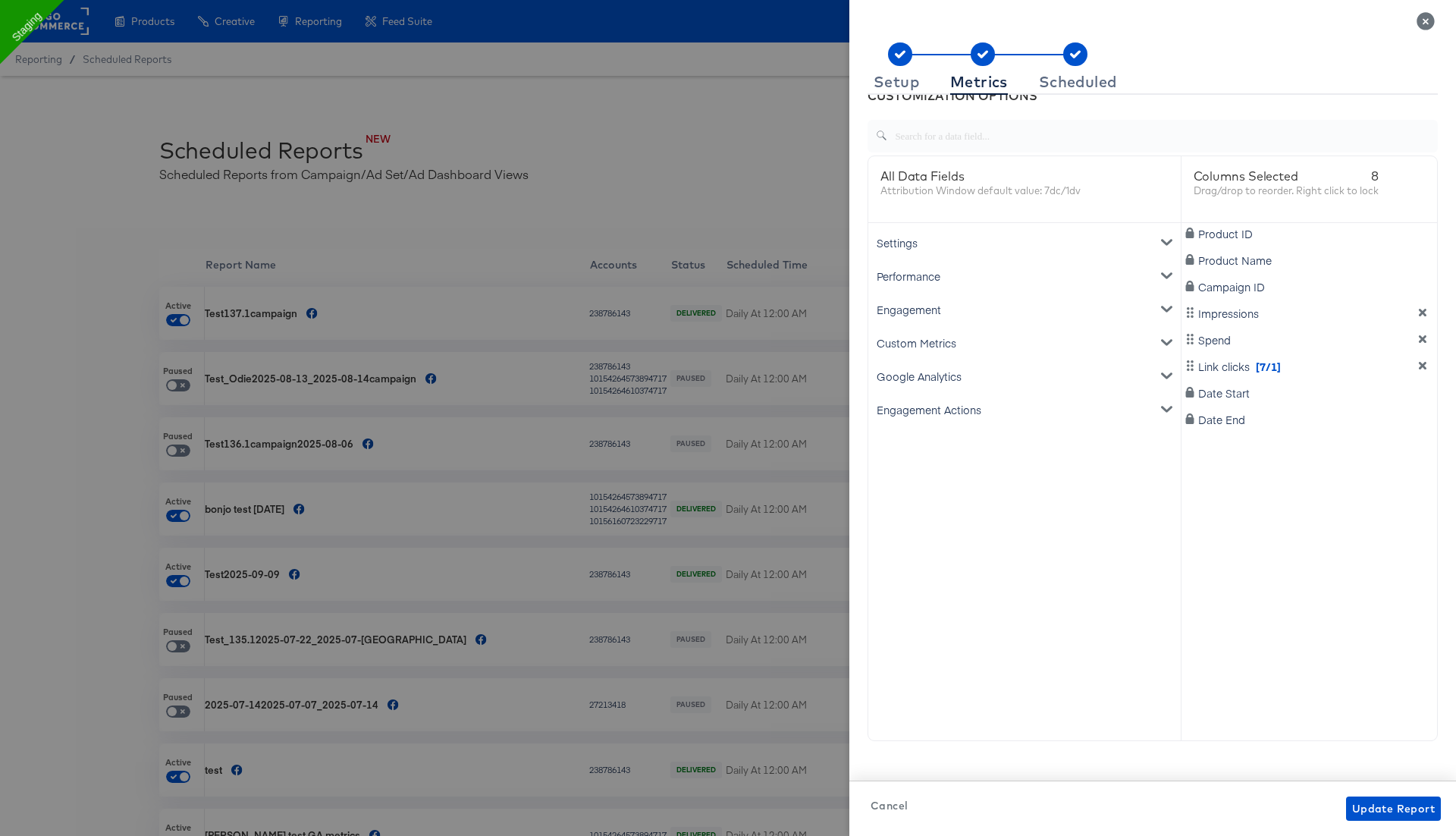
click at [933, 313] on div "Engagement" at bounding box center [1023, 309] width 306 height 34
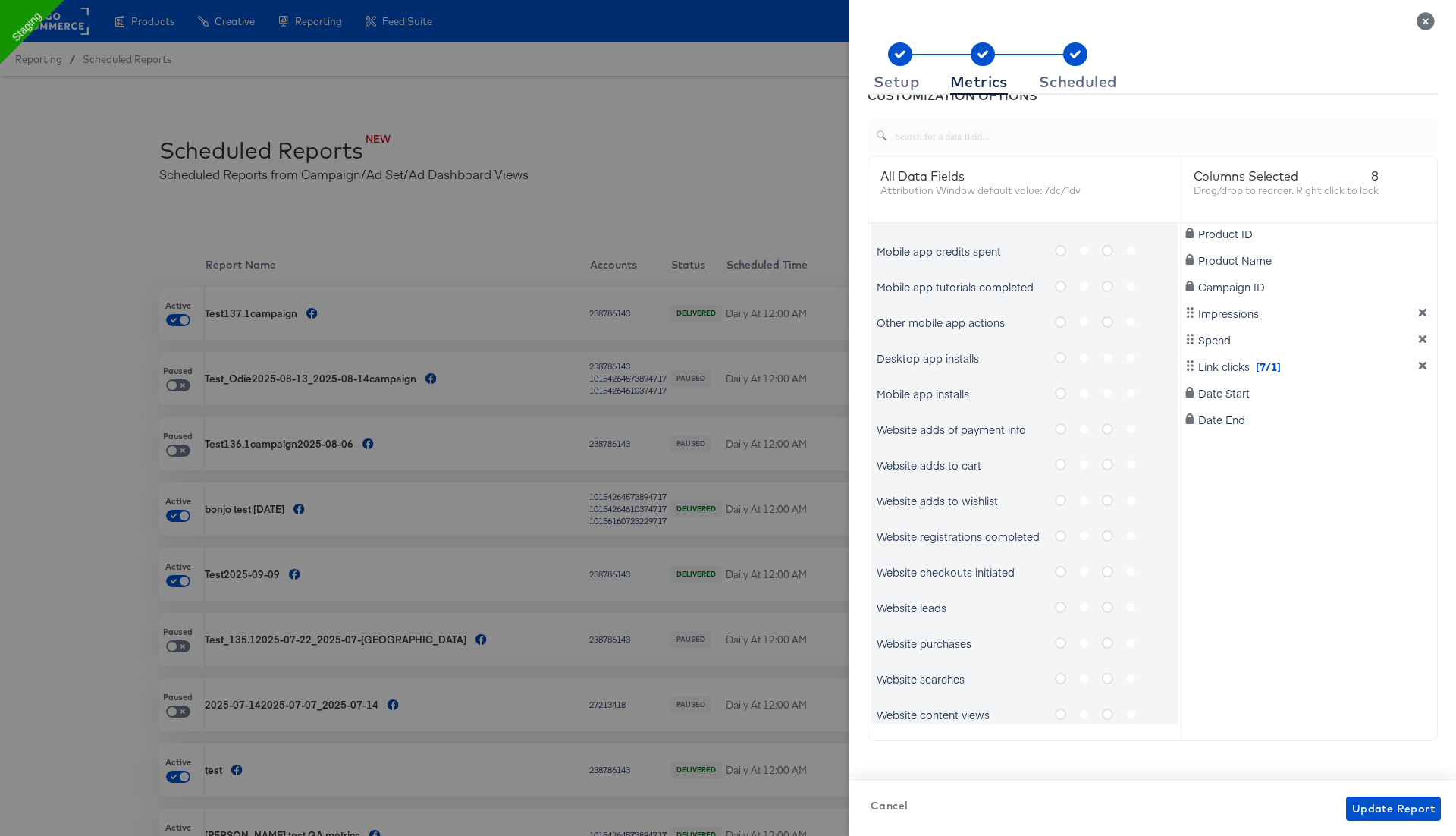
scroll to position [539, 0]
click at [1059, 643] on icon "metrics-list" at bounding box center [1060, 642] width 12 height 12
click at [0, 0] on input "metrics-list" at bounding box center [0, 0] width 0 height 0
click at [1106, 640] on icon "metrics-list" at bounding box center [1107, 642] width 12 height 12
click at [0, 0] on input "metrics-list" at bounding box center [0, 0] width 0 height 0
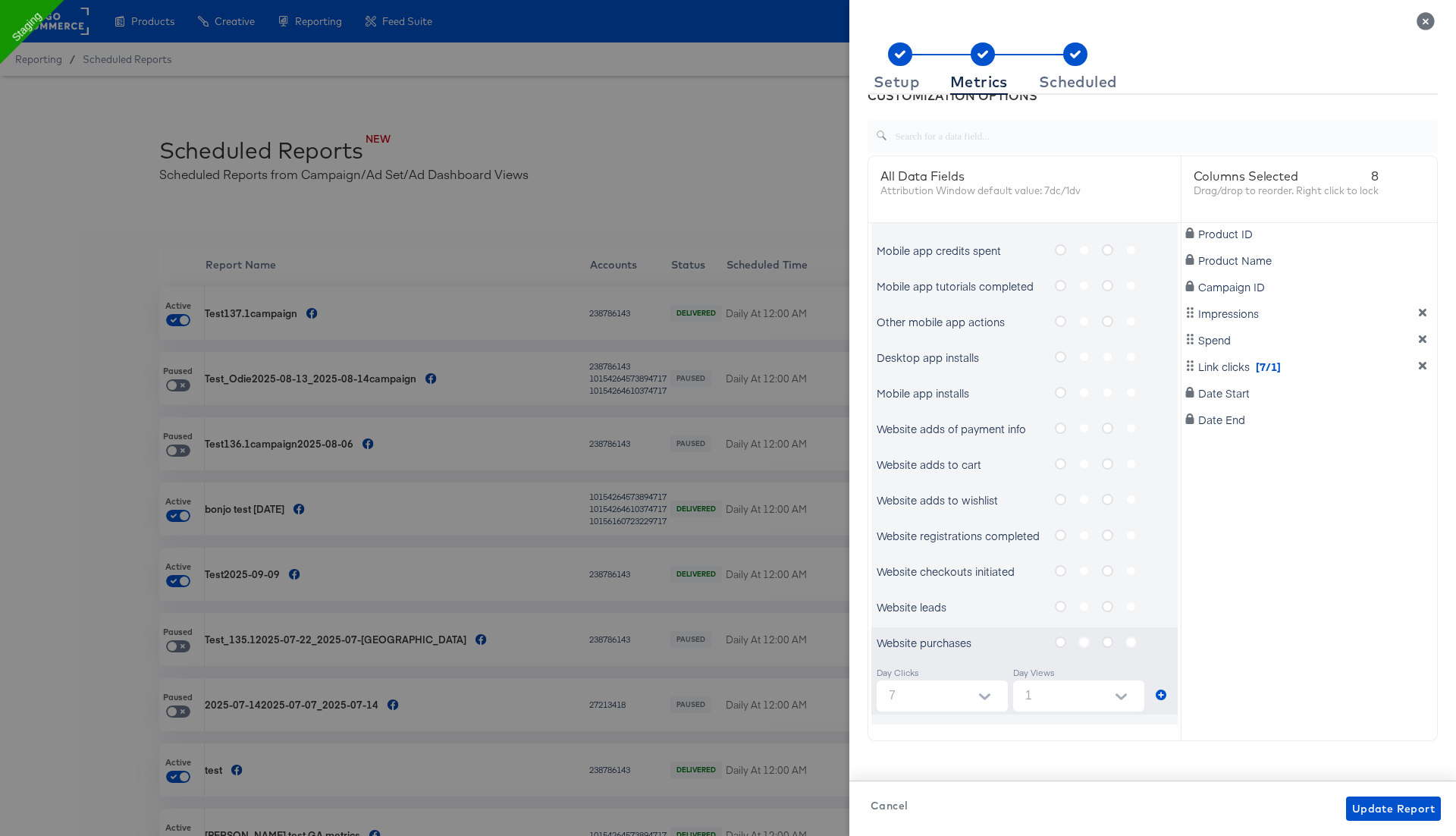
click at [1057, 643] on icon "metrics-list" at bounding box center [1060, 642] width 12 height 12
click at [0, 0] on input "metrics-list" at bounding box center [0, 0] width 0 height 0
click at [1161, 690] on icon "metrics-list" at bounding box center [1161, 694] width 11 height 11
click at [1072, 79] on div "Scheduled" at bounding box center [1077, 81] width 78 height 12
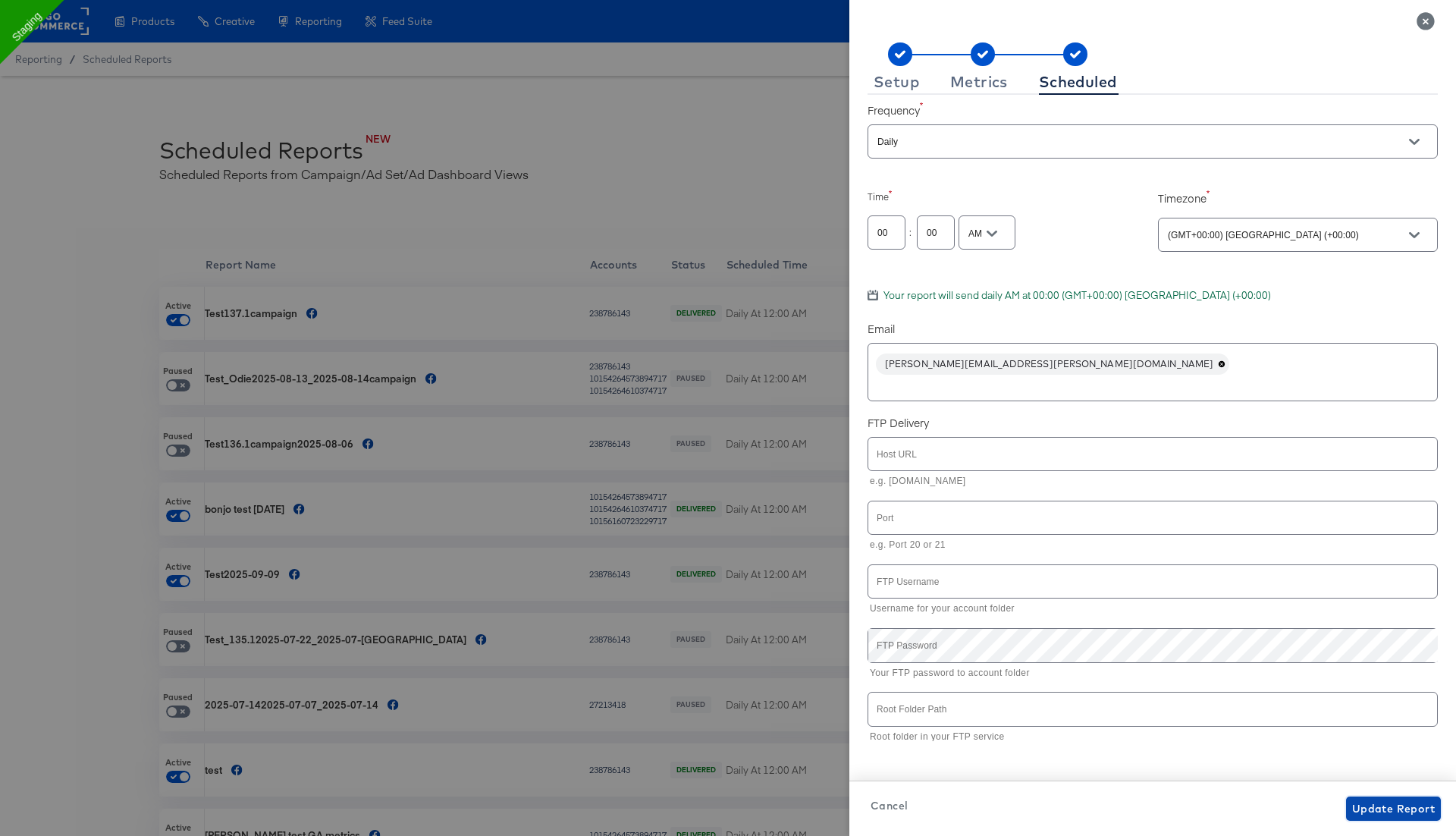
click at [1395, 810] on span "Update Report" at bounding box center [1393, 808] width 83 height 19
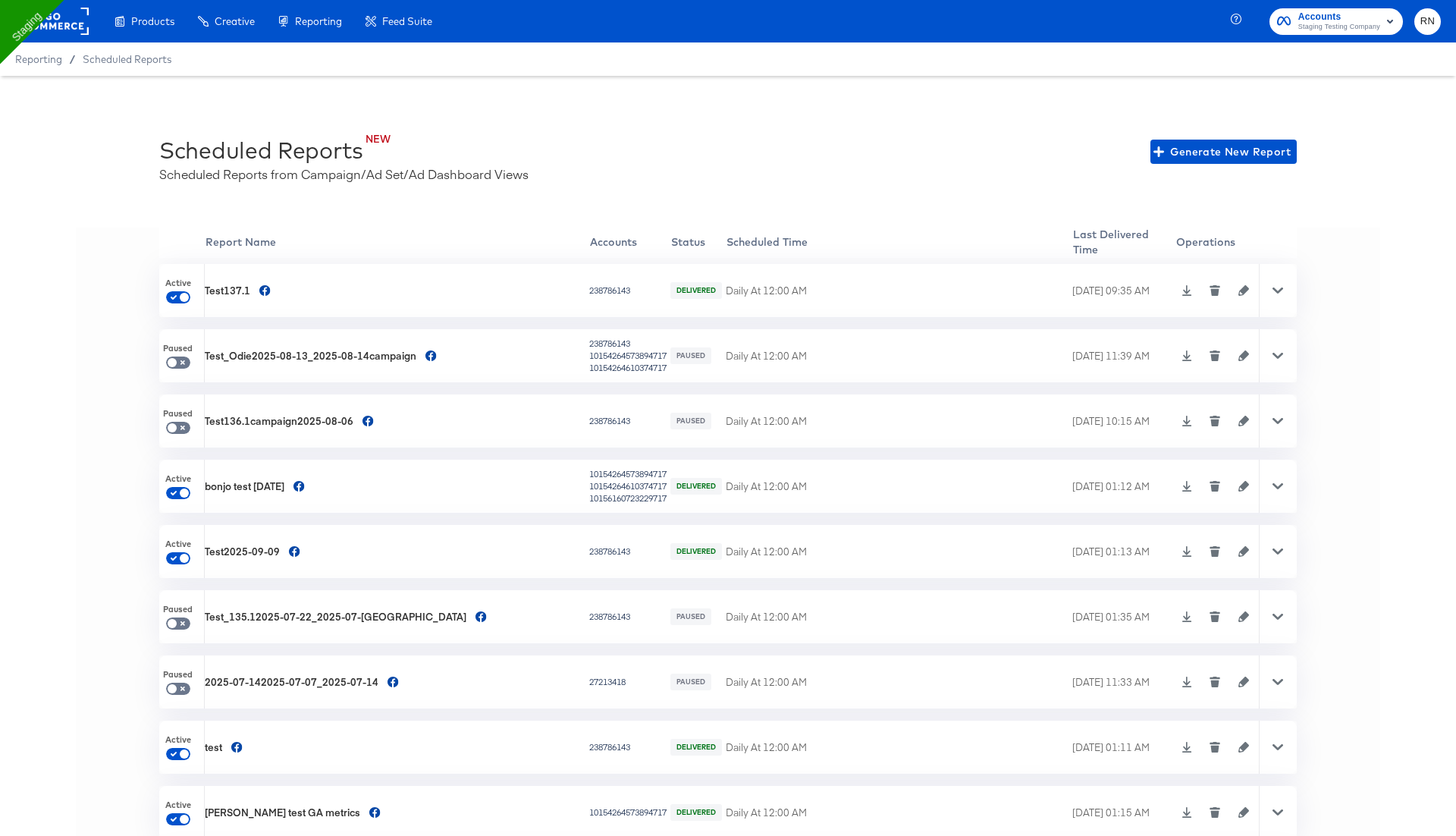
scroll to position [0, 0]
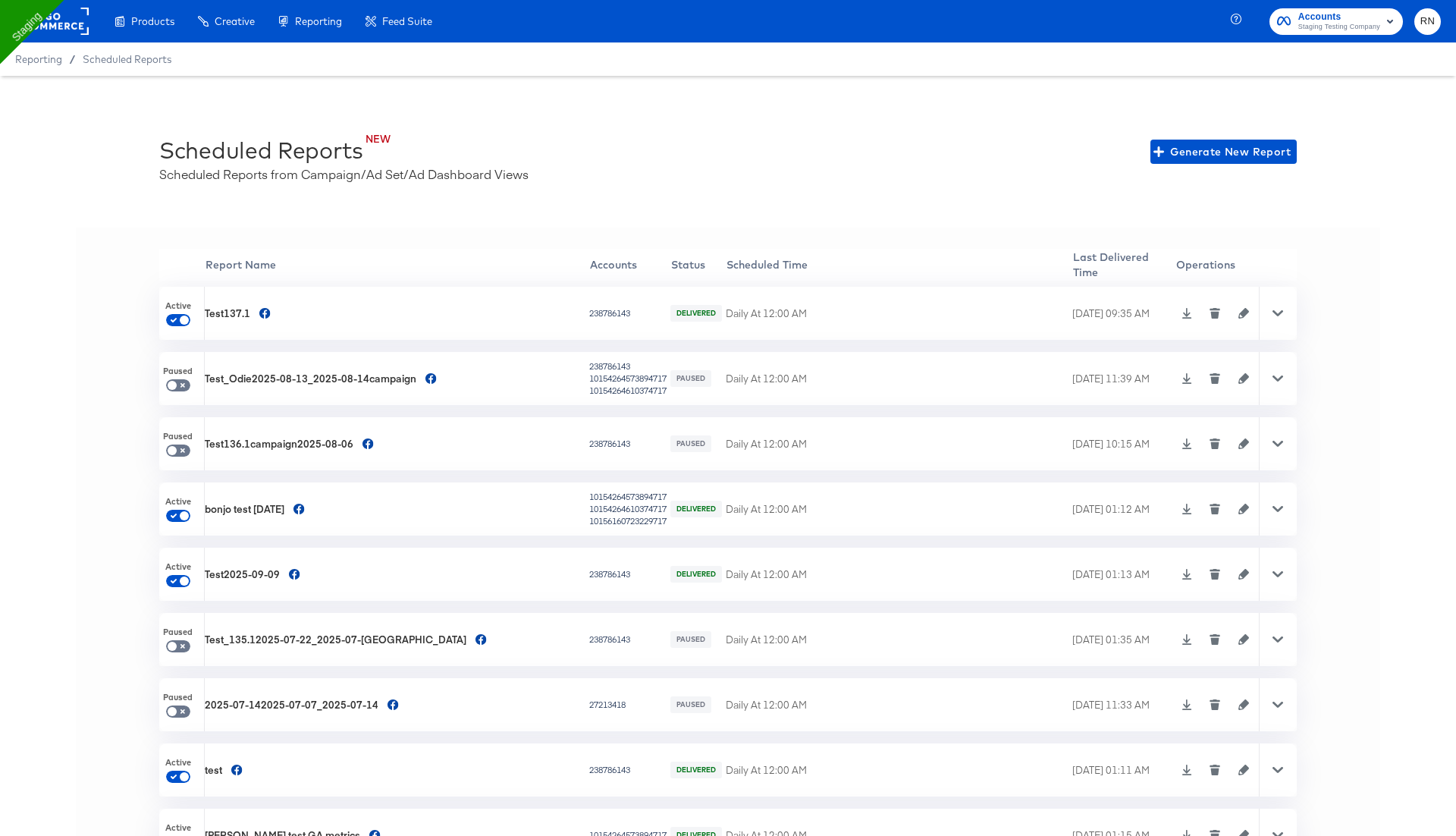
click at [1277, 504] on icon at bounding box center [1277, 509] width 11 height 11
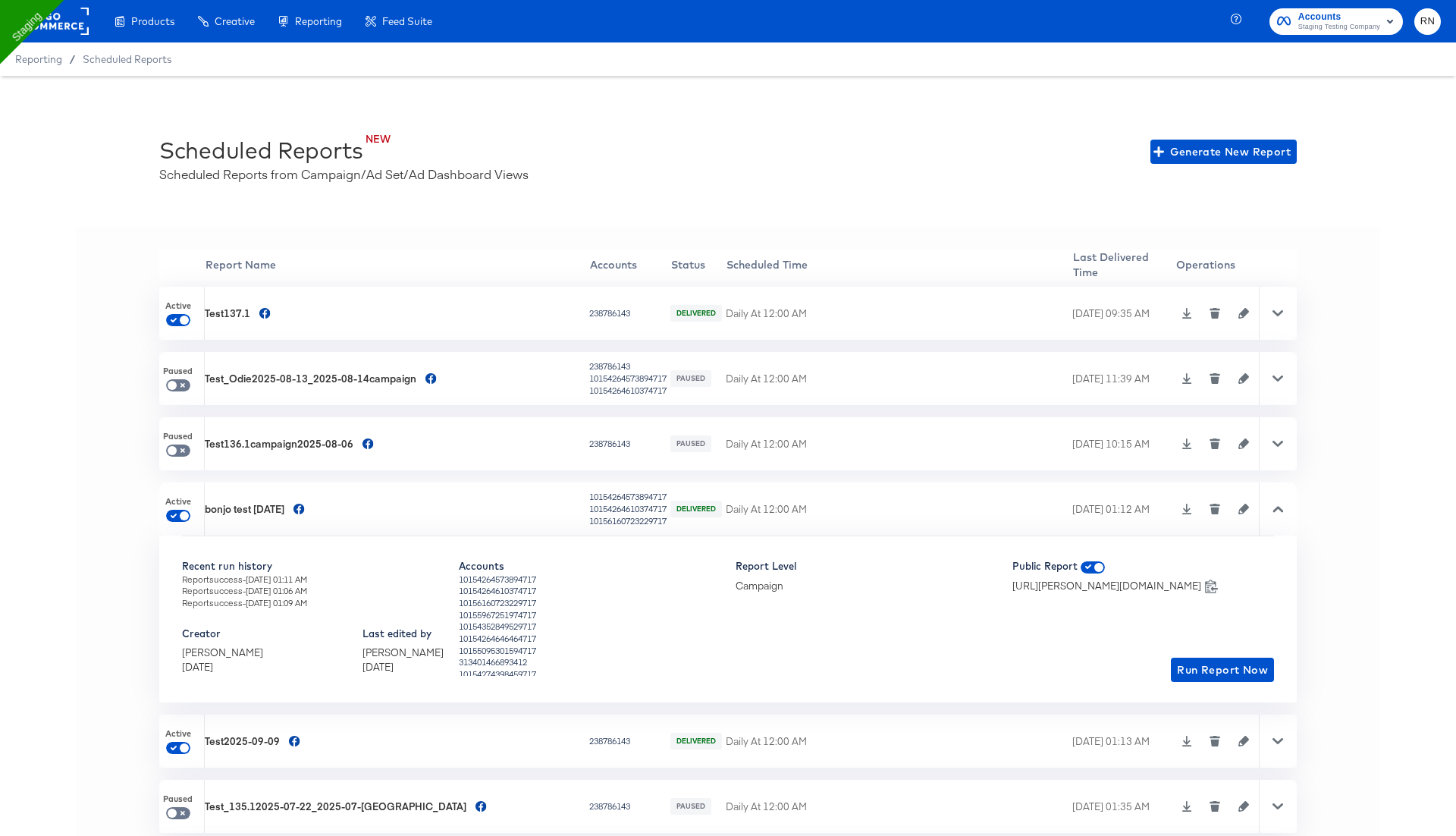
drag, startPoint x: 557, startPoint y: 493, endPoint x: 660, endPoint y: 519, distance: 106.2
click at [660, 520] on tr "Active bonjo test 2025-09-09 10154264573894717 10154264610374717 10156160723229…" at bounding box center [728, 508] width 1137 height 53
click at [1238, 504] on icon "button" at bounding box center [1243, 509] width 11 height 11
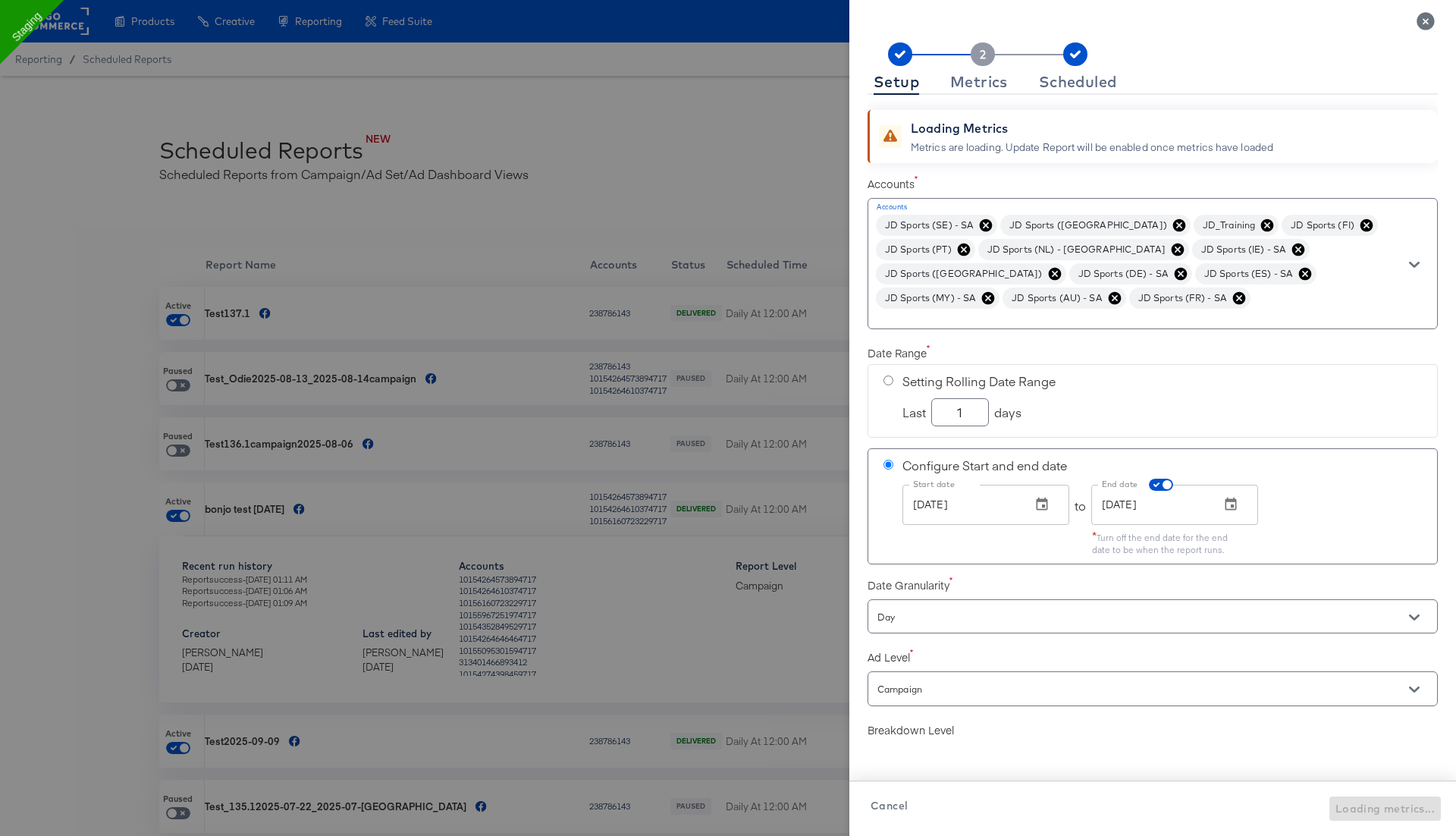
click at [1015, 306] on div "JD Sports (SE) - SA JD Sports (DK) JD_Training JD Sports (FI) JD Sports (PT) JD…" at bounding box center [1153, 263] width 570 height 131
checkbox input "true"
drag, startPoint x: 1009, startPoint y: 300, endPoint x: 868, endPoint y: 194, distance: 176.4
click at [868, 194] on div "Accounts Accounts JD Sports (SE) - SA JD Sports (DK) JD_Training JD Sports (FI)…" at bounding box center [1153, 250] width 570 height 164
click at [1421, 16] on icon "Close" at bounding box center [1425, 20] width 18 height 18
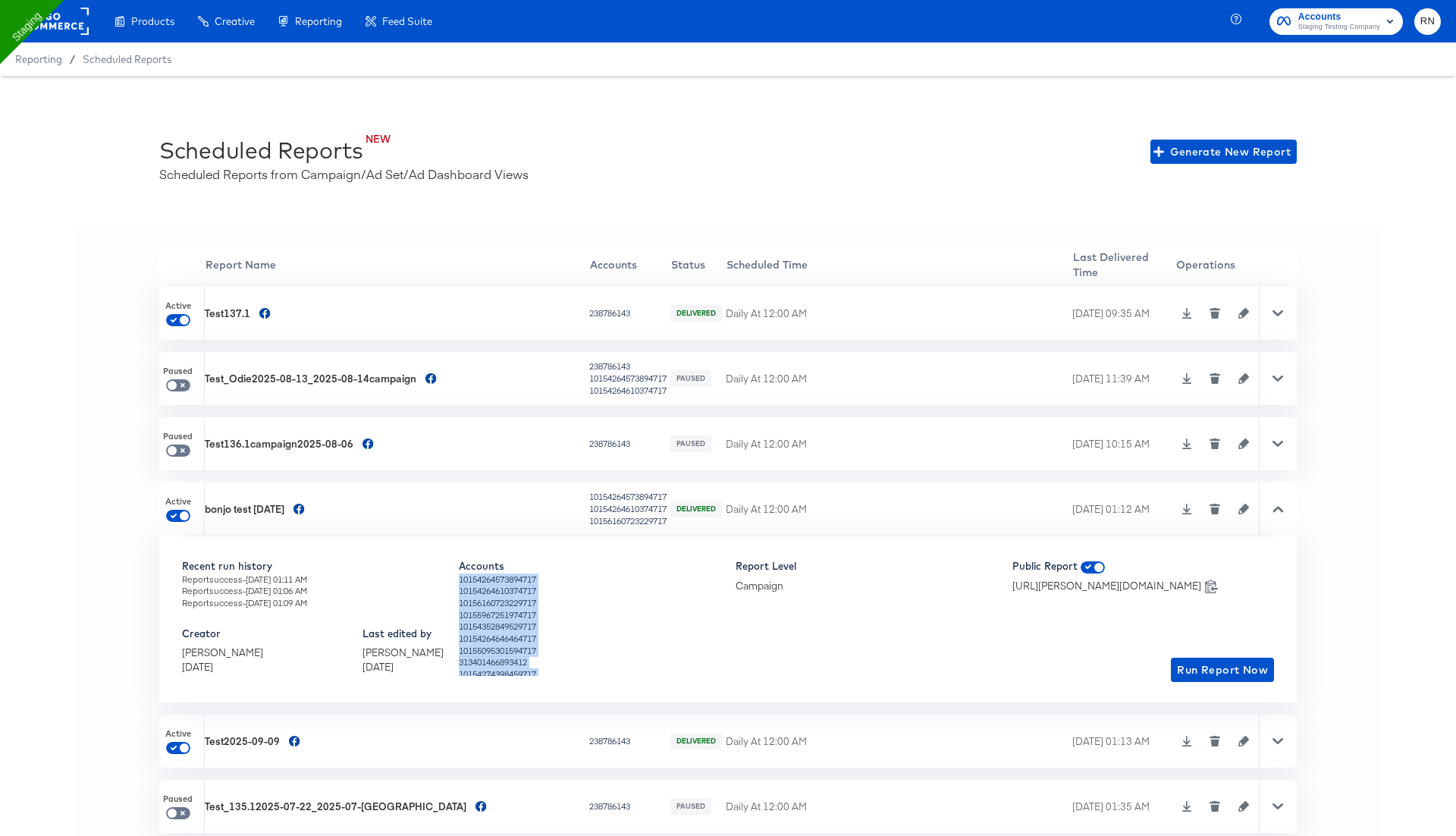
drag, startPoint x: 513, startPoint y: 666, endPoint x: 431, endPoint y: 576, distance: 121.8
click at [459, 576] on div "10154264573894717 10154264610374717 10156160723229717 10155967251974717 1015435…" at bounding box center [589, 625] width 262 height 102
copy div "10154264573894717 10154264610374717 10156160723229717 10155967251974717 1015435…"
click at [1238, 310] on icon "button" at bounding box center [1243, 313] width 11 height 11
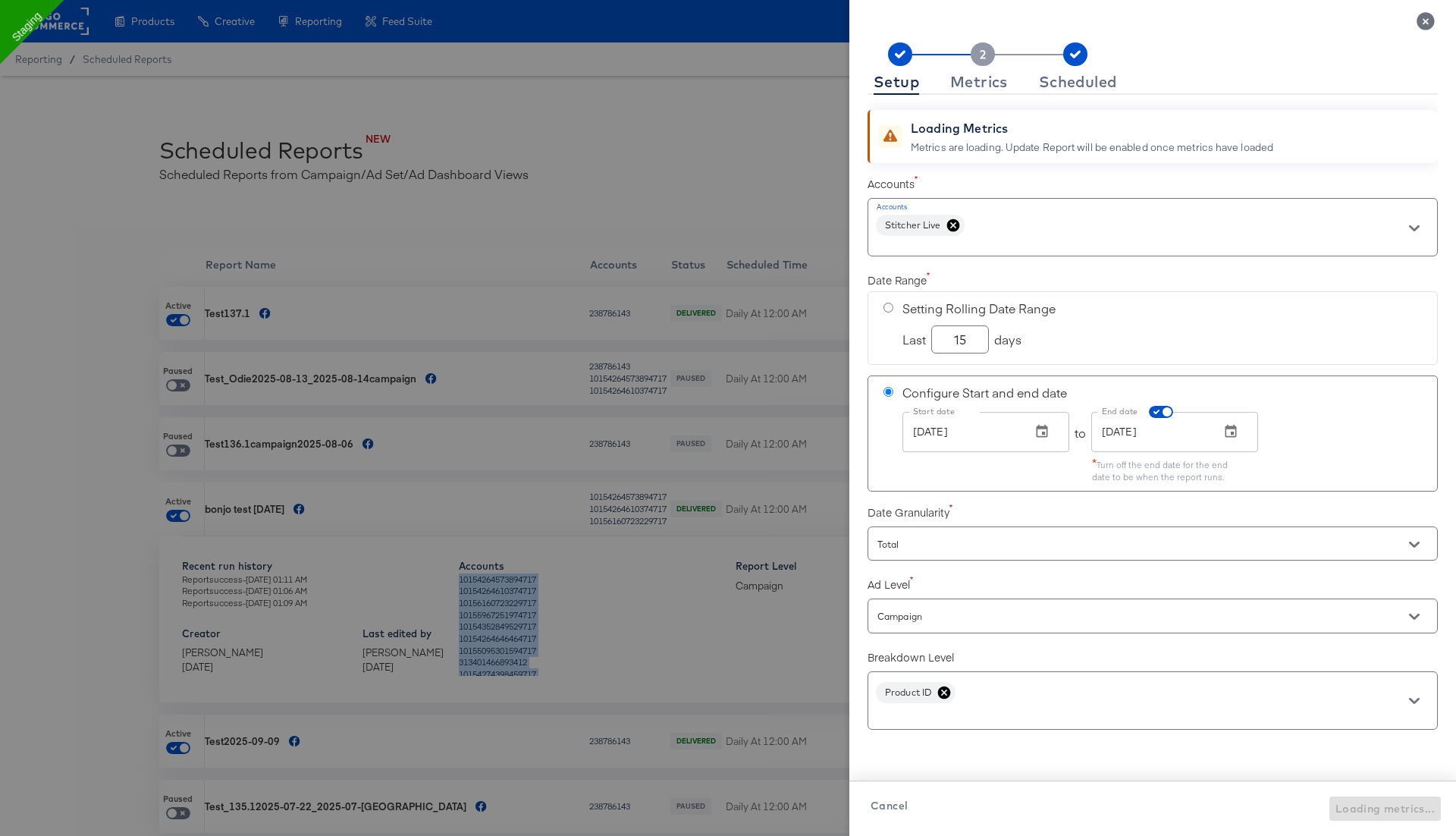
click at [952, 225] on icon at bounding box center [953, 226] width 15 height 15
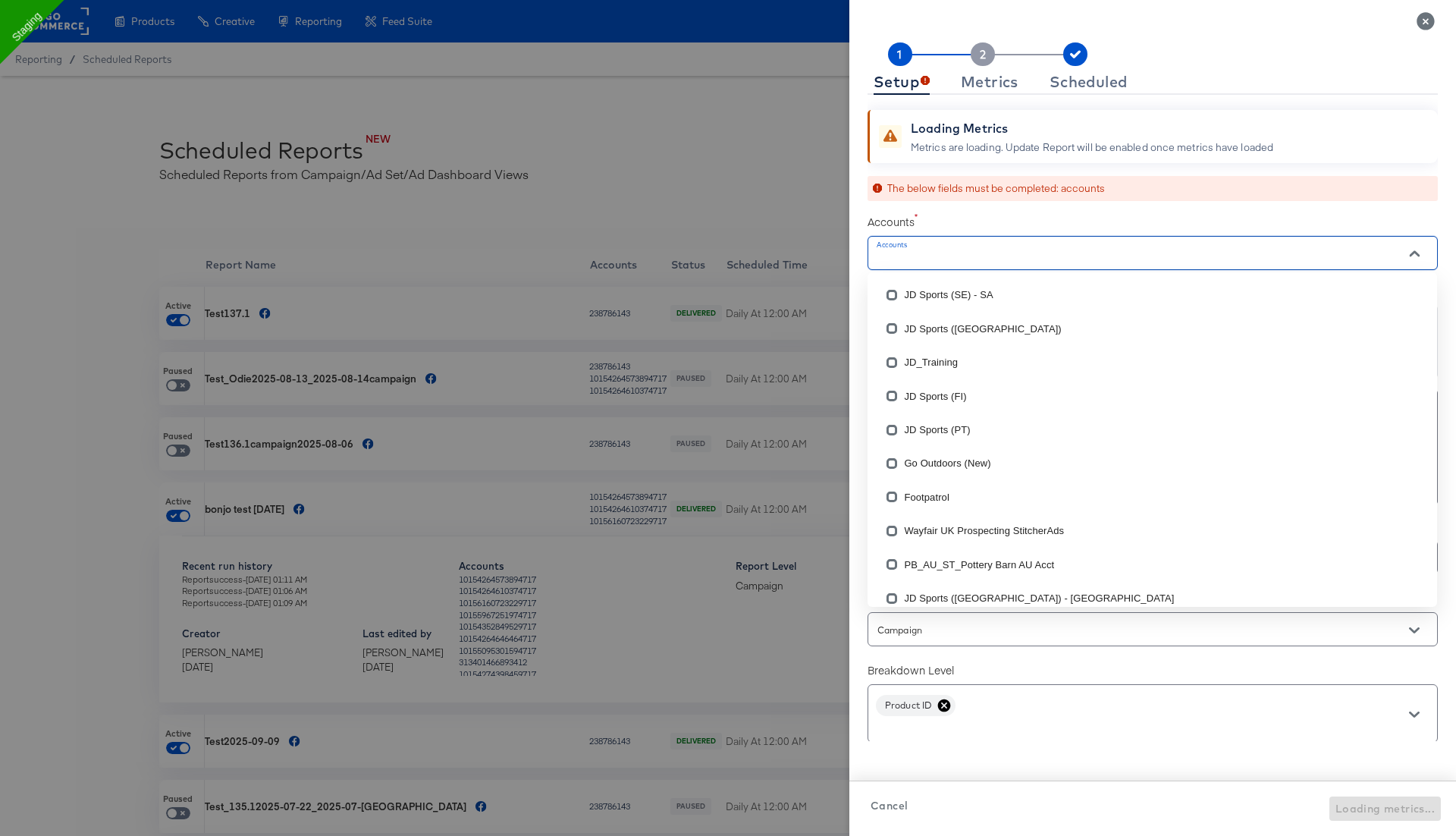
click at [930, 258] on input "Accounts" at bounding box center [1131, 259] width 513 height 18
checkbox input "true"
paste input "10154264573894717 10154264610374717 10156160723229717 10155967251974717 1015435…"
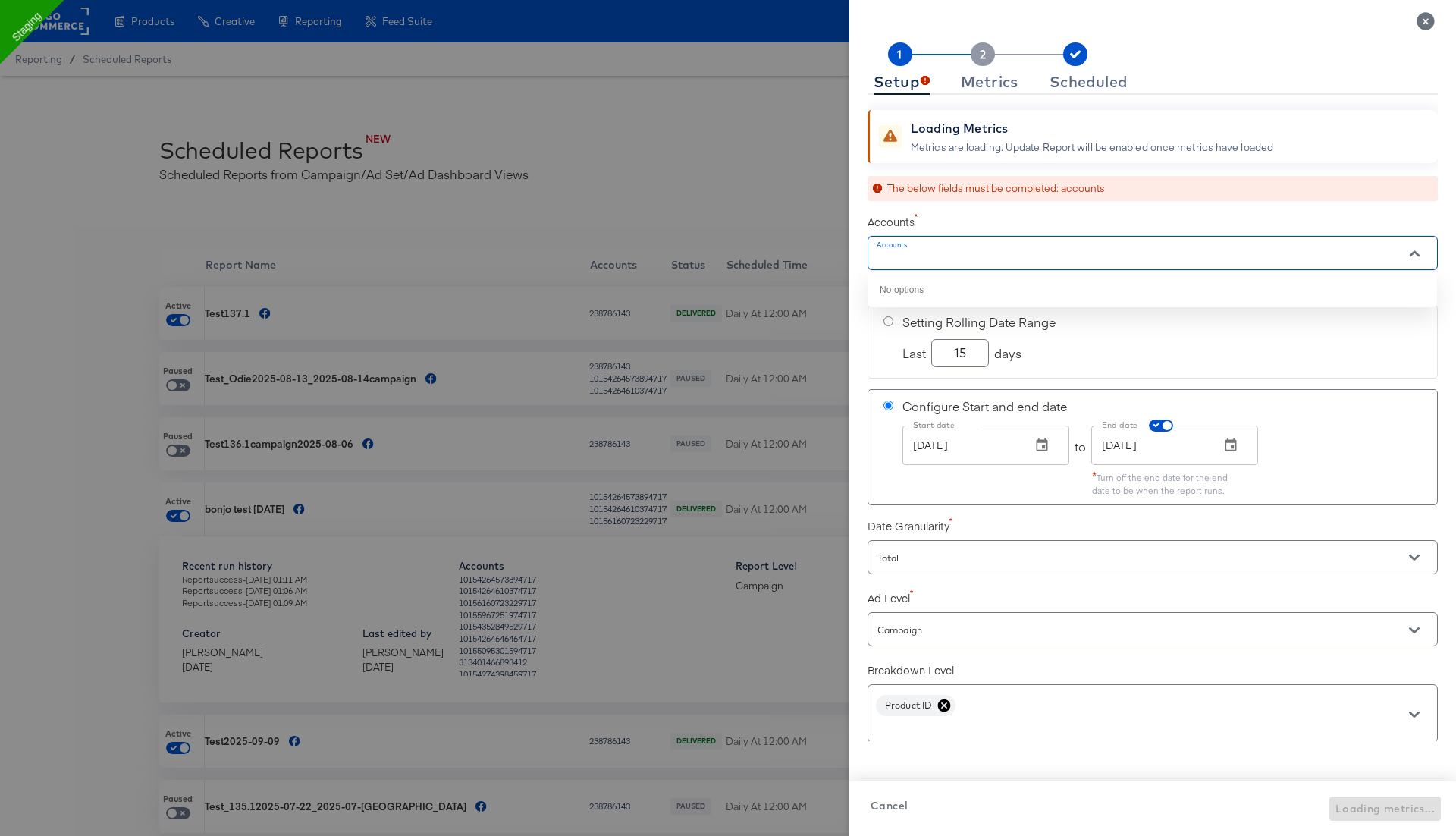
type input "10154264573894717 10154264610374717 10156160723229717 10155967251974717 1015435…"
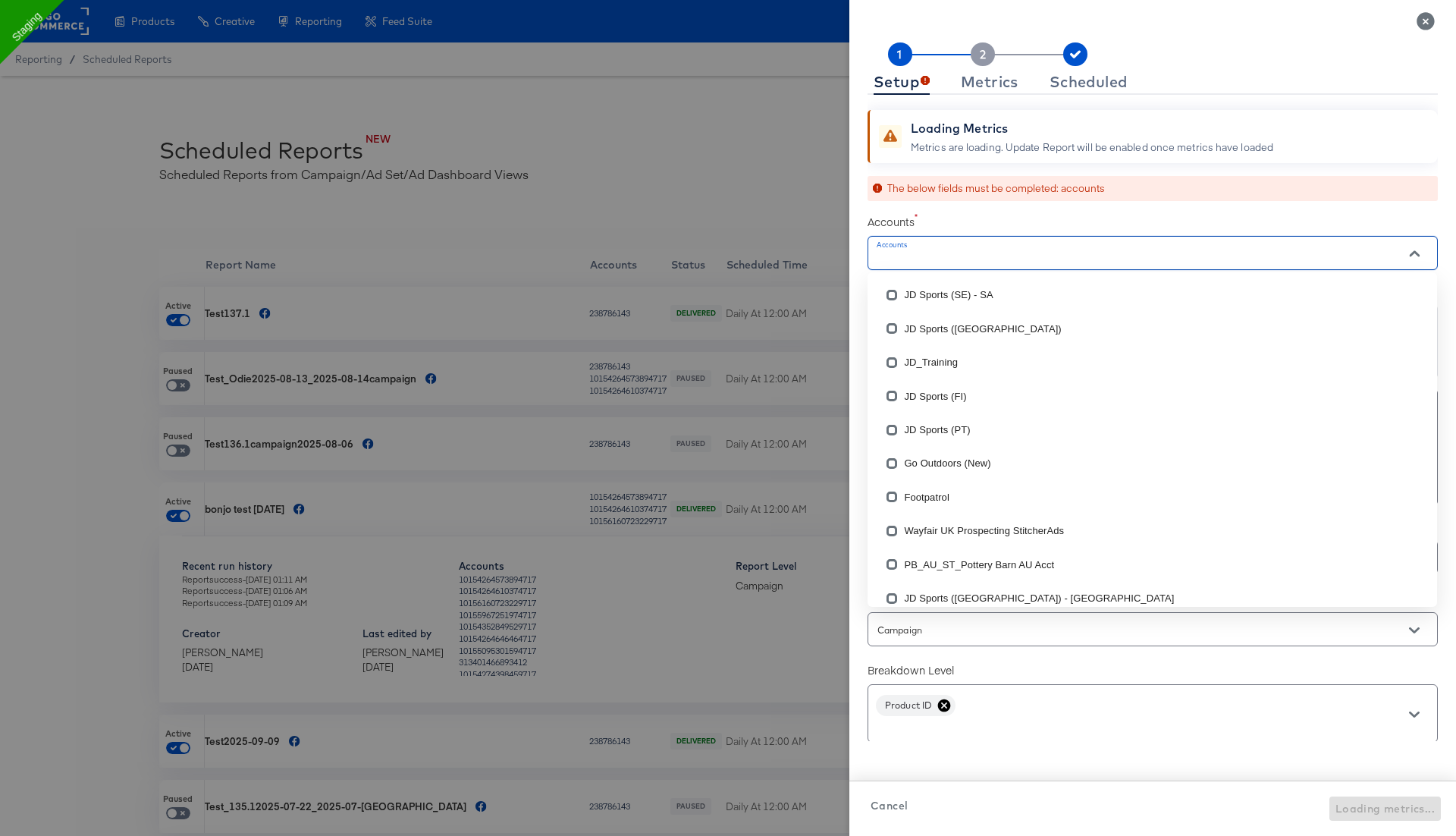
click at [985, 264] on input "Accounts" at bounding box center [1131, 259] width 513 height 18
click at [894, 294] on input "checkbox" at bounding box center [891, 298] width 24 height 24
checkbox input "false"
checkbox input "true"
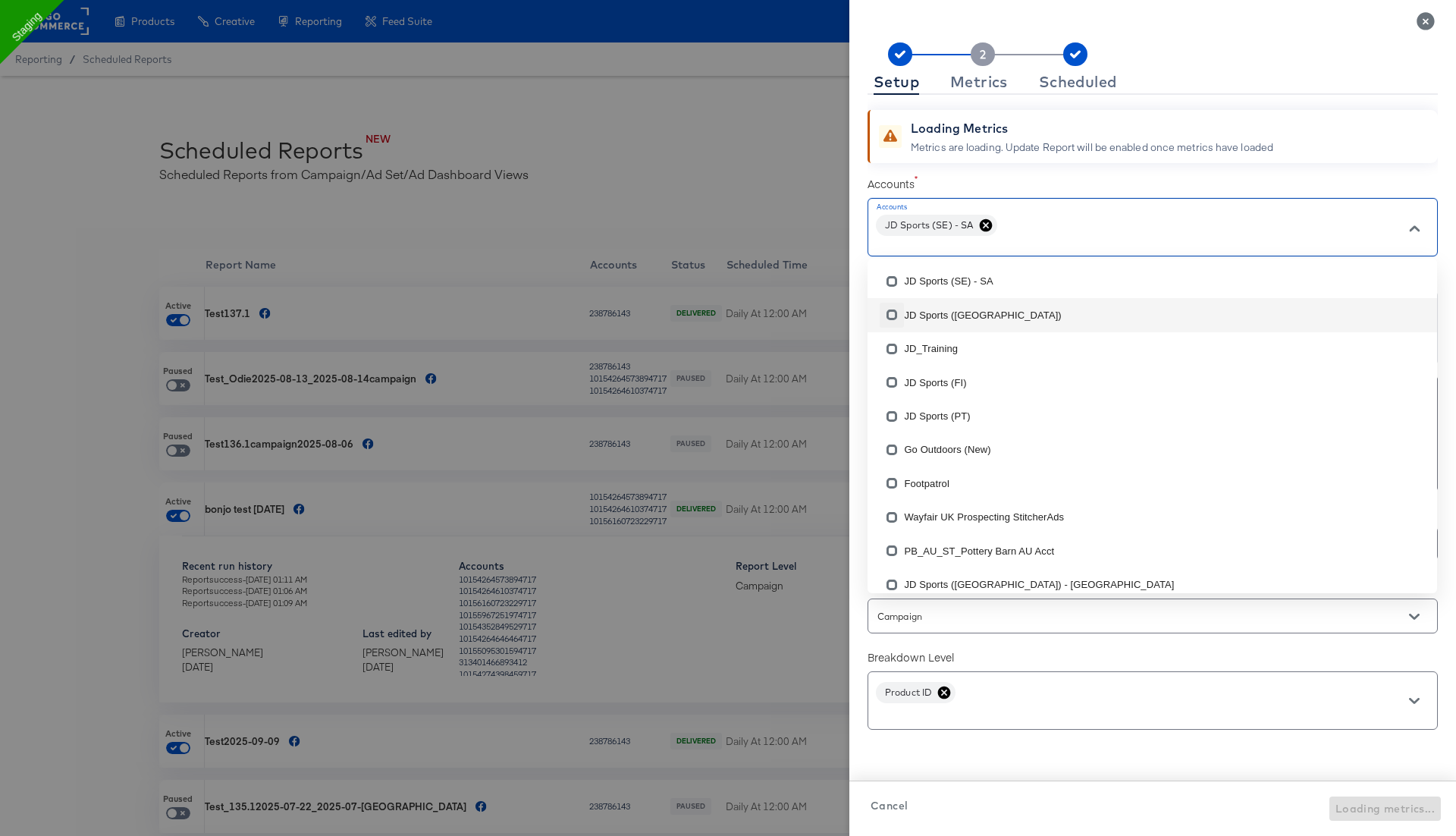
click at [892, 318] on input "checkbox" at bounding box center [891, 318] width 24 height 24
checkbox input "false"
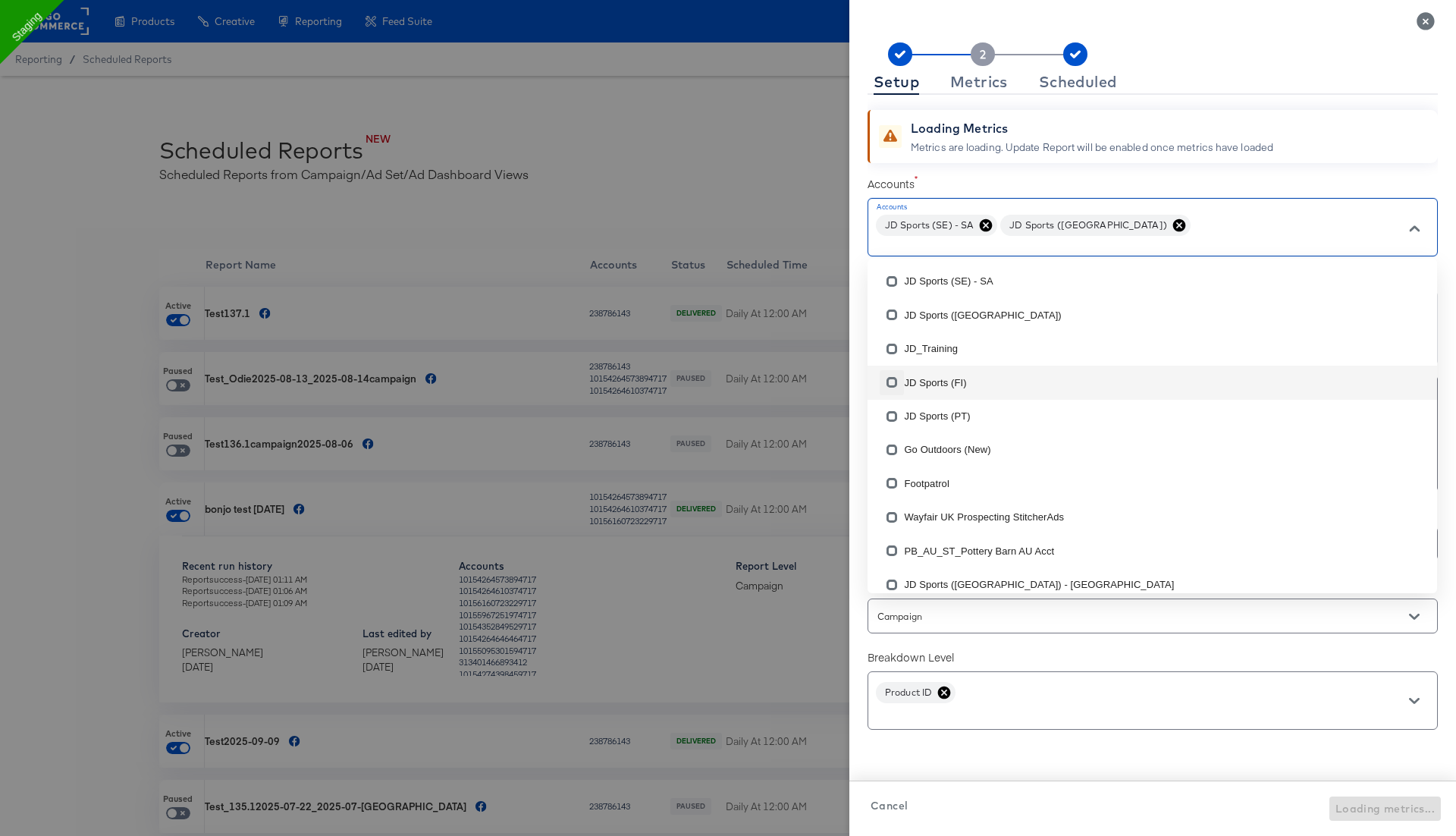
checkbox input "true"
click at [892, 379] on input "checkbox" at bounding box center [891, 385] width 24 height 24
checkbox input "false"
checkbox input "true"
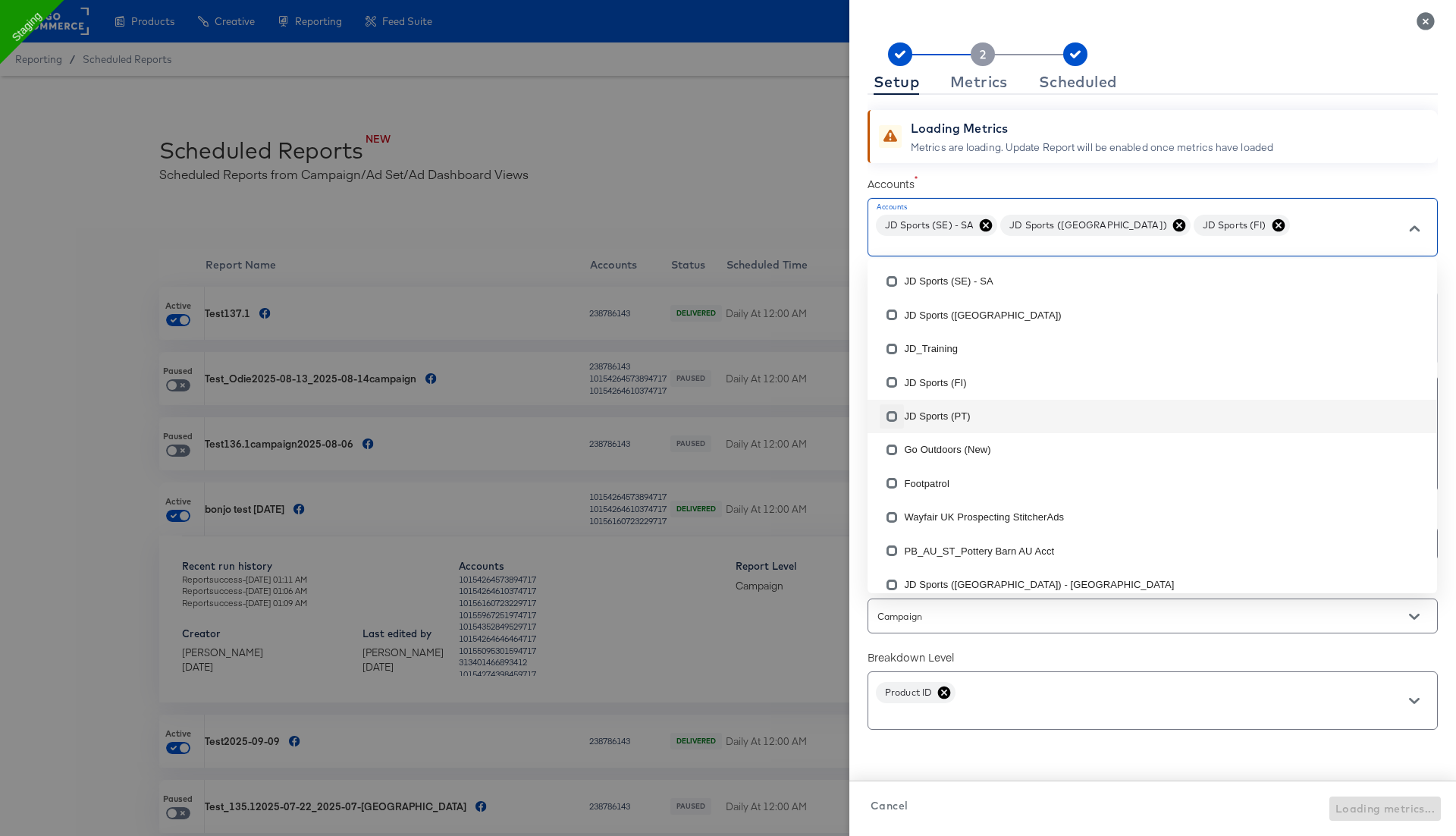
click at [892, 414] on input "checkbox" at bounding box center [891, 419] width 24 height 24
checkbox input "false"
checkbox input "true"
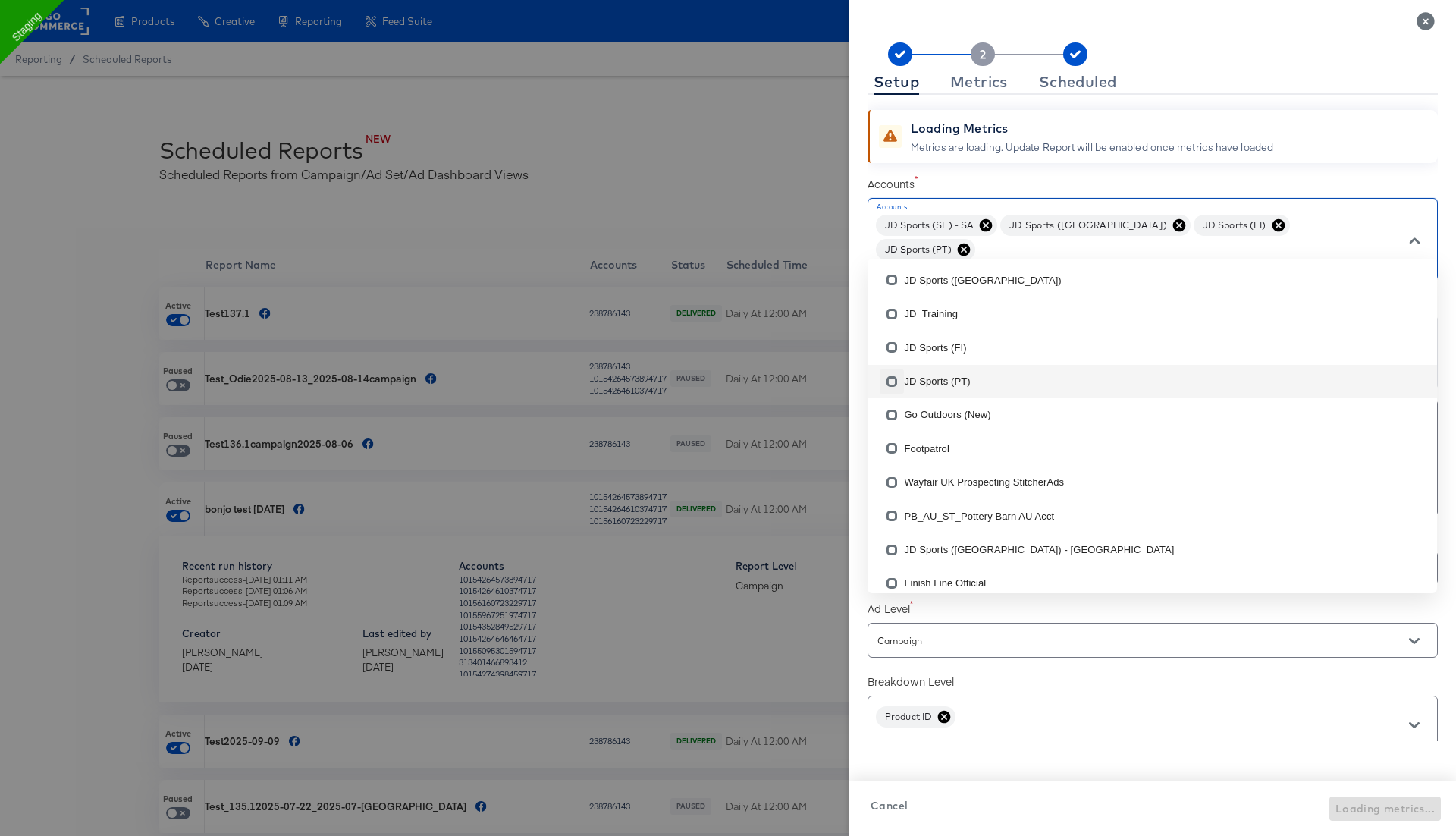
scroll to position [13, 0]
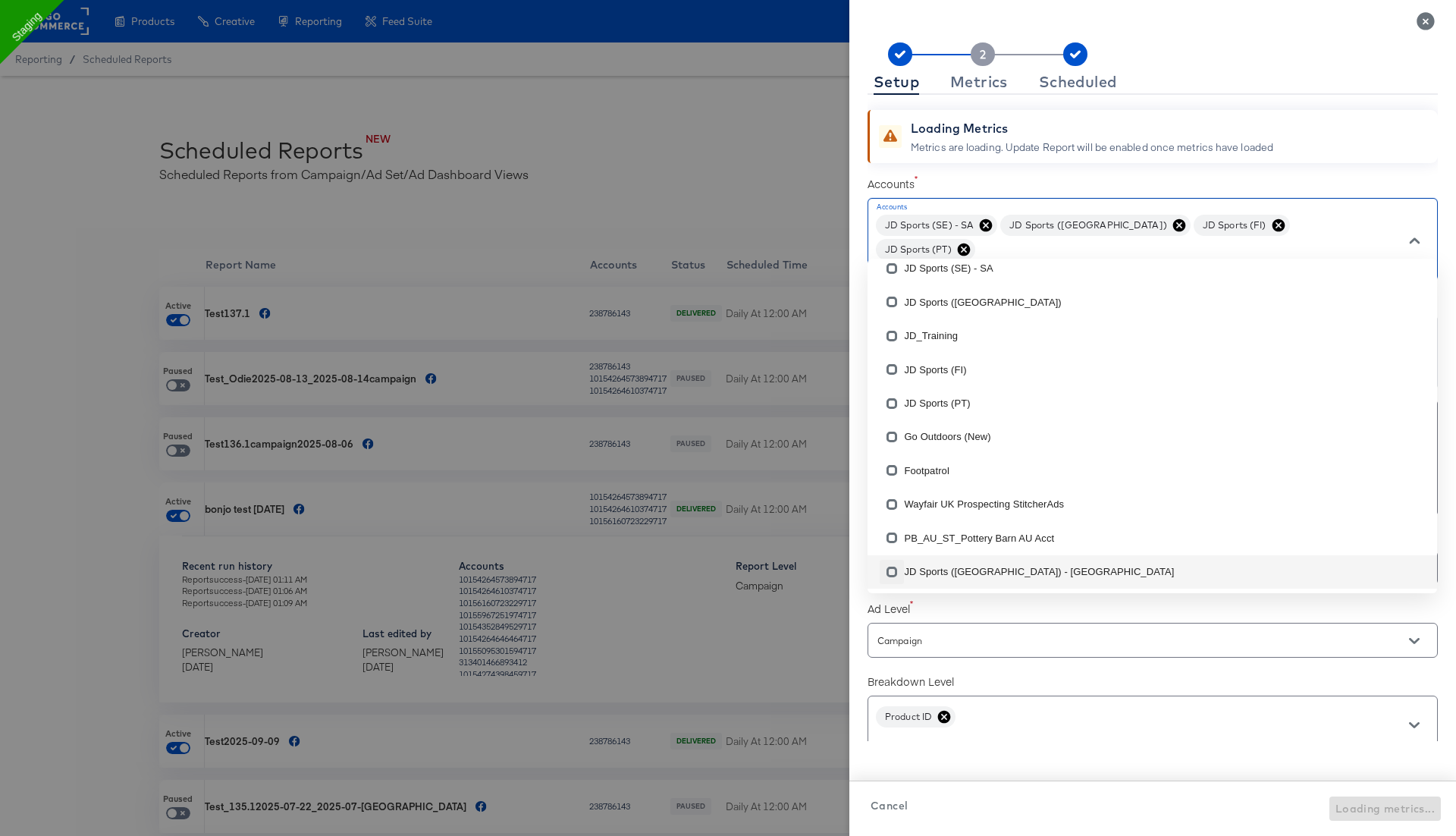
click at [894, 569] on input "checkbox" at bounding box center [891, 574] width 24 height 24
checkbox input "false"
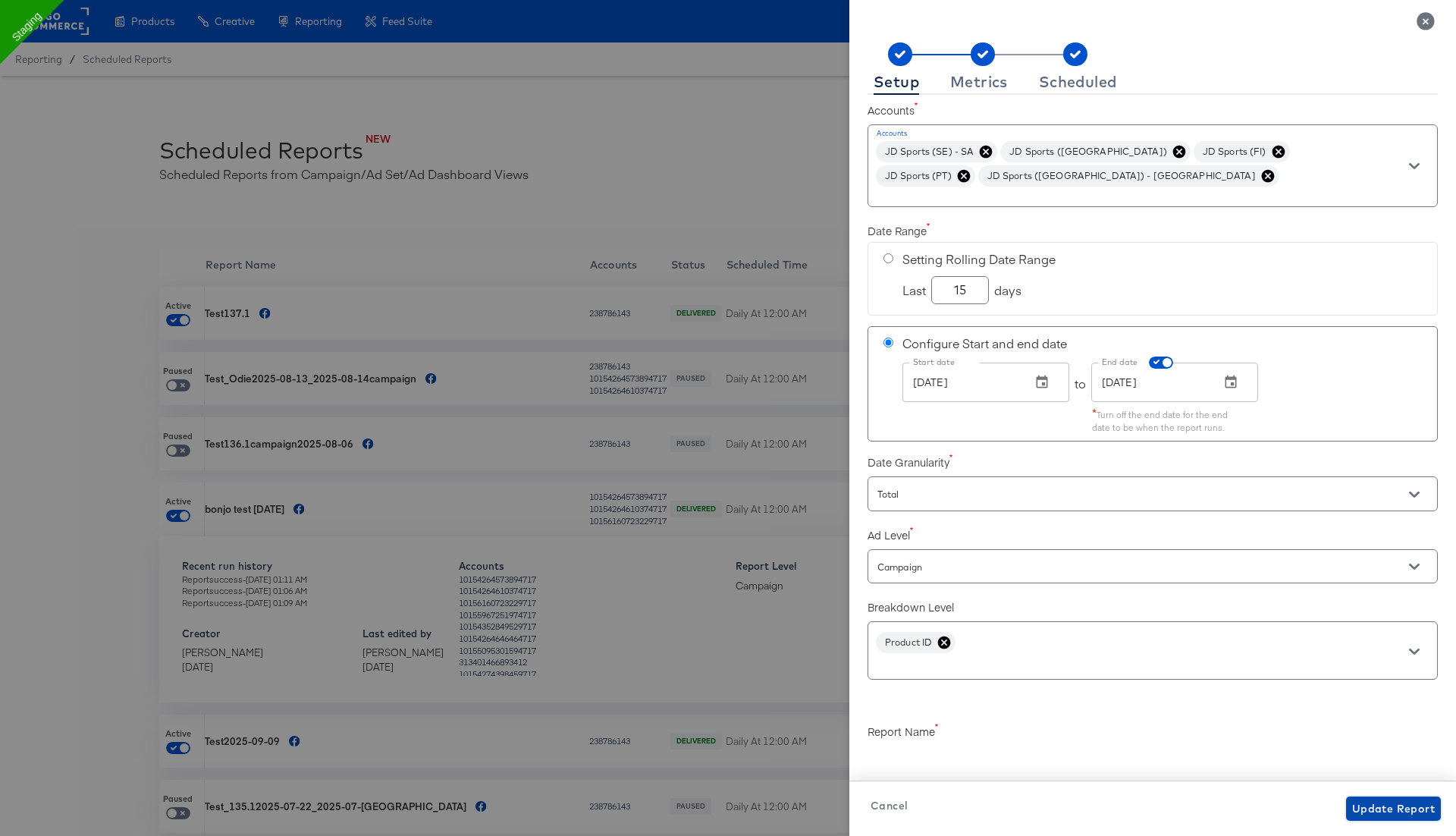
click at [1387, 808] on span "Update Report" at bounding box center [1393, 808] width 83 height 19
checkbox input "true"
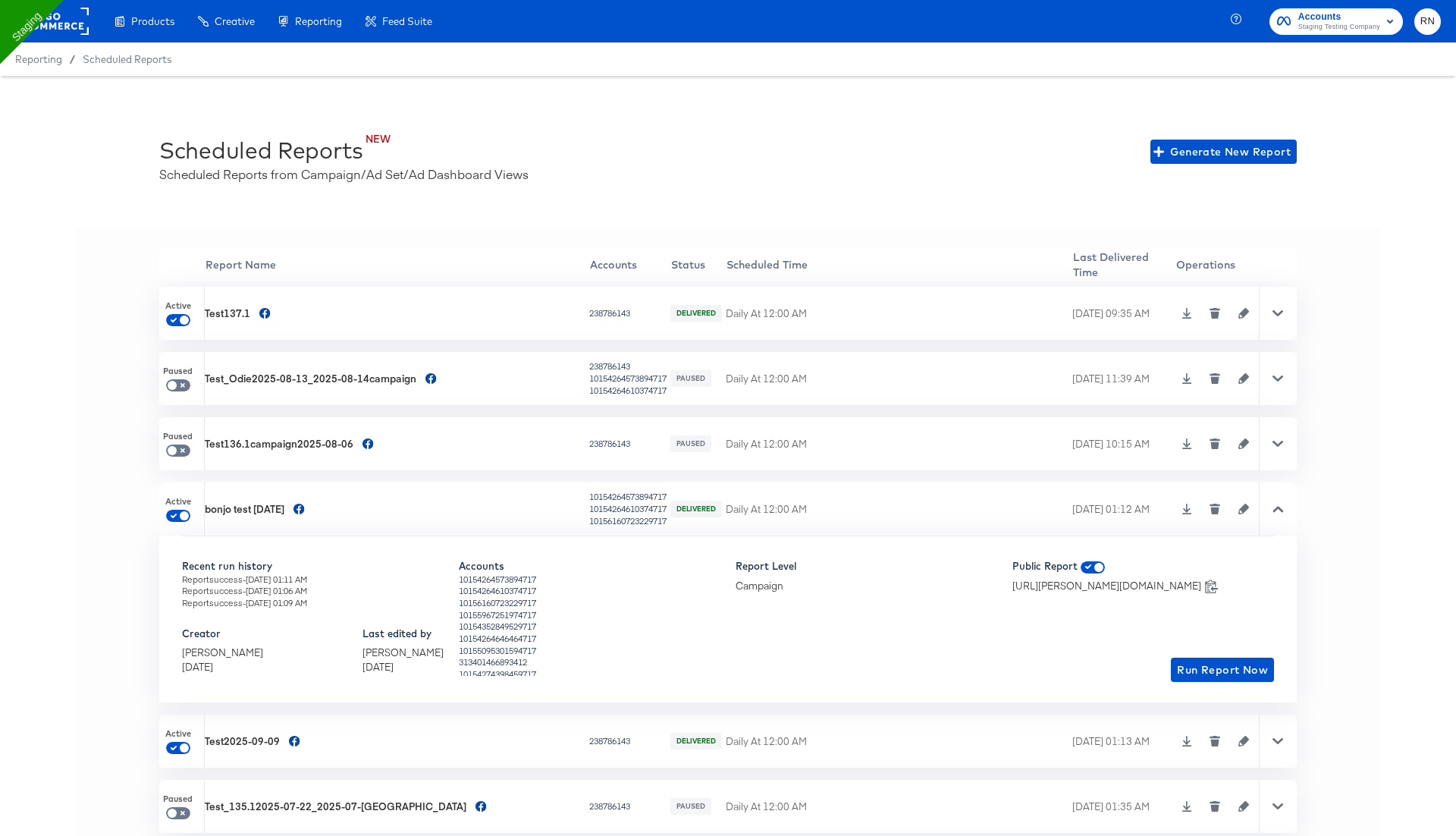
click at [1271, 309] on div at bounding box center [1277, 313] width 38 height 53
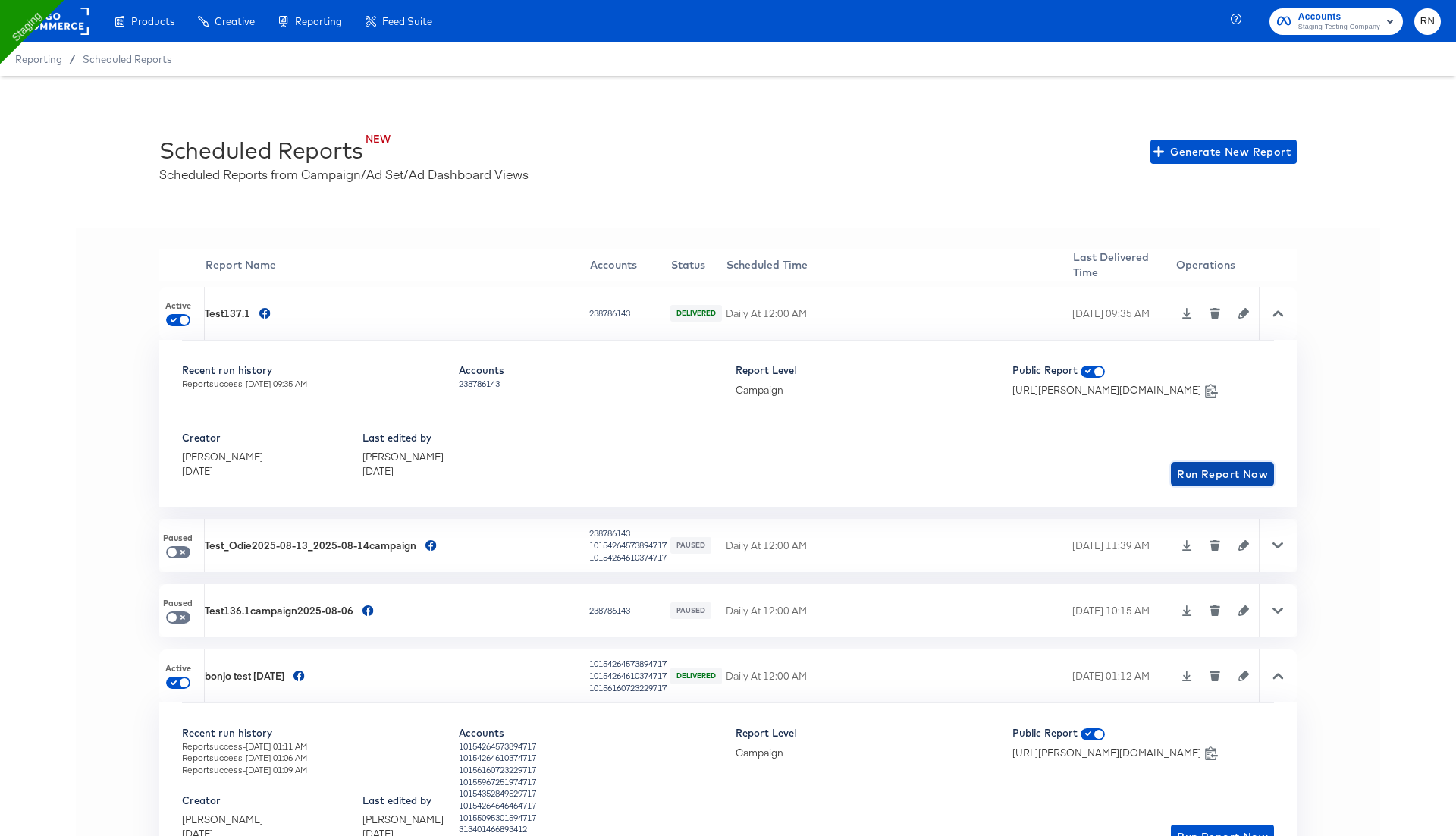
click at [1200, 470] on span "Run Report Now" at bounding box center [1222, 475] width 91 height 19
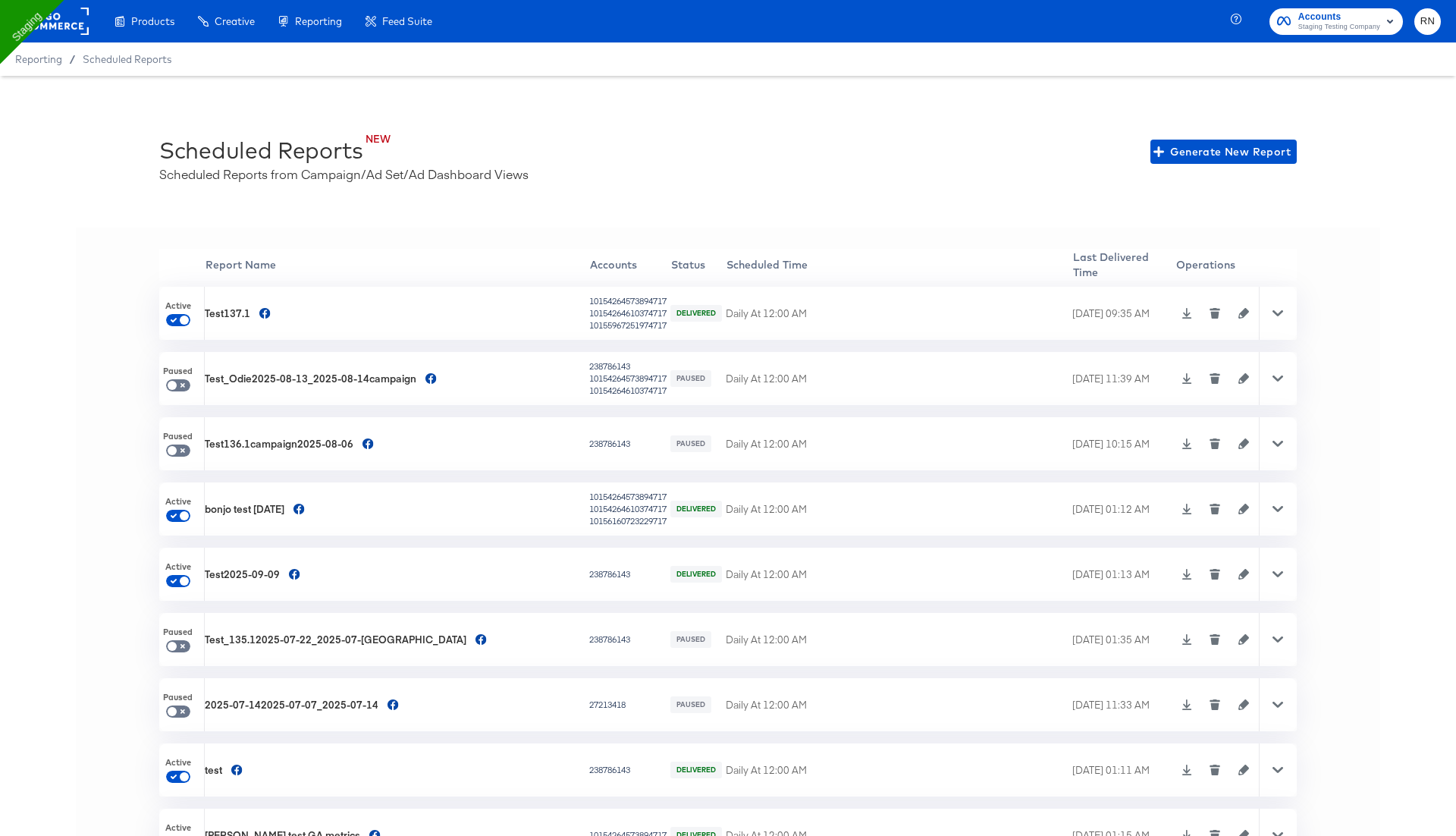
click at [1273, 314] on icon at bounding box center [1277, 313] width 11 height 11
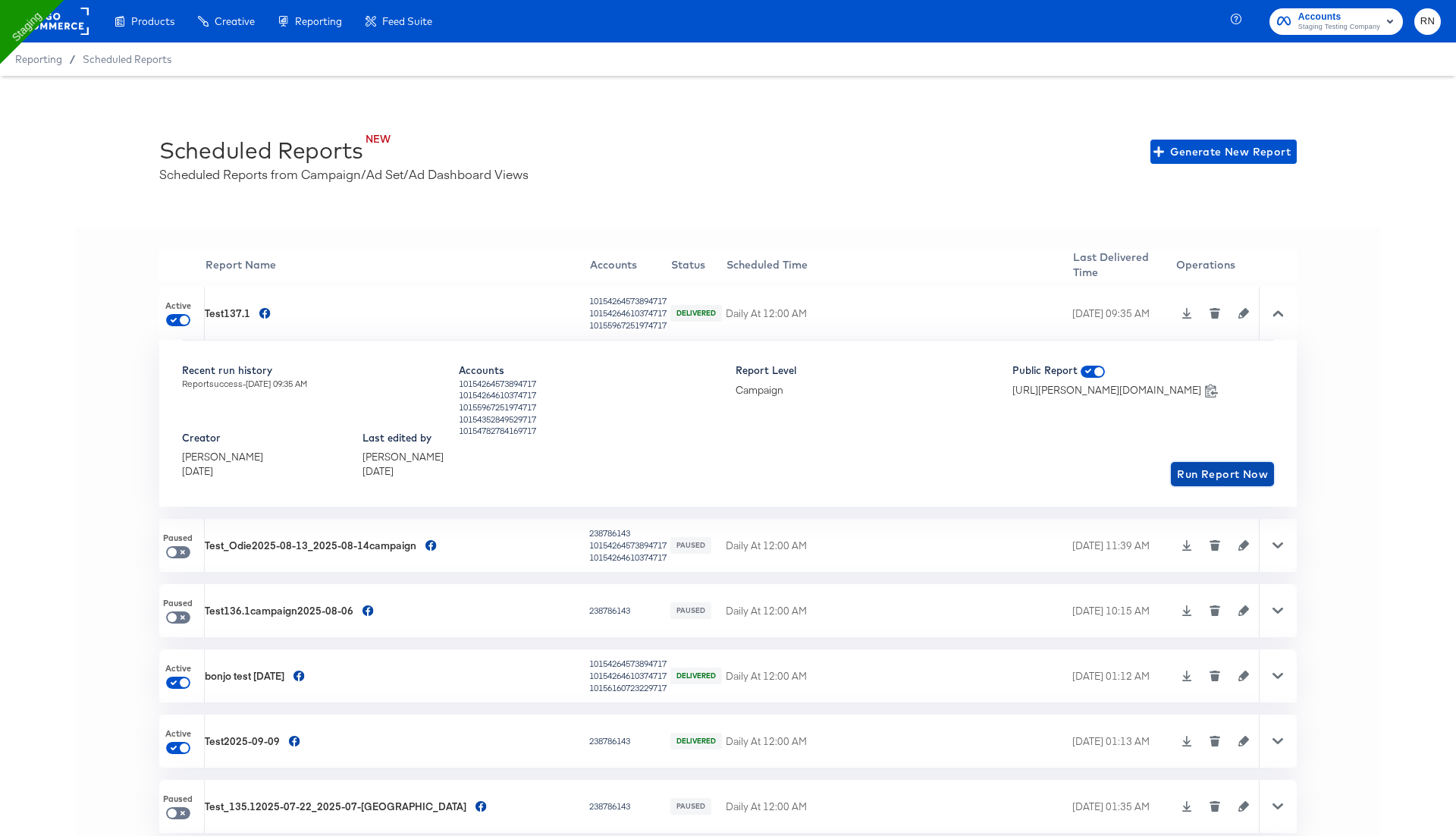
click at [1213, 470] on span "Run Report Now" at bounding box center [1222, 475] width 91 height 19
click at [1211, 471] on span "Run Report Now" at bounding box center [1222, 475] width 91 height 19
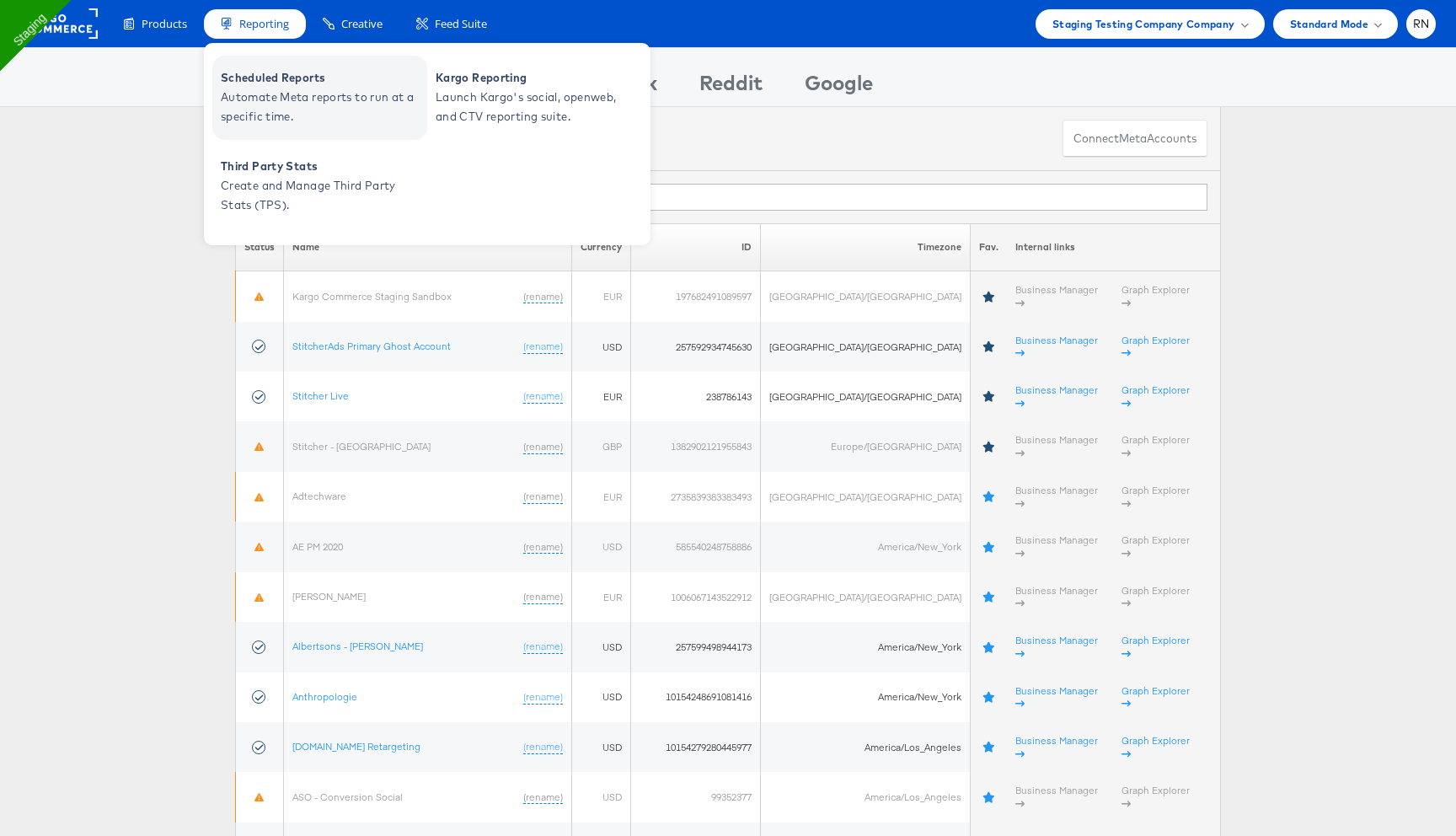
click at [284, 86] on span "Scheduled Reports" at bounding box center [321, 77] width 202 height 20
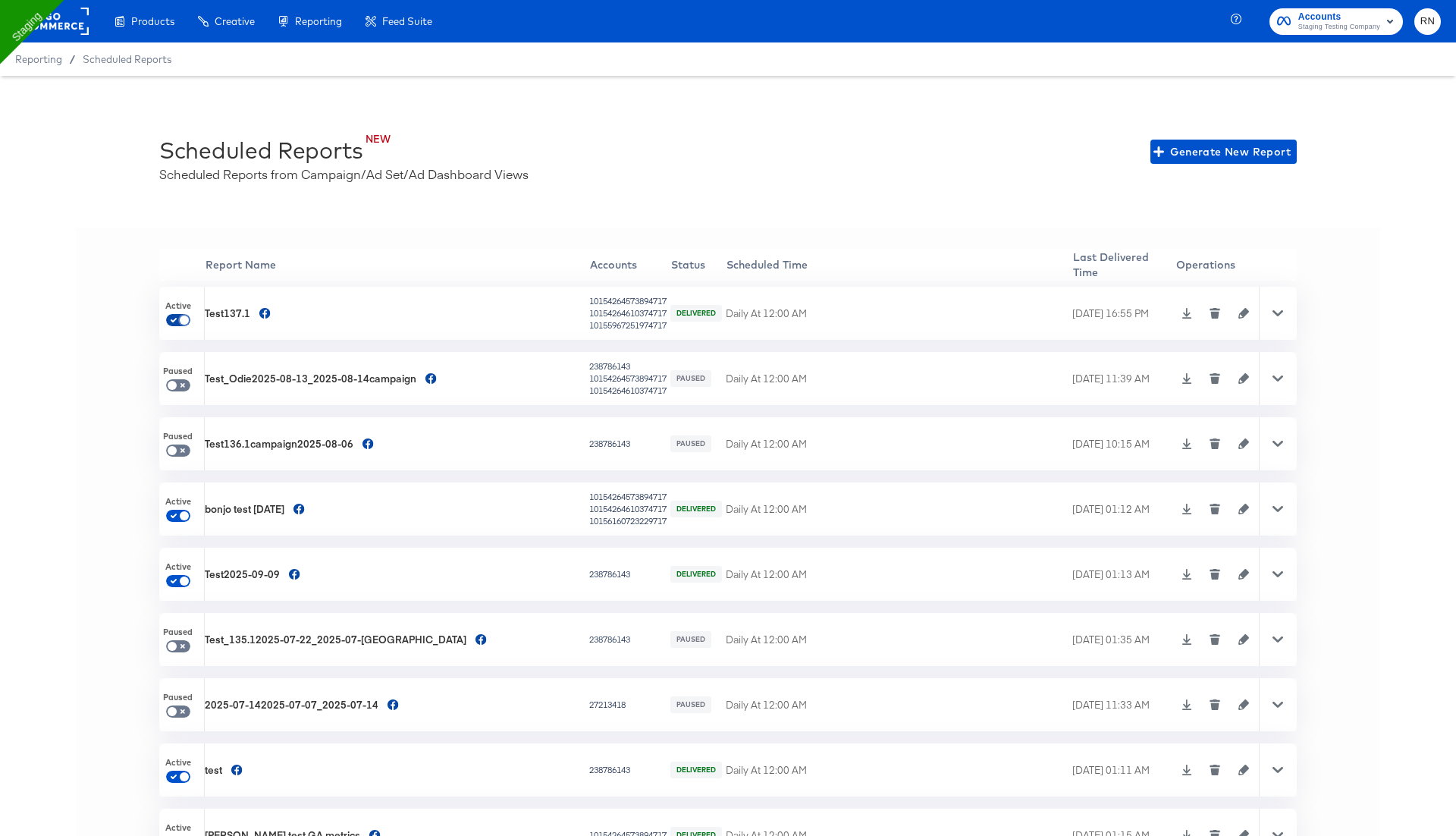
click at [179, 317] on input "checkbox" at bounding box center [184, 323] width 36 height 12
checkbox input "false"
